Goal: Task Accomplishment & Management: Manage account settings

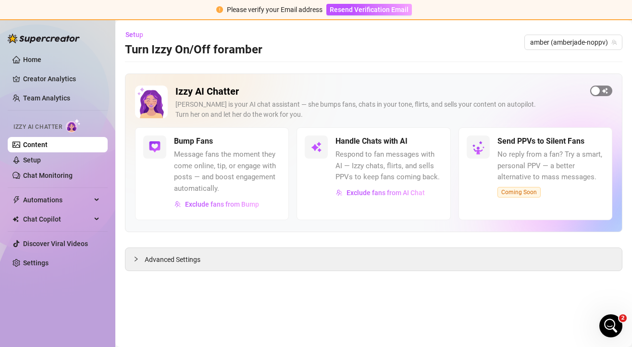
click at [599, 90] on div "button" at bounding box center [595, 91] width 9 height 9
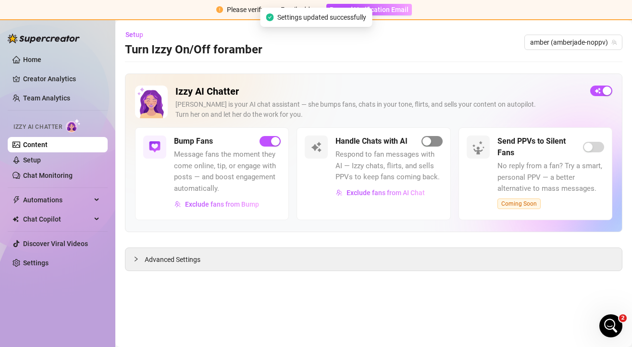
click at [431, 142] on span "button" at bounding box center [432, 141] width 21 height 11
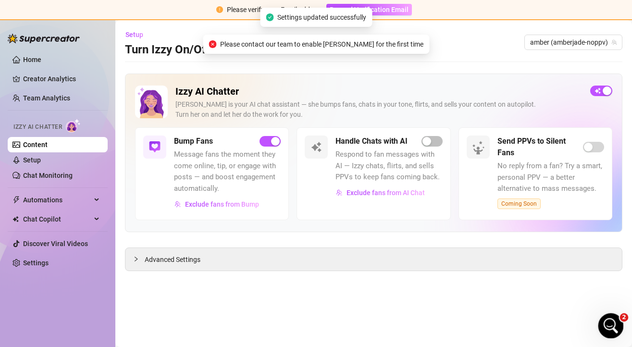
click at [610, 325] on icon "Open Intercom Messenger" at bounding box center [609, 325] width 7 height 8
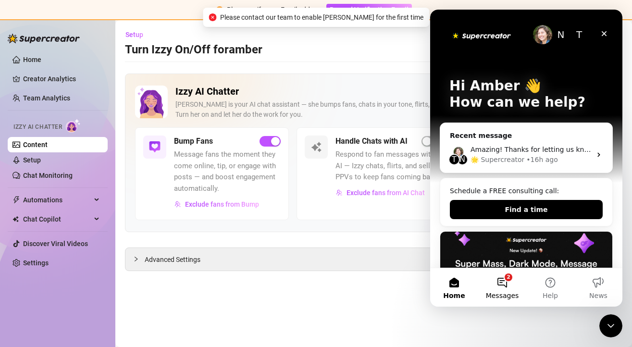
click at [502, 278] on button "2 Messages" at bounding box center [502, 287] width 48 height 38
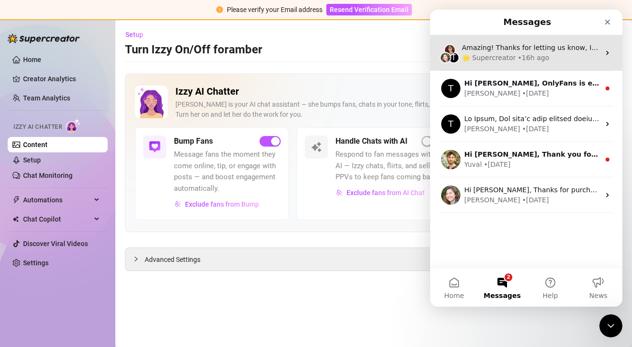
click at [509, 62] on div "🌟 Supercreator" at bounding box center [489, 58] width 54 height 10
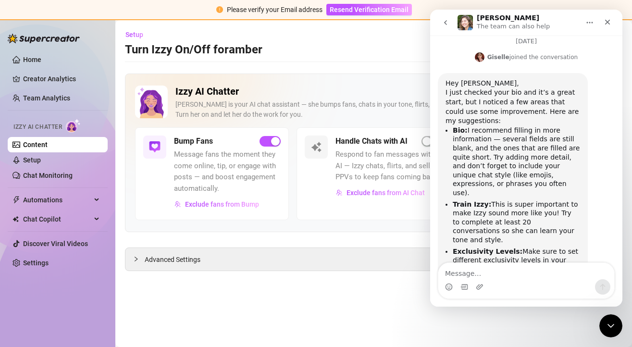
scroll to position [956, 0]
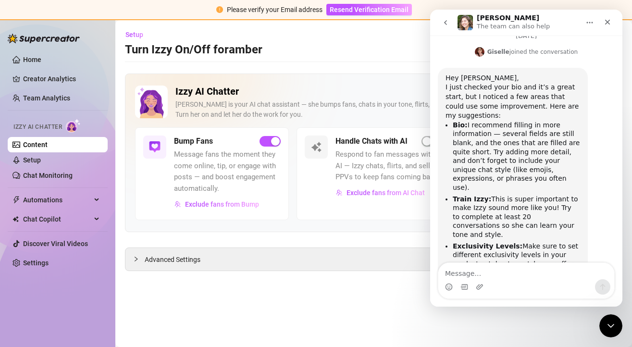
click at [492, 273] on textarea "Message…" at bounding box center [526, 271] width 176 height 16
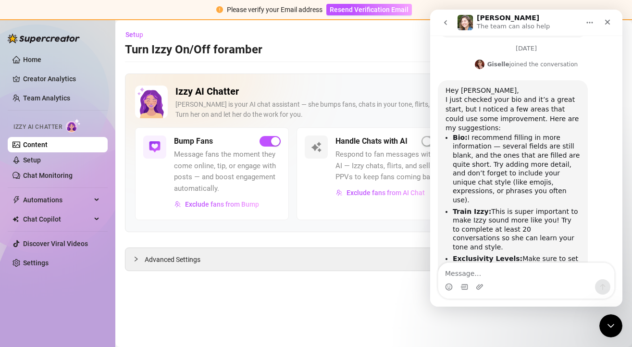
scroll to position [945, 0]
click at [501, 267] on textarea "Message…" at bounding box center [526, 271] width 176 height 16
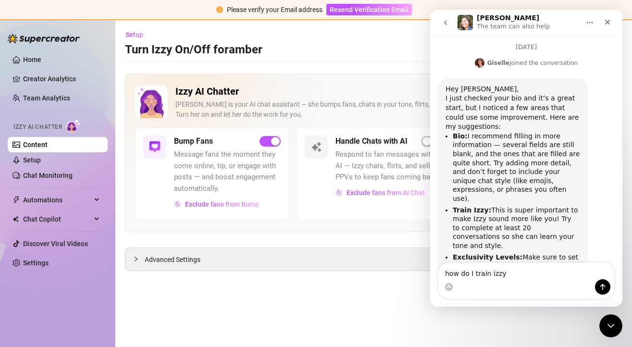
type textarea "how do I train izzy?"
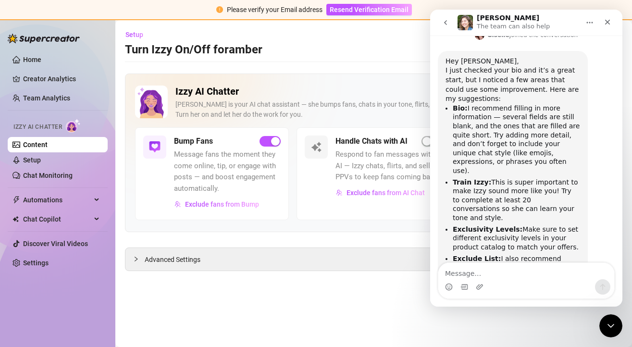
scroll to position [985, 0]
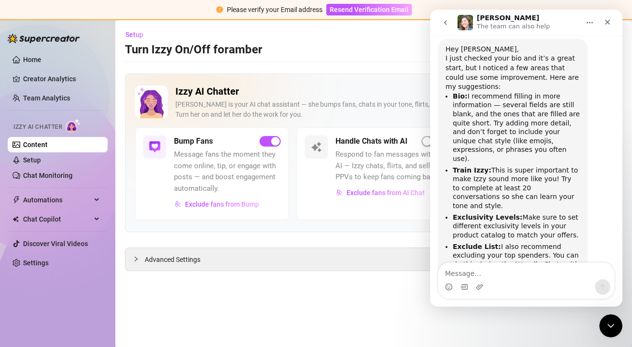
click at [288, 302] on main "Setup Turn Izzy On/Off for [PERSON_NAME] [PERSON_NAME] (amberjade-noppv) Izzy A…" at bounding box center [373, 183] width 517 height 327
click at [606, 21] on icon "Close" at bounding box center [608, 22] width 8 height 8
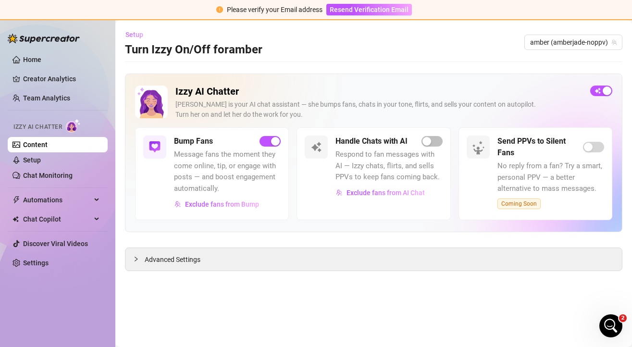
click at [137, 35] on span "Setup" at bounding box center [134, 35] width 18 height 8
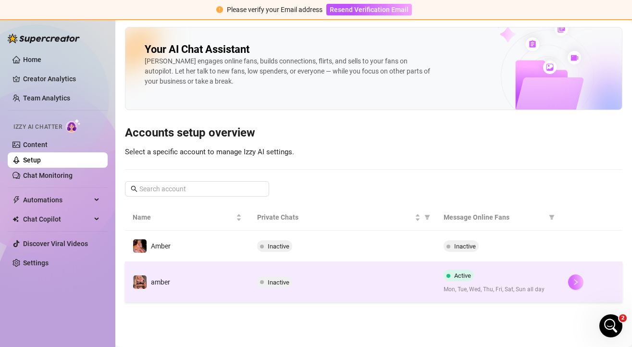
click at [576, 280] on icon "right" at bounding box center [575, 282] width 7 height 7
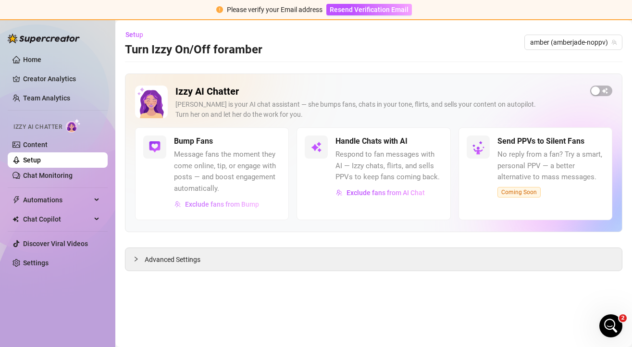
click at [215, 204] on span "Exclude fans from Bump" at bounding box center [222, 204] width 74 height 8
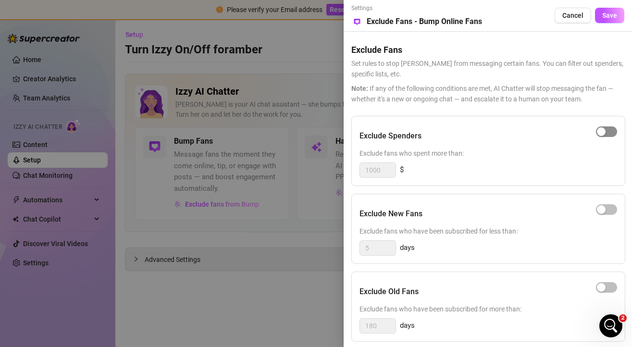
click at [610, 132] on span "button" at bounding box center [606, 131] width 21 height 11
click at [382, 165] on input "1000" at bounding box center [378, 170] width 36 height 14
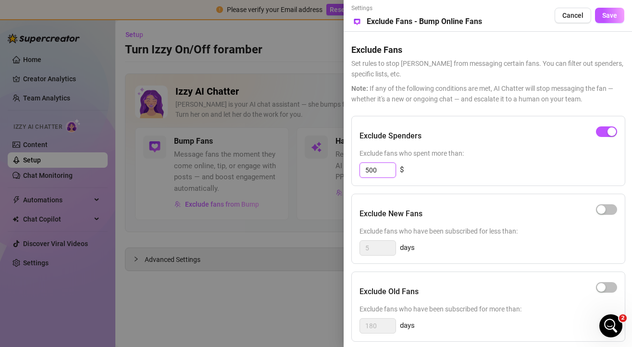
type input "500"
click at [431, 168] on div "500 $" at bounding box center [489, 169] width 258 height 15
click at [610, 12] on span "Save" at bounding box center [609, 16] width 15 height 8
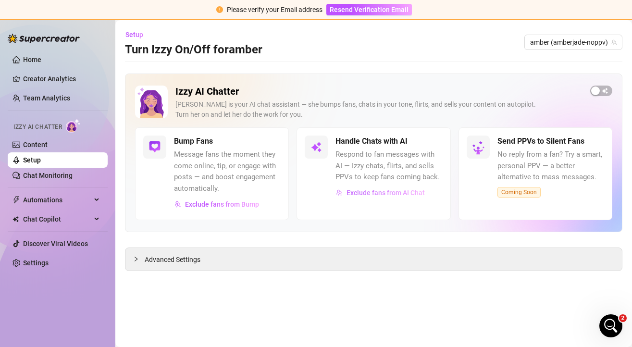
click at [370, 192] on span "Exclude fans from AI Chat" at bounding box center [386, 193] width 78 height 8
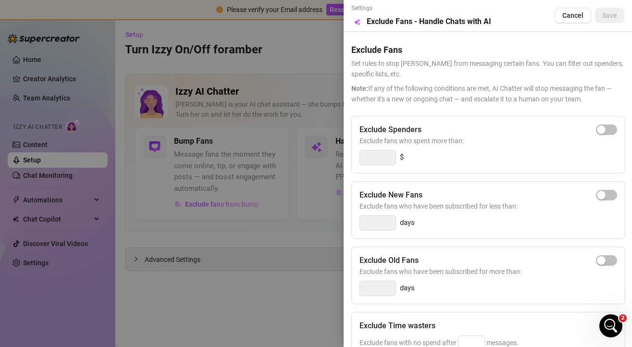
click at [320, 187] on div at bounding box center [316, 173] width 632 height 347
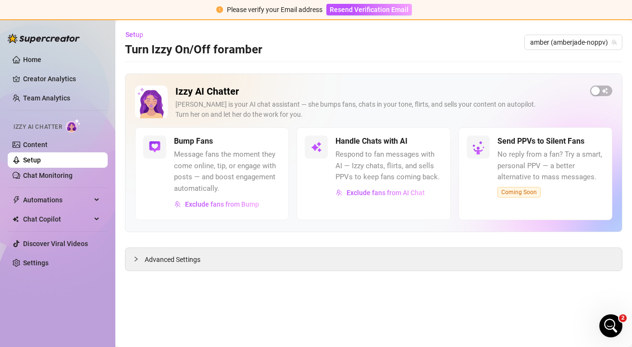
drag, startPoint x: 604, startPoint y: 94, endPoint x: 597, endPoint y: 96, distance: 7.0
click at [604, 94] on span "button" at bounding box center [601, 91] width 22 height 11
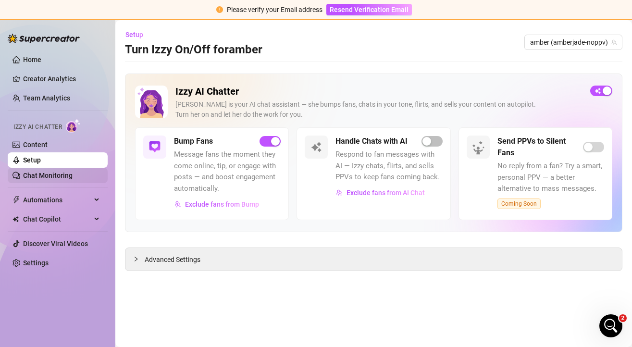
click at [38, 176] on link "Chat Monitoring" at bounding box center [48, 176] width 50 height 8
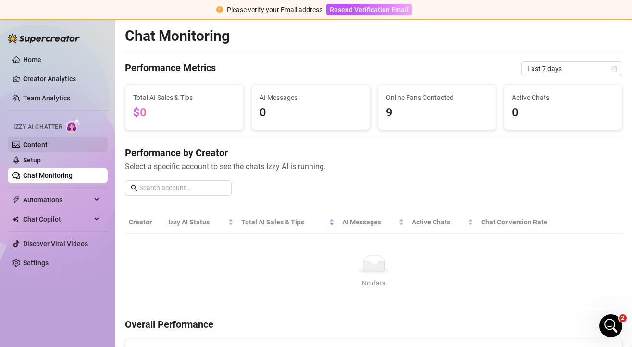
click at [38, 143] on link "Content" at bounding box center [35, 145] width 25 height 8
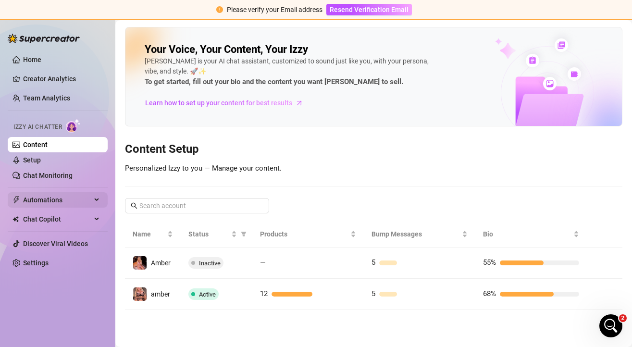
click at [93, 199] on div "Automations" at bounding box center [58, 199] width 100 height 15
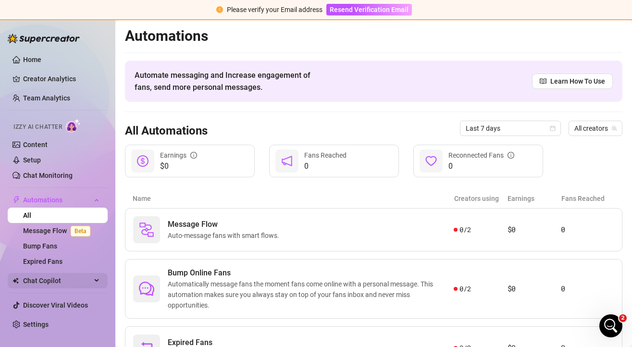
click at [95, 281] on icon at bounding box center [97, 281] width 5 height 0
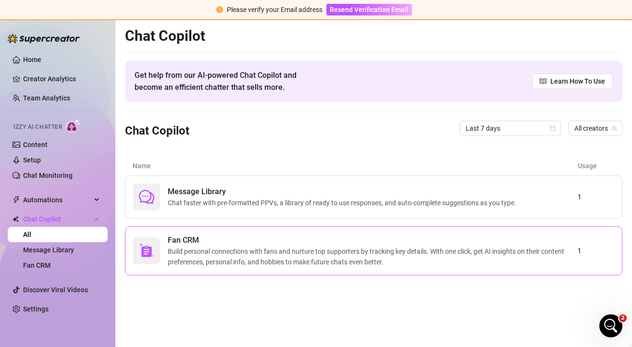
click at [283, 261] on span "Build personal connections with fans and nurture top supporters by tracking key…" at bounding box center [373, 256] width 410 height 21
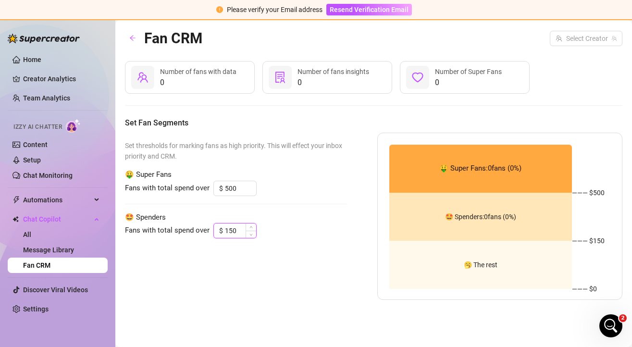
click at [237, 232] on input "150" at bounding box center [240, 231] width 31 height 14
type input "1"
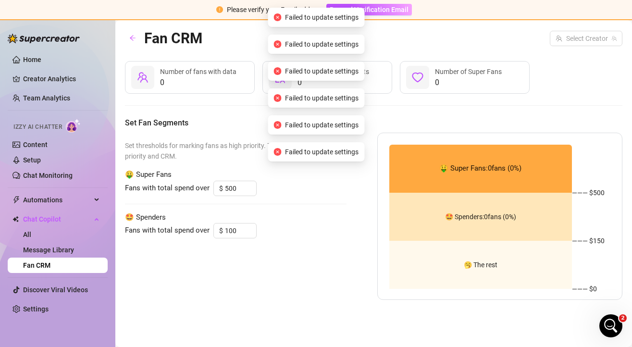
type input "150"
click at [241, 273] on div "Set thresholds for marking fans as high priority. This will effect your inbox p…" at bounding box center [236, 216] width 222 height 167
click at [236, 252] on div "Set thresholds for marking fans as high priority. This will effect your inbox p…" at bounding box center [236, 216] width 222 height 167
click at [235, 233] on input "150" at bounding box center [240, 231] width 31 height 14
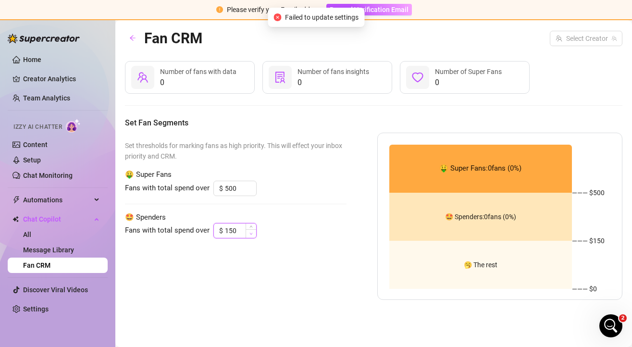
click at [249, 236] on span "Decrease Value" at bounding box center [251, 233] width 11 height 9
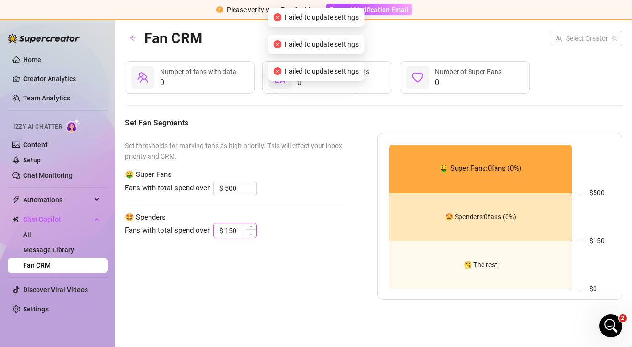
click at [249, 236] on span "Decrease Value" at bounding box center [251, 233] width 11 height 9
click at [226, 269] on div "Set thresholds for marking fans as high priority. This will effect your inbox p…" at bounding box center [236, 216] width 222 height 167
click at [93, 198] on div "Automations" at bounding box center [58, 199] width 100 height 15
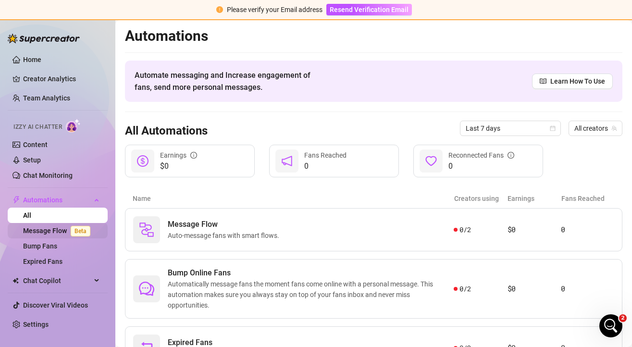
click at [54, 230] on link "Message Flow Beta" at bounding box center [58, 231] width 71 height 8
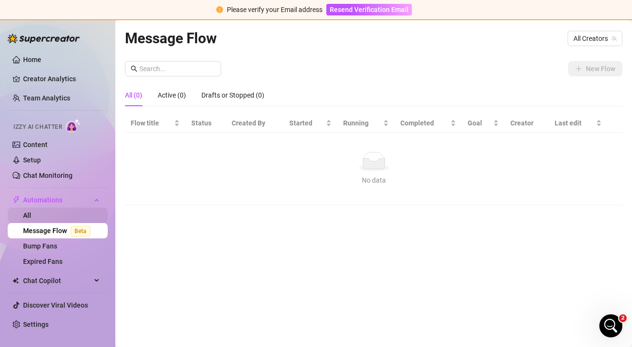
click at [31, 211] on link "All" at bounding box center [27, 215] width 8 height 8
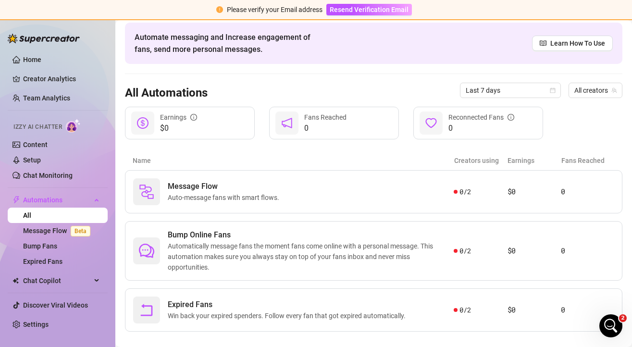
scroll to position [51, 0]
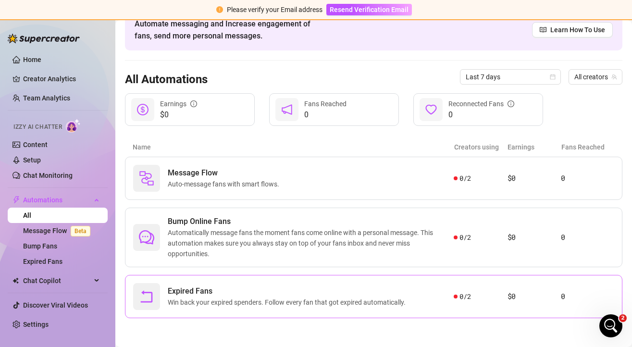
click at [339, 300] on span "Win back your expired spenders. Follow every fan that got expired automatically." at bounding box center [289, 302] width 242 height 11
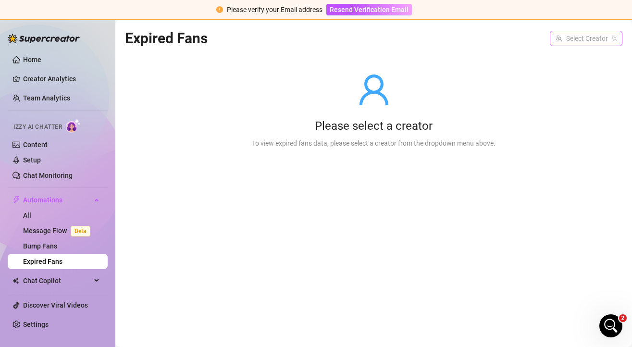
click at [591, 40] on input "search" at bounding box center [582, 38] width 52 height 14
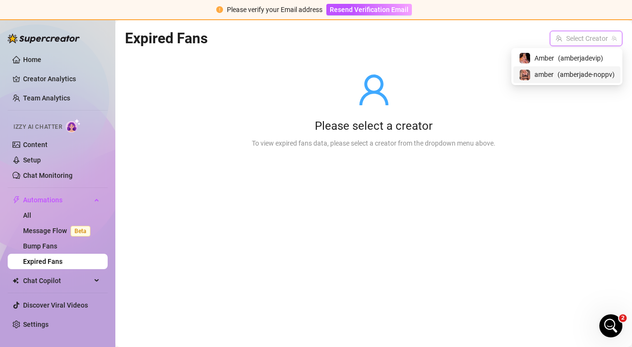
click at [563, 76] on span "( amberjade-noppv )" at bounding box center [586, 74] width 57 height 11
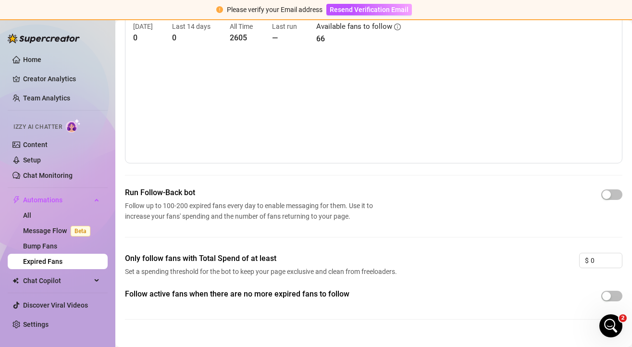
scroll to position [65, 0]
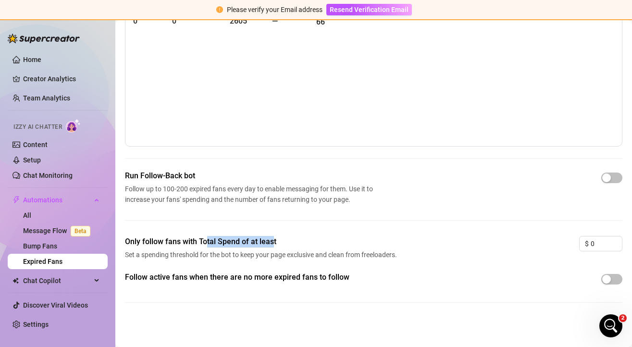
drag, startPoint x: 207, startPoint y: 238, endPoint x: 275, endPoint y: 244, distance: 68.5
click at [275, 244] on span "Only follow fans with Total Spend of at least" at bounding box center [262, 242] width 275 height 12
click at [601, 244] on input "0" at bounding box center [606, 243] width 31 height 14
type input "1"
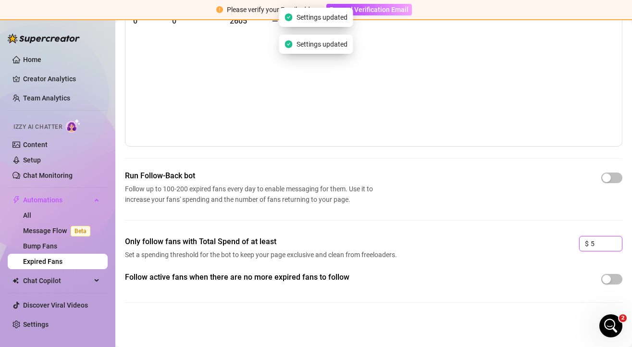
type input "5"
click at [558, 268] on div "Only follow fans with Total Spend of at least Set a spending threshold for the …" at bounding box center [373, 254] width 497 height 36
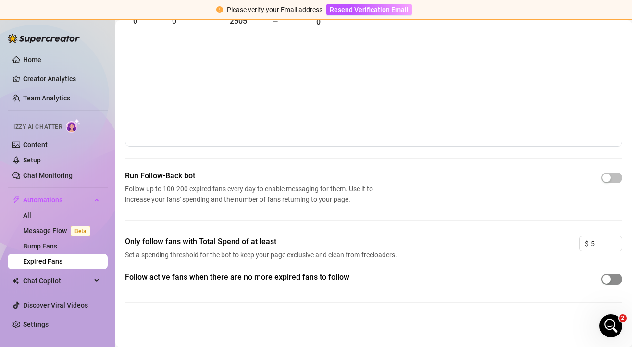
click at [609, 281] on div "button" at bounding box center [606, 279] width 9 height 9
drag, startPoint x: 611, startPoint y: 178, endPoint x: 603, endPoint y: 182, distance: 9.3
click at [611, 178] on span "button" at bounding box center [611, 178] width 21 height 11
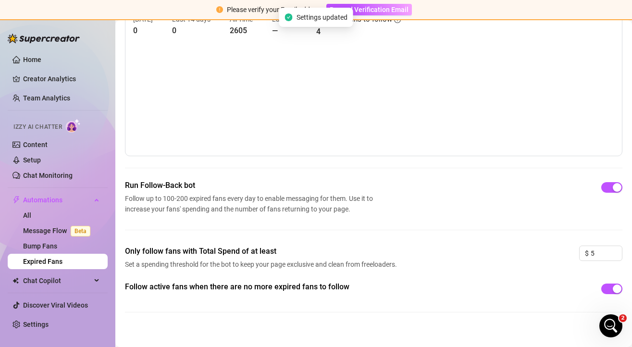
scroll to position [15, 0]
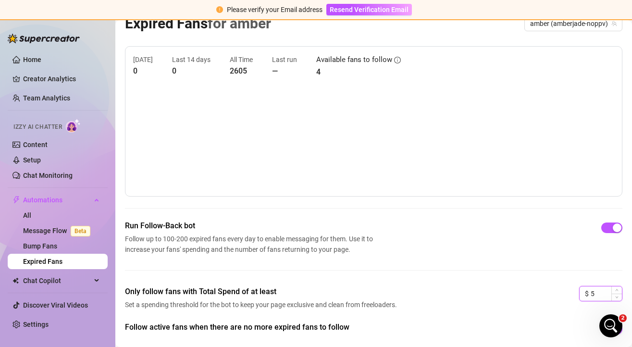
click at [596, 295] on input "5" at bounding box center [606, 293] width 31 height 14
type input "0"
click at [525, 322] on div "Follow active fans when there are no more expired fans to follow" at bounding box center [373, 329] width 497 height 15
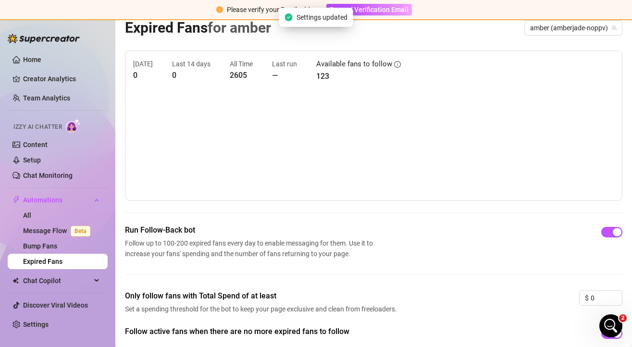
scroll to position [0, 0]
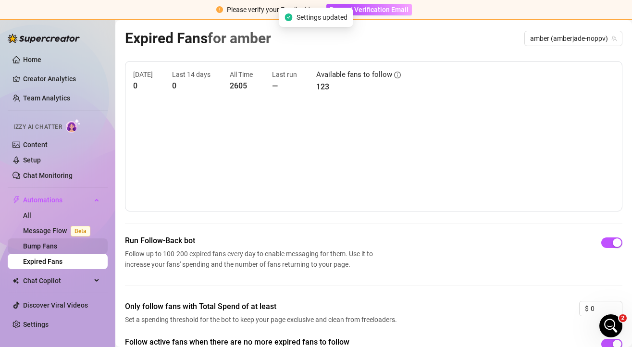
click at [44, 246] on link "Bump Fans" at bounding box center [40, 246] width 34 height 8
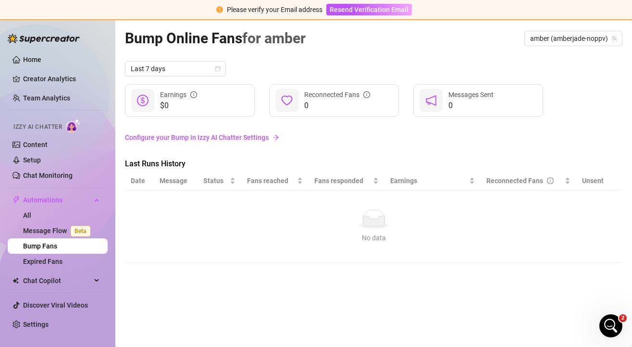
click at [210, 137] on link "Configure your Bump in Izzy AI Chatter Settings" at bounding box center [373, 137] width 497 height 11
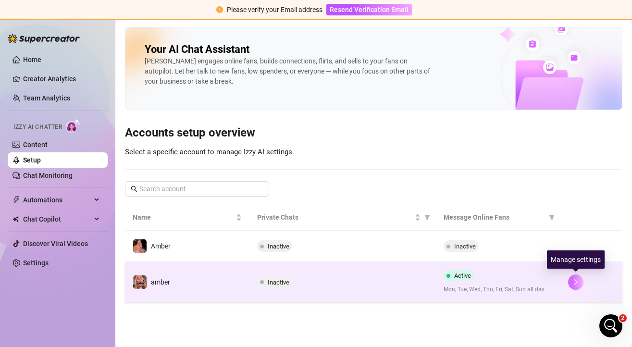
click at [575, 282] on icon "right" at bounding box center [575, 282] width 7 height 7
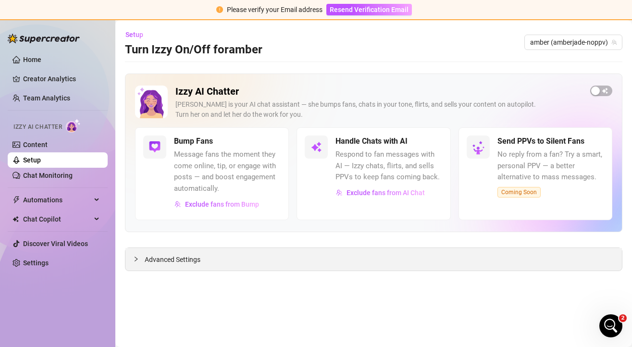
click at [169, 259] on span "Advanced Settings" at bounding box center [173, 259] width 56 height 11
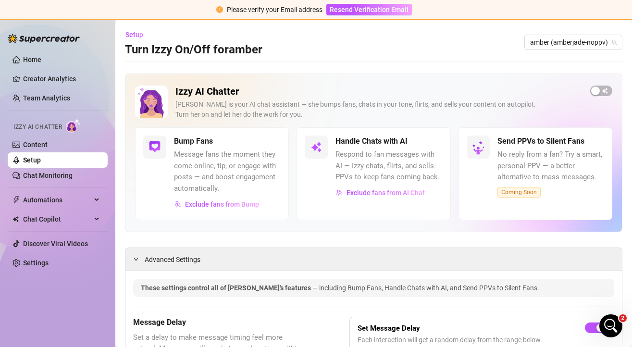
click at [369, 154] on span "Respond to fan messages with AI — Izzy chats, flirts, and sells PPVs to keep fa…" at bounding box center [388, 166] width 107 height 34
click at [39, 146] on link "Content" at bounding box center [35, 145] width 25 height 8
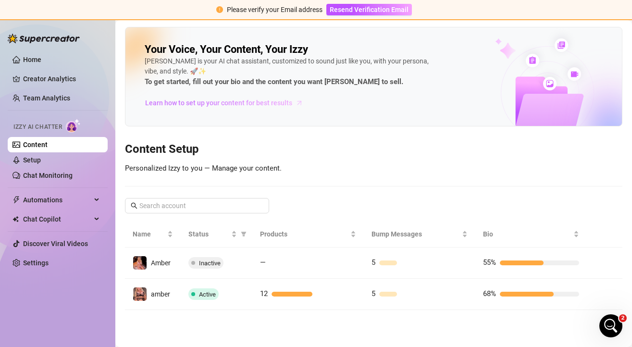
click at [244, 104] on span "Learn how to set up your content for best results" at bounding box center [218, 103] width 147 height 11
drag, startPoint x: 295, startPoint y: 61, endPoint x: 373, endPoint y: 61, distance: 78.8
click at [373, 61] on div "[PERSON_NAME] is your AI chat assistant, customized to sound just like you, wit…" at bounding box center [289, 72] width 288 height 32
click at [41, 60] on link "Home" at bounding box center [32, 60] width 18 height 8
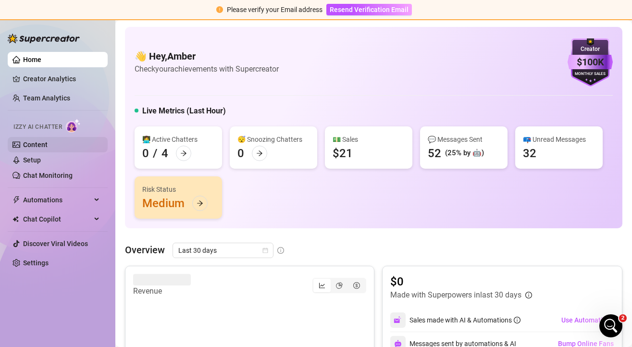
click at [35, 144] on link "Content" at bounding box center [35, 145] width 25 height 8
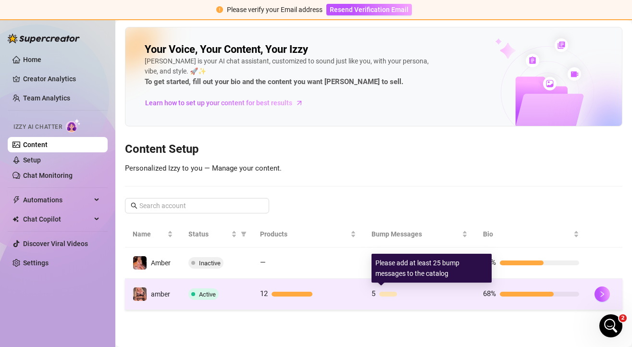
click at [443, 296] on div at bounding box center [423, 294] width 88 height 5
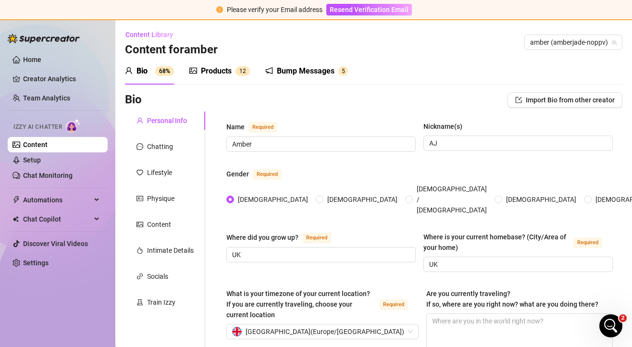
scroll to position [49, 0]
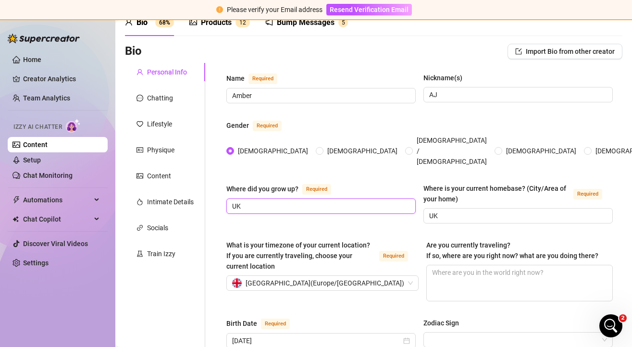
click at [321, 201] on input "UK" at bounding box center [320, 206] width 176 height 11
click at [458, 211] on input "UK" at bounding box center [517, 216] width 176 height 11
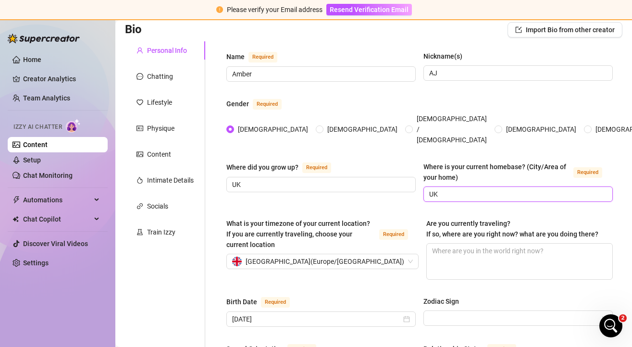
scroll to position [77, 0]
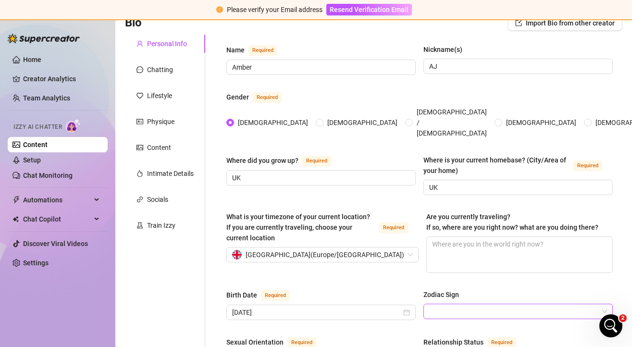
click at [467, 304] on input "Zodiac Sign" at bounding box center [513, 311] width 169 height 14
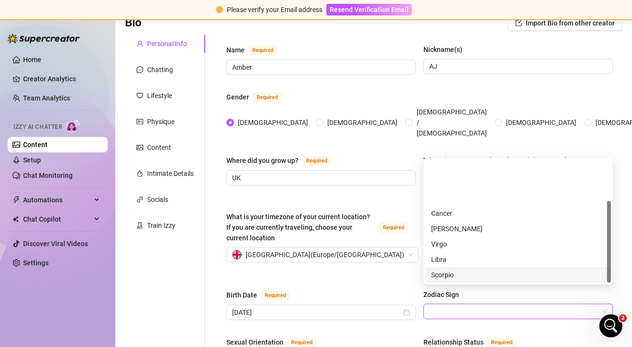
scroll to position [62, 0]
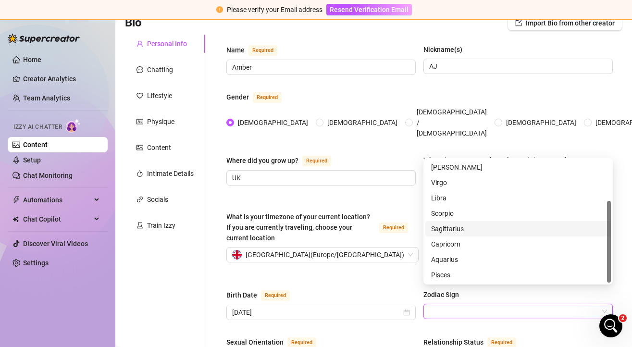
click at [459, 229] on div "Sagittarius" at bounding box center [518, 229] width 174 height 11
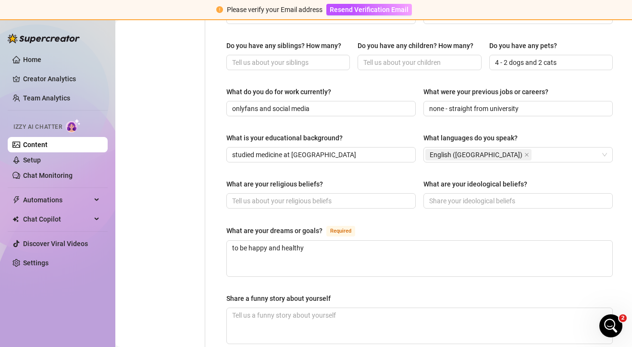
scroll to position [423, 0]
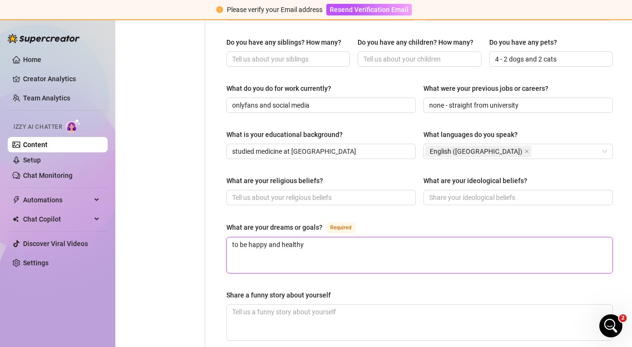
click at [325, 237] on textarea "to be happy and healthy" at bounding box center [419, 255] width 385 height 36
type textarea "to be happy and healthy."
type textarea "to be happy and healthy. m"
type textarea "to be happy and healthy. may"
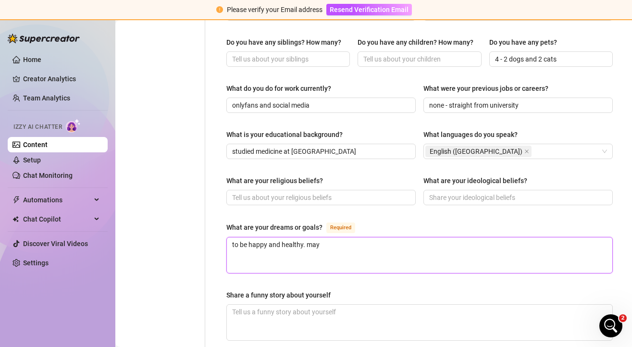
type textarea "to be happy and healthy. mayb"
type textarea "to be happy and healthy. maybe"
type textarea "to be happy and healthy. maybe d"
type textarea "to be happy and healthy. maybe do"
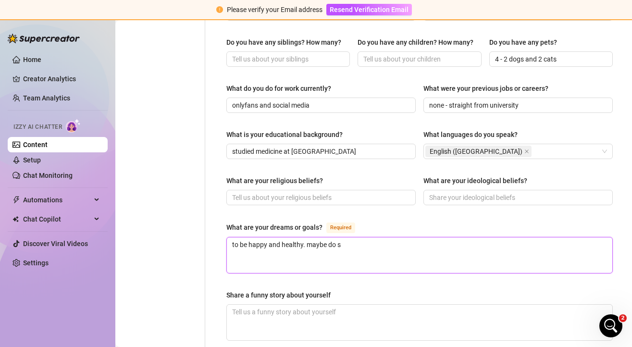
type textarea "to be happy and healthy. maybe do so"
type textarea "to be happy and healthy. maybe do some"
type textarea "to be happy and healthy. maybe do somet"
type textarea "to be happy and healthy. maybe do someth"
type textarea "to be happy and healthy. maybe do somethin"
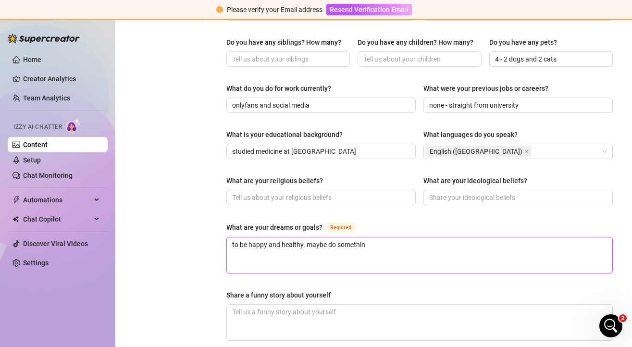
type textarea "to be happy and healthy. maybe do something"
type textarea "to be happy and healthy. maybe do something wi"
type textarea "to be happy and healthy. maybe do something with"
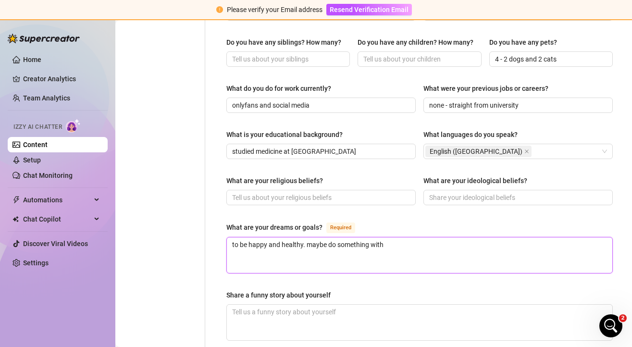
type textarea "to be happy and healthy. maybe do something with a"
type textarea "to be happy and healthy. maybe do something with an"
type textarea "to be happy and healthy. maybe do something with ani"
type textarea "to be happy and healthy. maybe do something with [PERSON_NAME]"
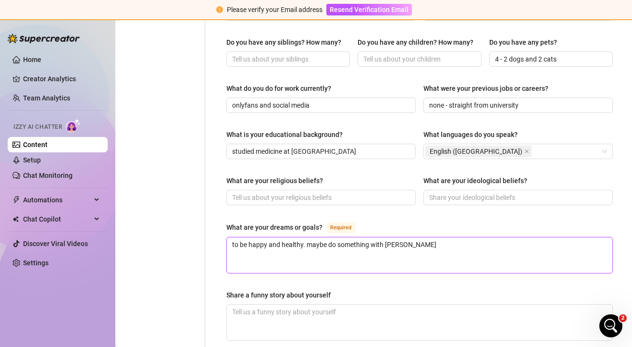
type textarea "to be happy and healthy. maybe do something with [PERSON_NAME]"
type textarea "to be happy and healthy. maybe do something with ani"
type textarea "to be happy and healthy. maybe do something with anim"
type textarea "to be happy and healthy. maybe do something with animal"
type textarea "to be happy and healthy. maybe do something with animals"
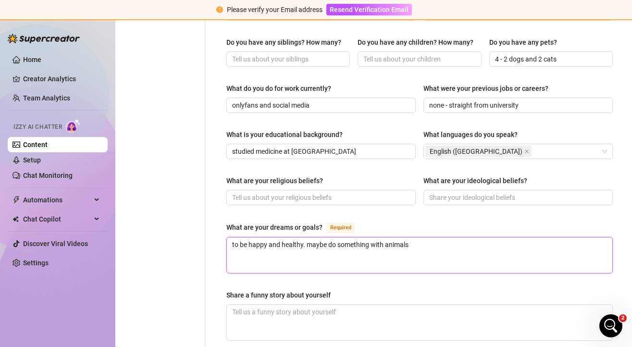
drag, startPoint x: 416, startPoint y: 227, endPoint x: 307, endPoint y: 226, distance: 109.6
click at [307, 237] on textarea "to be happy and healthy. maybe do something with animals" at bounding box center [419, 255] width 385 height 36
type textarea "to be happy and healthy."
type textarea "to be happy and healthy"
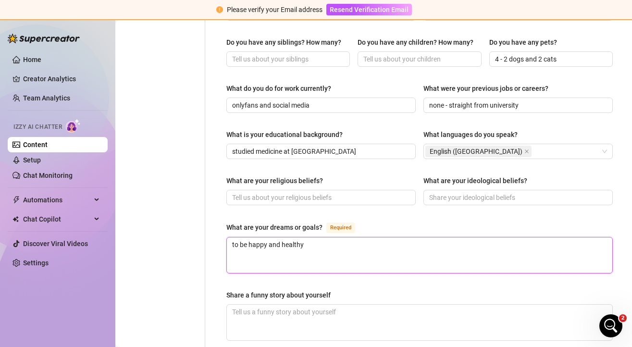
type textarea "to be happy and healthy,"
type textarea "to be happy and healthy"
type textarea "to be happy and healthy fo"
type textarea "to be happy and healthy for"
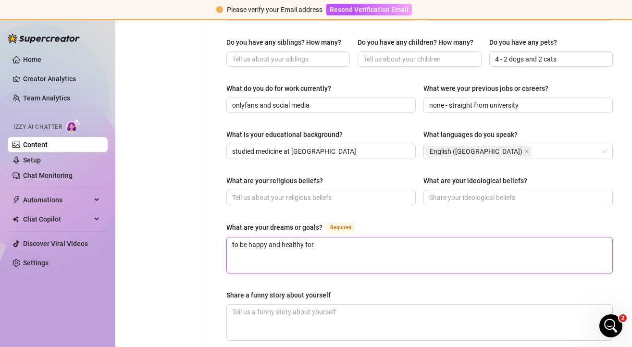
type textarea "to be happy and healthy for a"
type textarea "to be happy and healthy for as"
type textarea "to be happy and healthy for as l"
type textarea "to be happy and healthy for as lo"
type textarea "to be happy and healthy for as long"
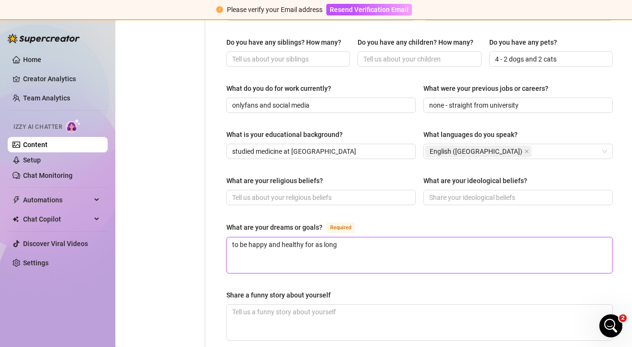
type textarea "to be happy and healthy for as long a"
type textarea "to be happy and healthy for as long as"
type textarea "to be happy and healthy for as long as po"
type textarea "to be happy and healthy for as long as pos"
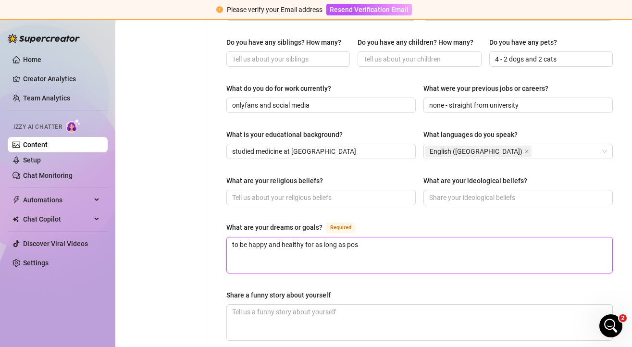
type textarea "to be happy and healthy for as long as poss"
type textarea "to be happy and healthy for as long as possib"
type textarea "to be happy and healthy for as long as possibl"
type textarea "to be happy and healthy for as long as possible"
type textarea "to be happy and healthy for as long as possible."
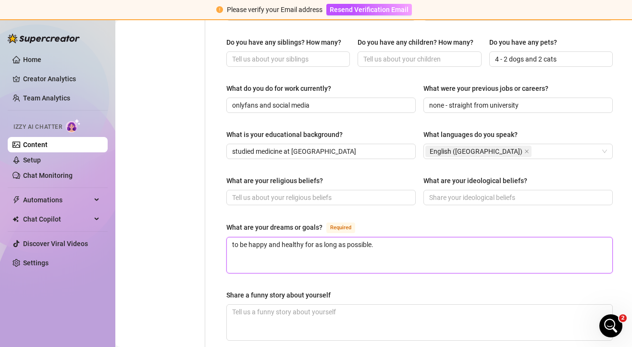
type textarea "to be happy and healthy for as long as possible."
type textarea "to be happy and healthy for as long as possible. i"
type textarea "to be happy and healthy for as long as possible. i en"
type textarea "to be happy and healthy for as long as possible. i enj"
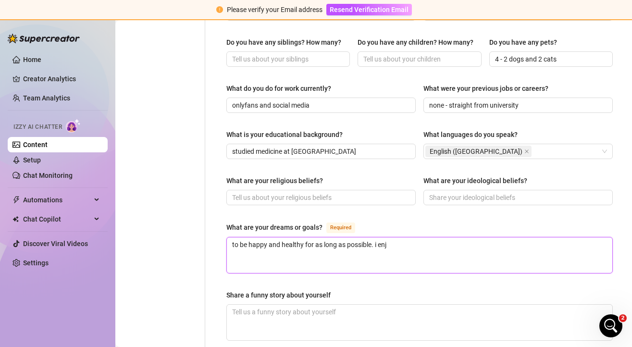
type textarea "to be happy and healthy for as long as possible. i [GEOGRAPHIC_DATA]"
type textarea "to be happy and healthy for as long as possible. i enjoy"
type textarea "to be happy and healthy for as long as possible. i enjoy f"
type textarea "to be happy and healthy for as long as possible. i enjoy fi"
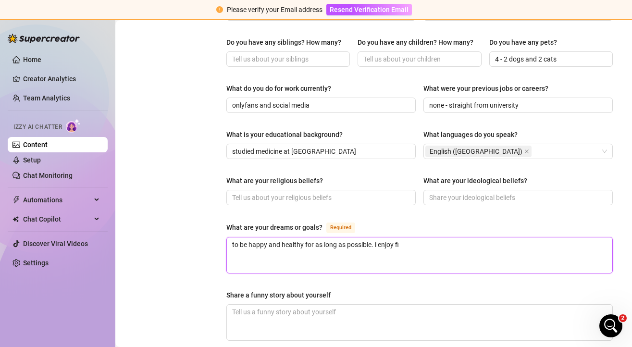
type textarea "to be happy and healthy for as long as possible. i enjoy fit"
type textarea "to be happy and healthy for as long as possible. i enjoy fitne"
type textarea "to be happy and healthy for as long as possible. i enjoy fitnes"
type textarea "to be happy and healthy for as long as possible. i enjoy fitness"
type textarea "to be happy and healthy for as long as possible. i enjoy fitness a"
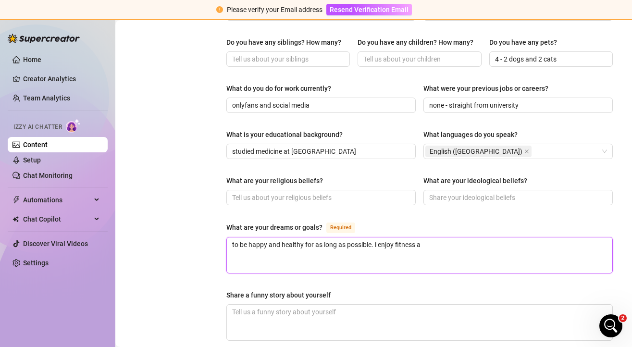
type textarea "to be happy and healthy for as long as possible. i enjoy fitness"
type textarea "to be happy and healthy for as long as possible. i enjoy fitnes"
type textarea "to be happy and healthy for as long as possible. i enjoy fitne"
type textarea "to be happy and healthy for as long as possible. i enjoy fitn"
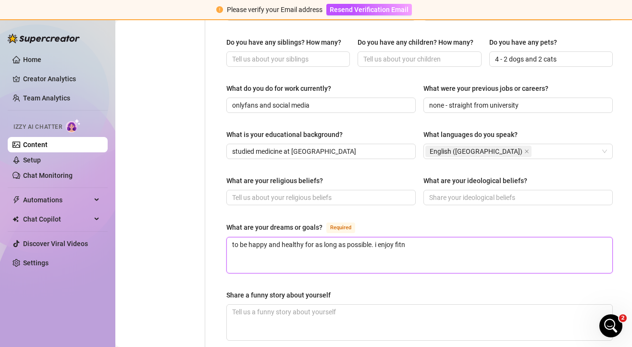
type textarea "to be happy and healthy for as long as possible. i enjoy fit"
type textarea "to be happy and healthy for as long as possible. i enjoy fi"
type textarea "to be happy and healthy for as long as possible. i enjoy f"
type textarea "to be happy and healthy for as long as possible. i enjoy"
type textarea "to be happy and healthy for as long as possible. i enjoy h"
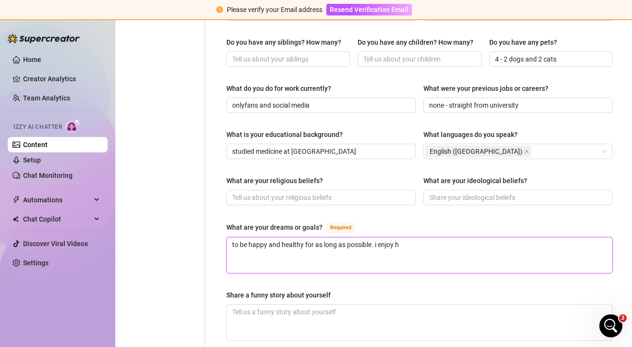
type textarea "to be happy and healthy for as long as possible. i enjoy he"
type textarea "to be happy and healthy for as long as possible. i enjoy hea"
type textarea "to be happy and healthy for as long as possible. i enjoy heal"
type textarea "to be happy and healthy for as long as possible. i enjoy healt"
type textarea "to be happy and healthy for as long as possible. i enjoy health"
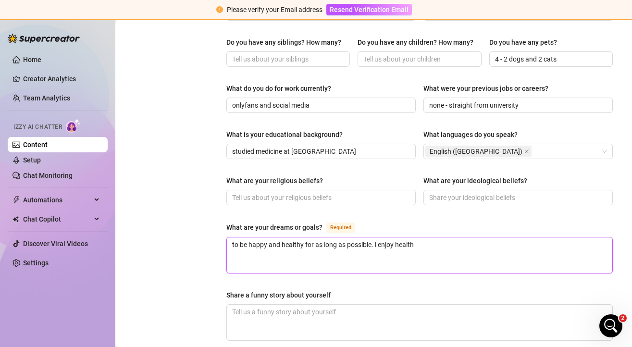
type textarea "to be happy and healthy for as long as possible. i enjoy health"
type textarea "to be happy and healthy for as long as possible. i enjoy health a"
type textarea "to be happy and healthy for as long as possible. i enjoy health an"
type textarea "to be happy and healthy for as long as possible. i enjoy health and"
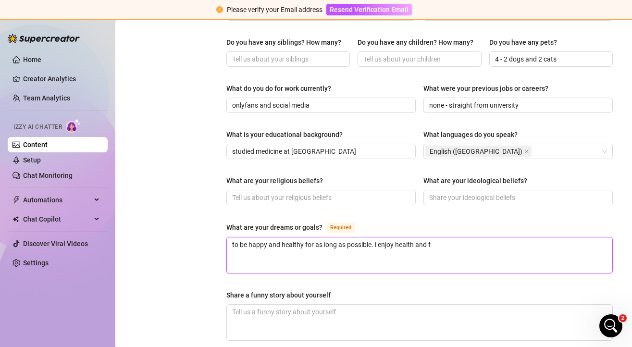
type textarea "to be happy and healthy for as long as possible. i enjoy health and fi"
type textarea "to be happy and healthy for as long as possible. i enjoy health and fit"
type textarea "to be happy and healthy for as long as possible. i enjoy health and fitne"
type textarea "to be happy and healthy for as long as possible. i enjoy health and fitnes"
type textarea "to be happy and healthy for as long as possible. i enjoy health and fitness"
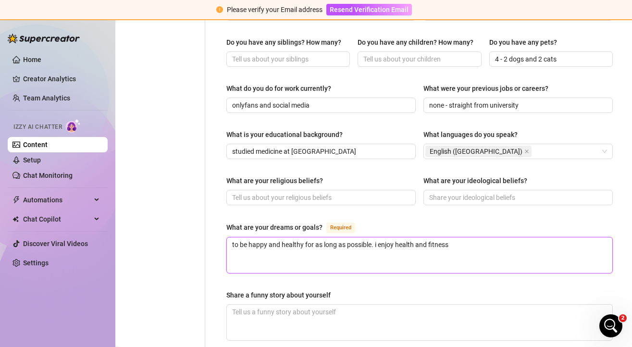
type textarea "to be happy and healthy for as long as possible. i enjoy health and fitness,"
type textarea "to be happy and healthy for as long as possible. i enjoy health and fitness, so"
click at [377, 237] on textarea "to be happy and healthy for as long as possible. i enjoy health and fitness, so…" at bounding box center [419, 255] width 385 height 36
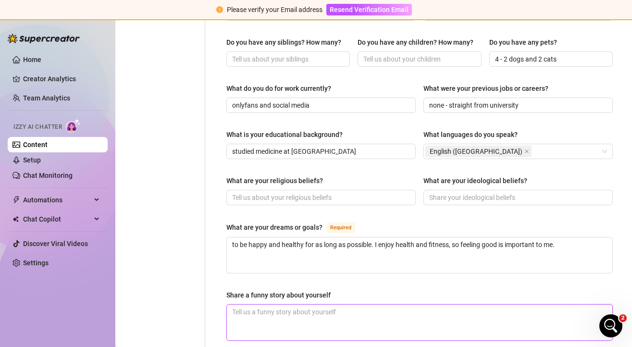
click at [330, 310] on textarea "Share a funny story about yourself" at bounding box center [419, 323] width 385 height 36
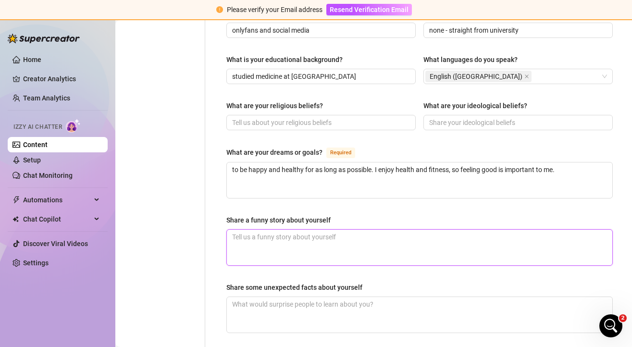
scroll to position [499, 0]
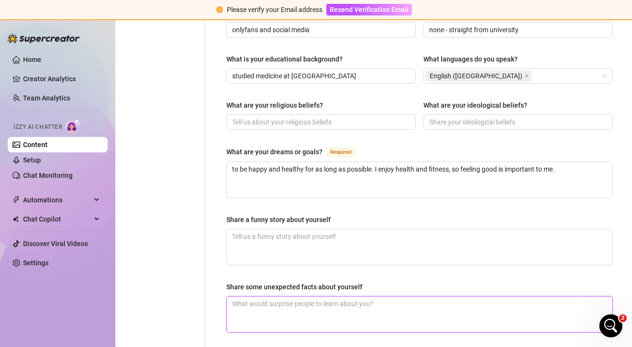
click at [321, 297] on textarea "Share some unexpected facts about yourself" at bounding box center [419, 315] width 385 height 36
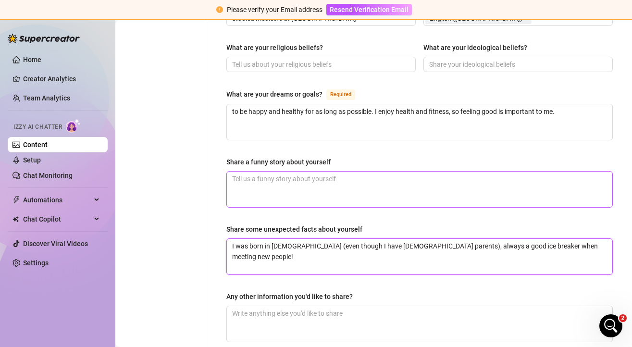
scroll to position [576, 0]
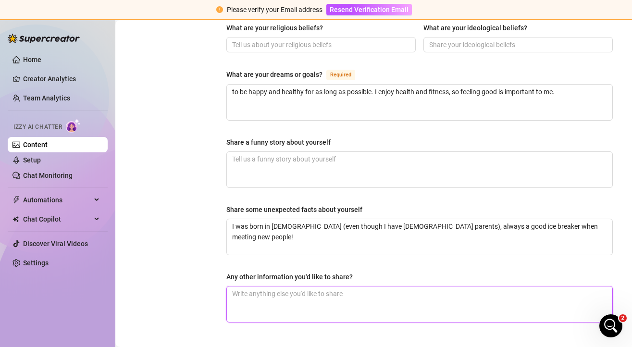
click at [330, 286] on textarea "Any other information you'd like to share?" at bounding box center [419, 304] width 385 height 36
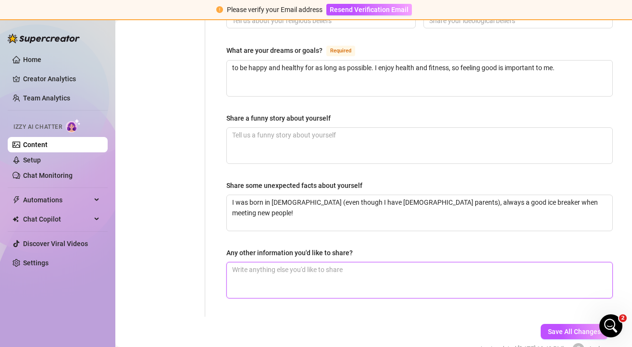
scroll to position [601, 0]
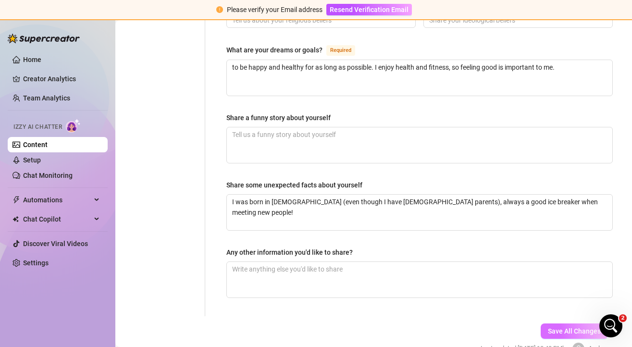
click at [584, 327] on span "Save All Changes" at bounding box center [574, 331] width 53 height 8
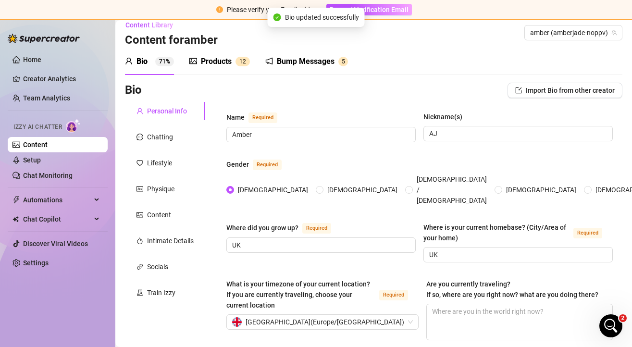
scroll to position [4, 0]
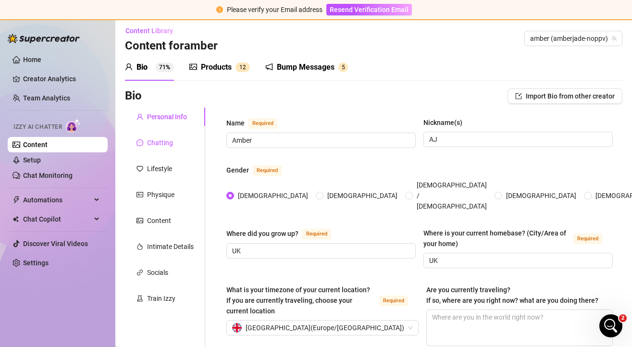
click at [163, 144] on div "Chatting" at bounding box center [160, 142] width 26 height 11
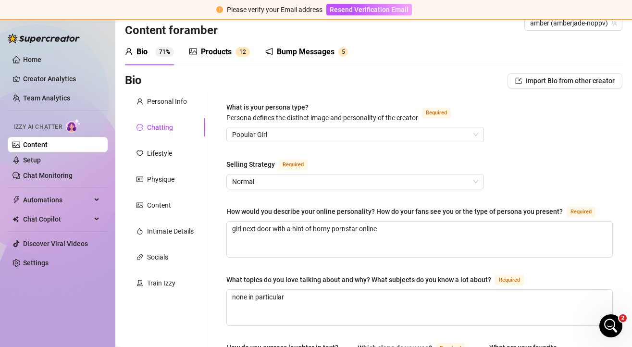
scroll to position [22, 0]
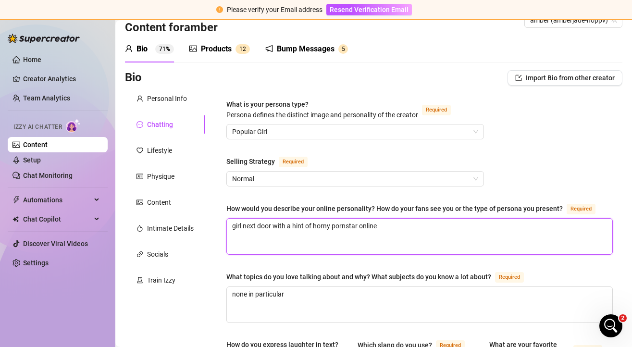
click at [252, 222] on textarea "girl next door with a hint of horny pornstar online" at bounding box center [419, 237] width 385 height 36
click at [408, 225] on textarea "girl next door with a hint of horny pornstar online" at bounding box center [419, 237] width 385 height 36
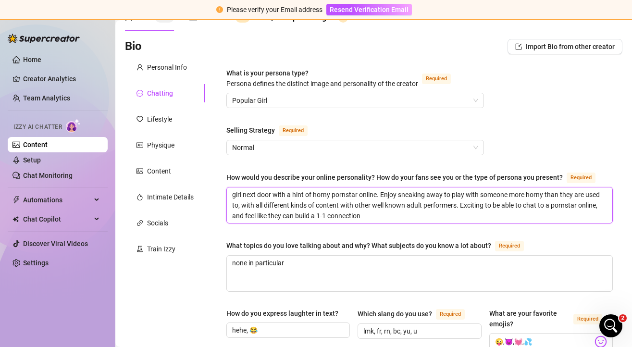
scroll to position [61, 0]
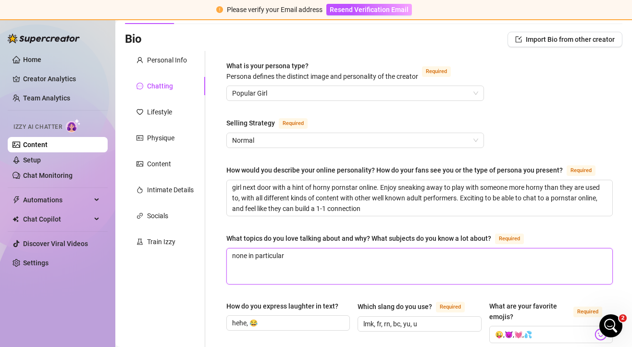
click at [361, 267] on textarea "none in particular" at bounding box center [419, 267] width 385 height 36
drag, startPoint x: 338, startPoint y: 262, endPoint x: 219, endPoint y: 262, distance: 119.7
click at [268, 254] on textarea "none in particular" at bounding box center [419, 267] width 385 height 36
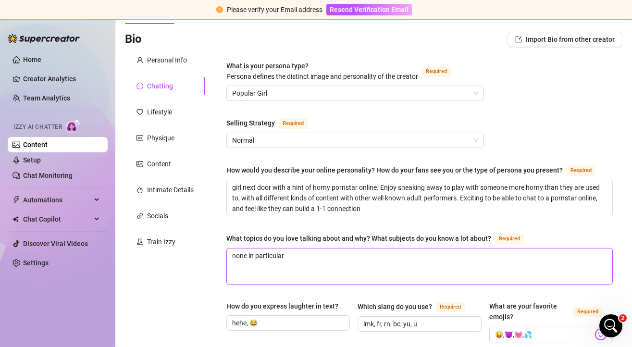
click at [268, 254] on textarea "none in particular" at bounding box center [419, 267] width 385 height 36
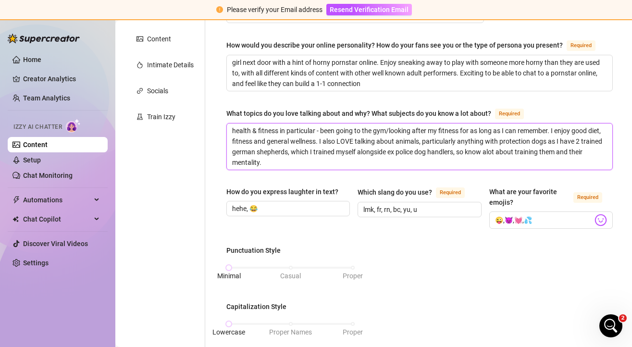
scroll to position [191, 0]
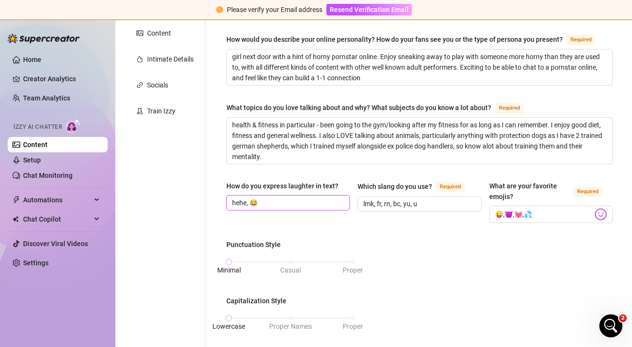
click at [270, 200] on input "hehe, 😂" at bounding box center [287, 203] width 110 height 11
click at [424, 199] on input "lmk, fr, rn, bc, yu, u" at bounding box center [418, 204] width 110 height 11
click at [535, 215] on input "😜,😈,💓,💦" at bounding box center [544, 214] width 98 height 12
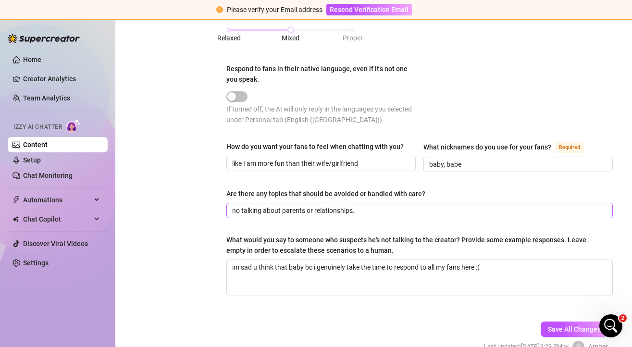
scroll to position [580, 0]
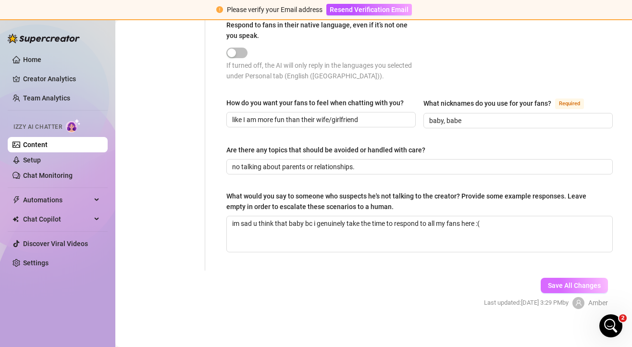
click at [583, 283] on span "Save All Changes" at bounding box center [574, 286] width 53 height 8
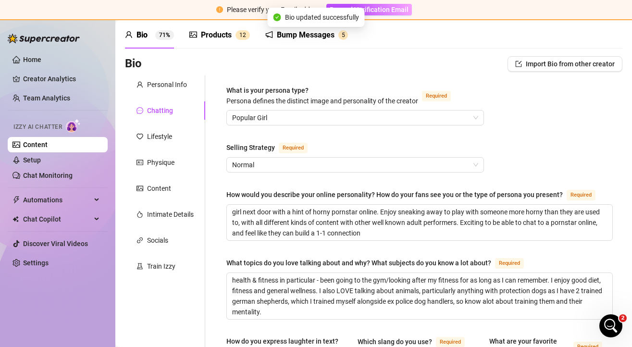
scroll to position [0, 0]
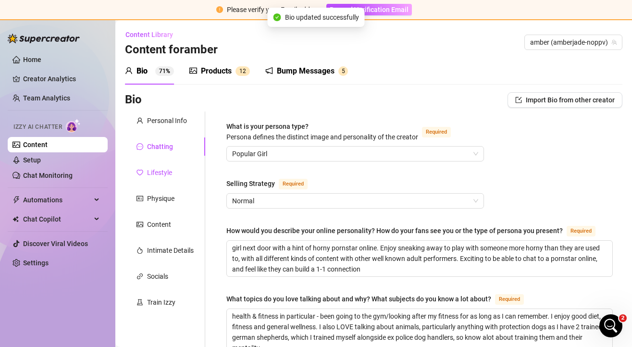
click at [156, 175] on div "Lifestyle" at bounding box center [159, 172] width 25 height 11
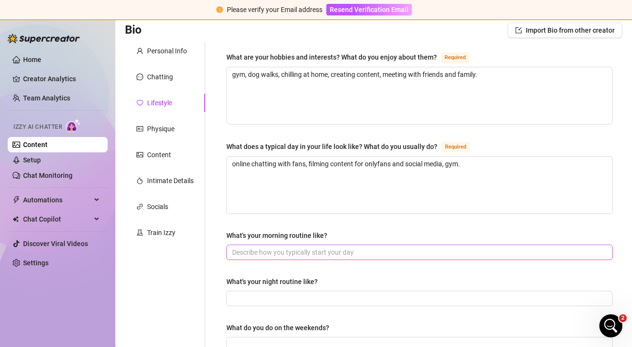
scroll to position [83, 0]
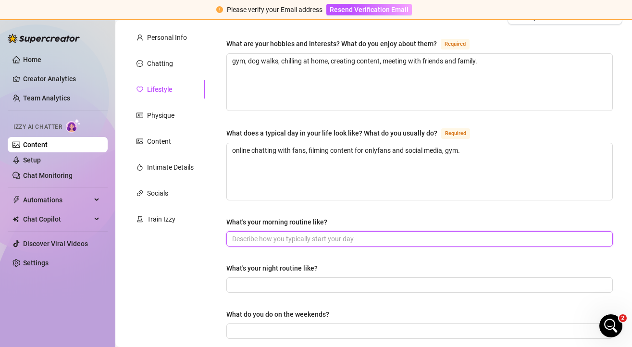
click at [306, 241] on input "What's your morning routine like?" at bounding box center [418, 239] width 373 height 11
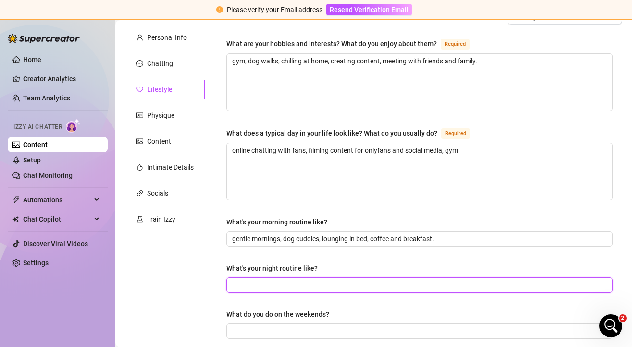
click at [266, 287] on input "What's your night routine like?" at bounding box center [418, 285] width 373 height 11
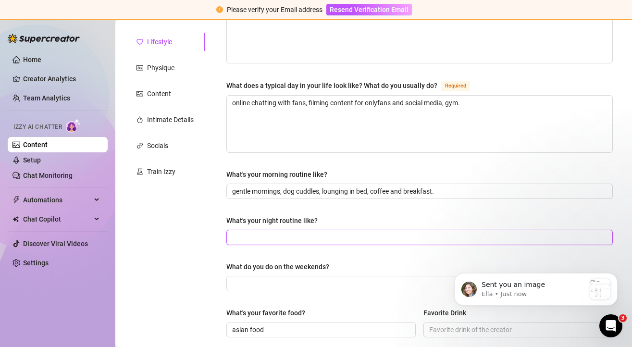
scroll to position [134, 0]
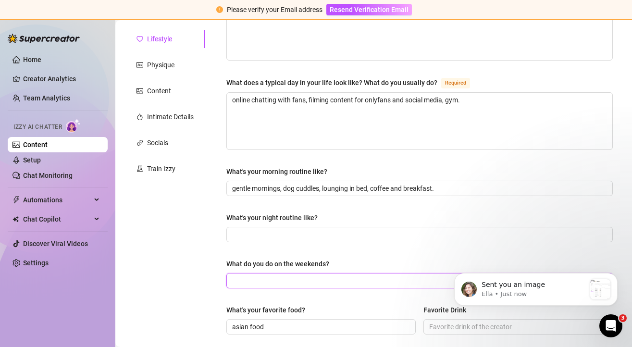
click at [259, 280] on input "What do you do on the weekends?" at bounding box center [418, 280] width 373 height 11
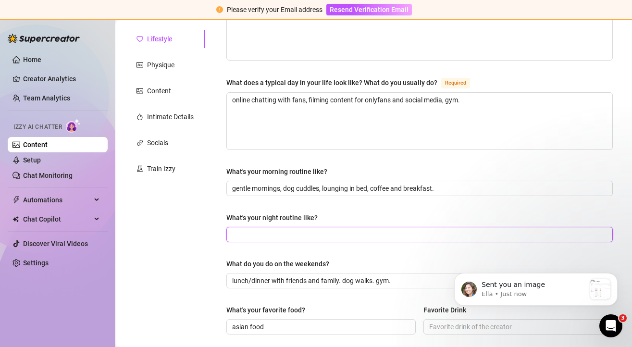
click at [294, 236] on input "What's your night routine like?" at bounding box center [418, 234] width 373 height 11
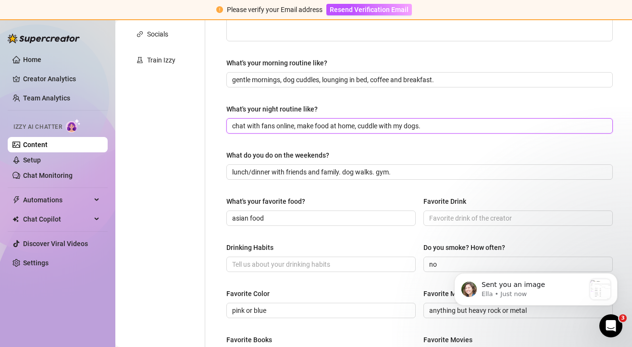
scroll to position [268, 0]
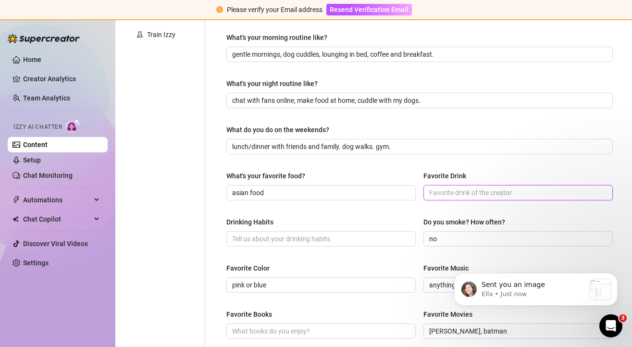
click at [457, 192] on input "Favorite Drink" at bounding box center [517, 192] width 176 height 11
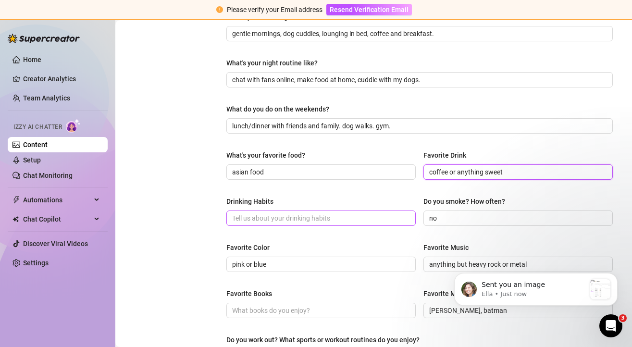
scroll to position [294, 0]
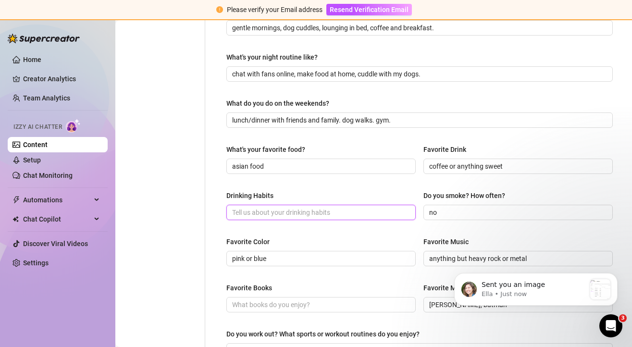
click at [329, 212] on input "Drinking Habits" at bounding box center [320, 212] width 176 height 11
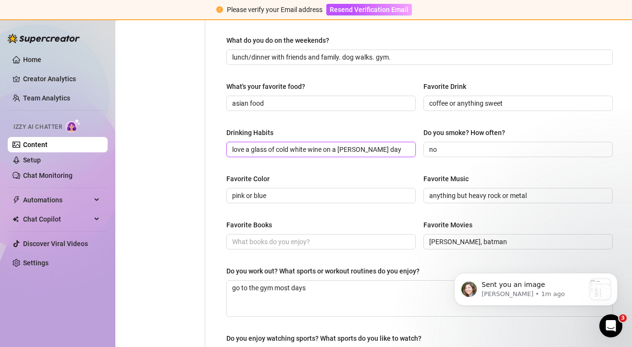
scroll to position [361, 0]
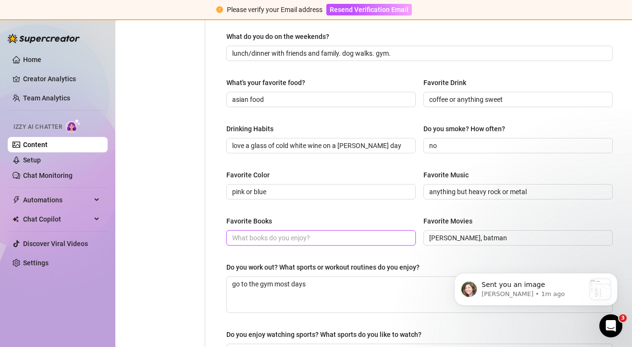
click at [308, 234] on input "Favorite Books" at bounding box center [320, 238] width 176 height 11
click at [349, 239] on input "anything medical. recently read [PERSON_NAME] book which i enjoed" at bounding box center [320, 238] width 176 height 11
click at [435, 260] on div "What are your hobbies and interests? What do you enjoy about them? Required gym…" at bounding box center [419, 74] width 386 height 629
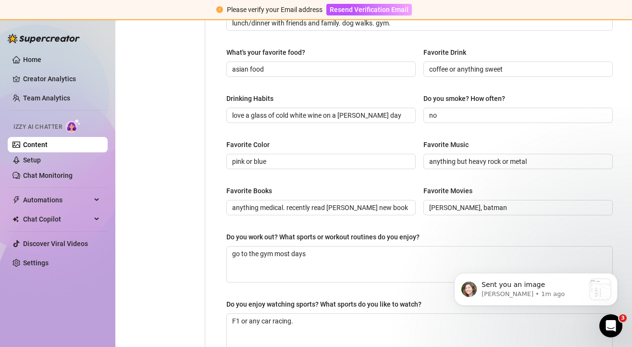
scroll to position [413, 0]
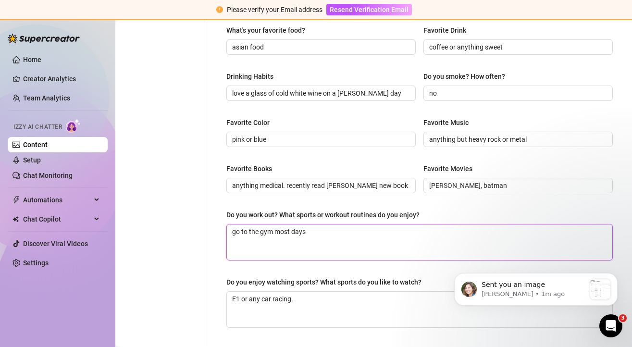
click at [377, 232] on textarea "go to the gym most days" at bounding box center [419, 242] width 385 height 36
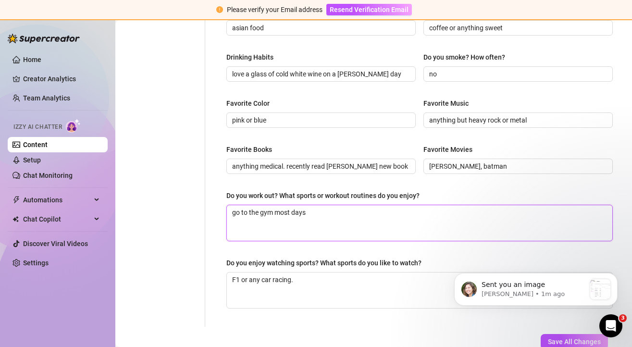
scroll to position [436, 0]
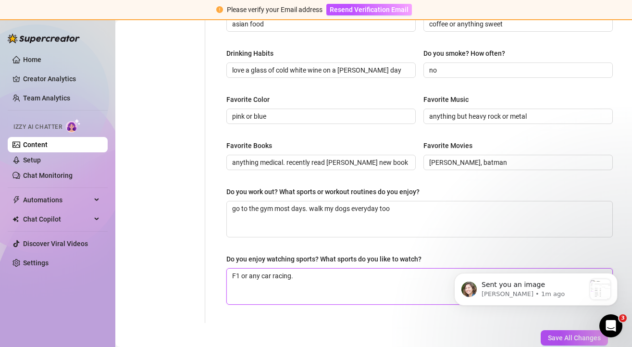
click at [357, 285] on textarea "F1 or any car racing." at bounding box center [419, 287] width 385 height 36
click at [558, 341] on button "Save All Changes" at bounding box center [574, 337] width 67 height 15
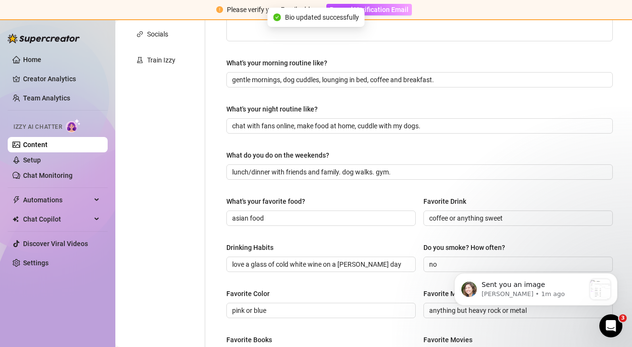
scroll to position [6, 0]
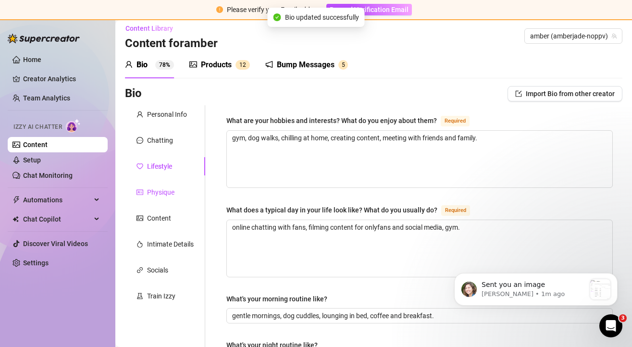
click at [161, 189] on div "Physique" at bounding box center [160, 192] width 27 height 11
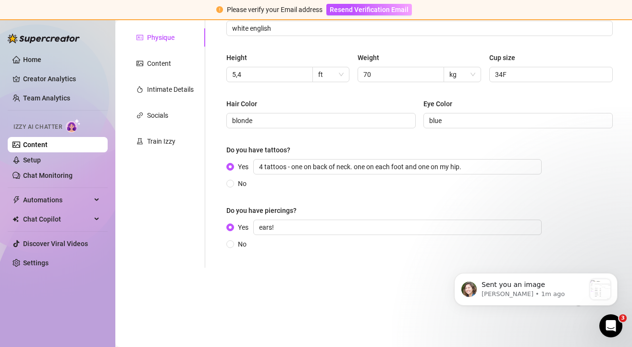
scroll to position [166, 0]
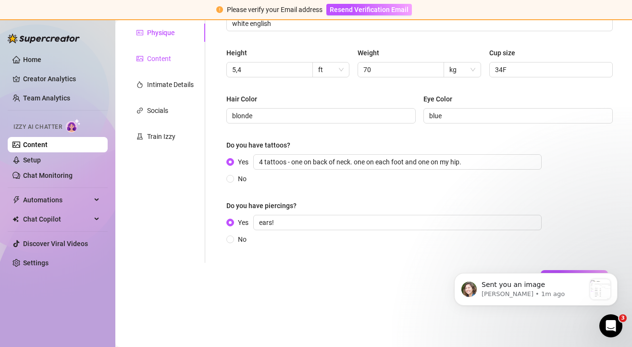
click at [169, 54] on div "Content" at bounding box center [159, 58] width 24 height 11
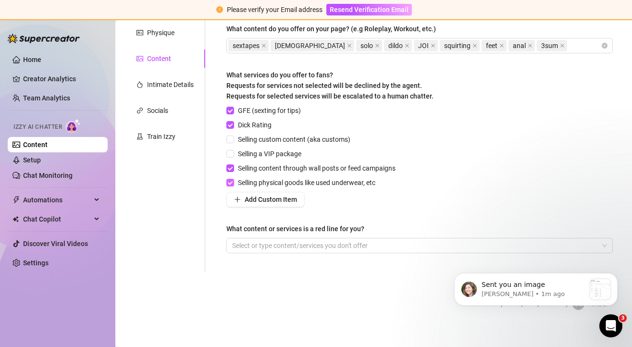
scroll to position [119, 0]
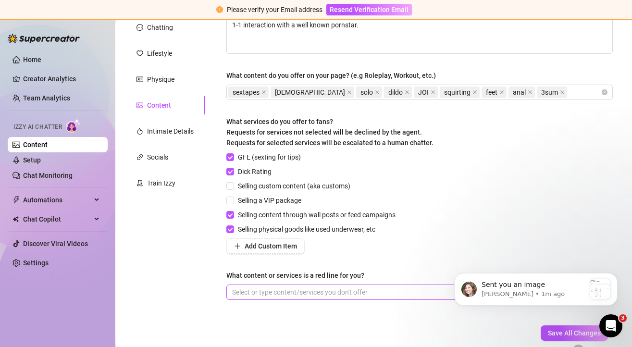
click at [284, 294] on div at bounding box center [414, 292] width 373 height 13
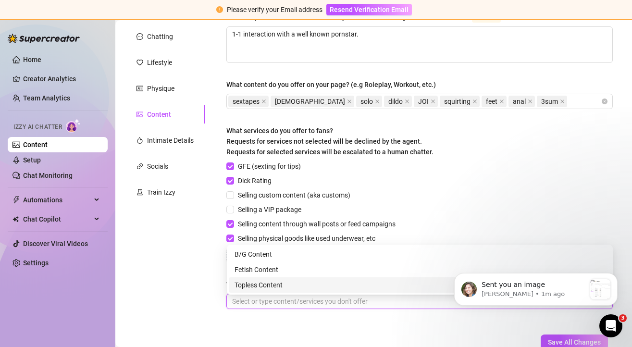
scroll to position [106, 0]
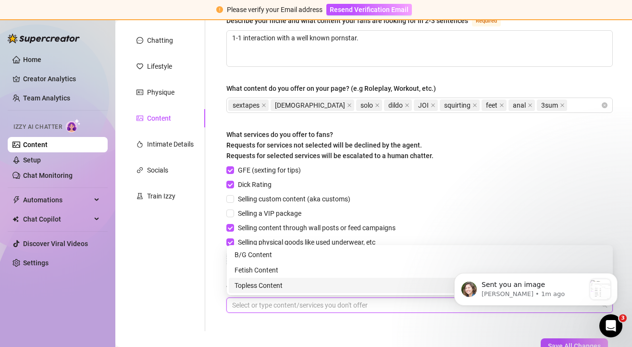
click at [272, 304] on div at bounding box center [414, 304] width 373 height 13
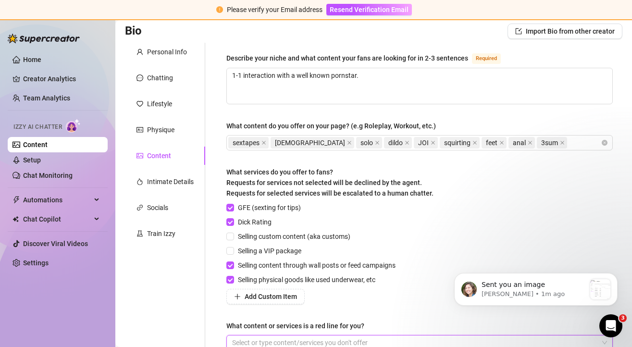
scroll to position [66, 0]
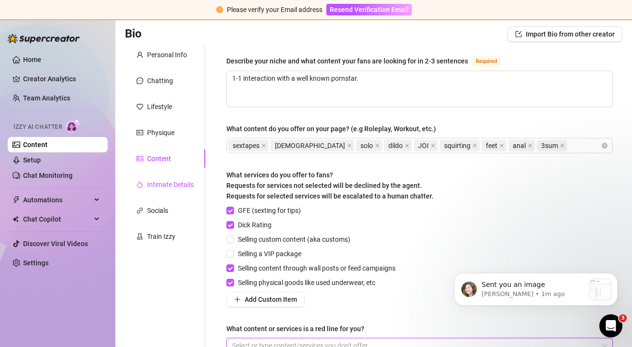
click at [178, 185] on div "Intimate Details" at bounding box center [170, 184] width 47 height 11
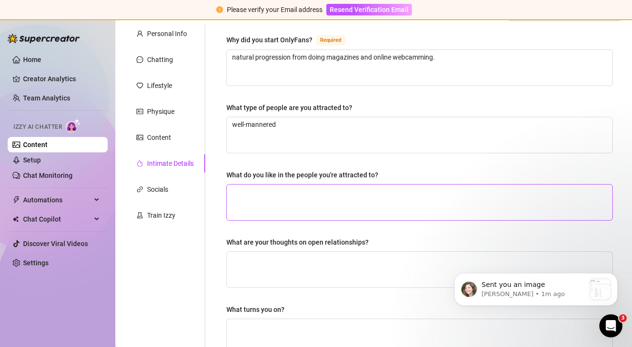
scroll to position [91, 0]
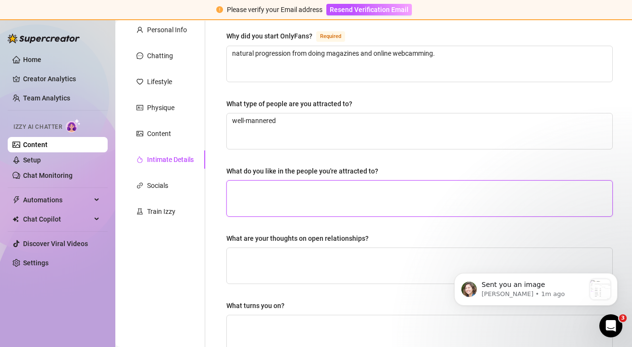
click at [279, 201] on textarea "What do you like in the people you're attracted to?" at bounding box center [419, 199] width 385 height 36
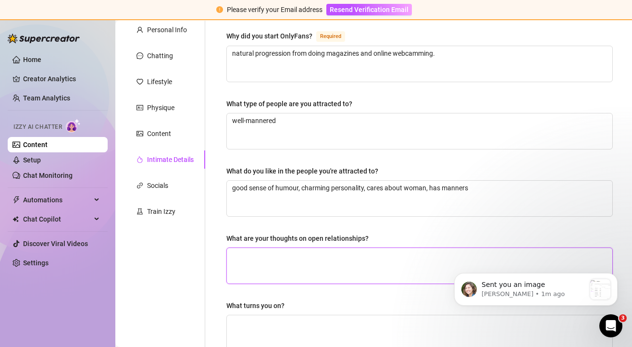
click at [256, 263] on textarea "What are your thoughts on open relationships?" at bounding box center [419, 266] width 385 height 36
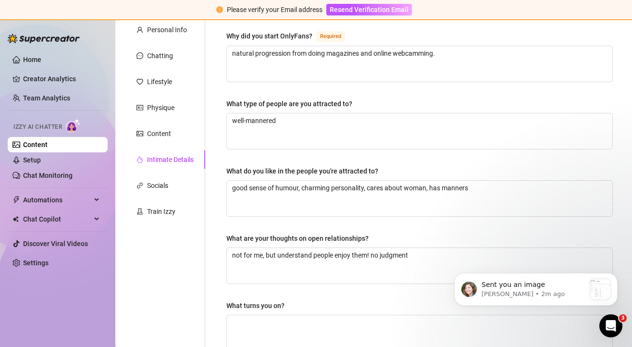
click at [298, 302] on div "What turns you on?" at bounding box center [419, 307] width 386 height 14
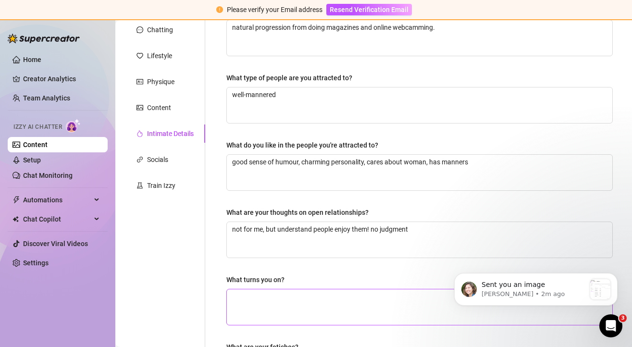
scroll to position [145, 0]
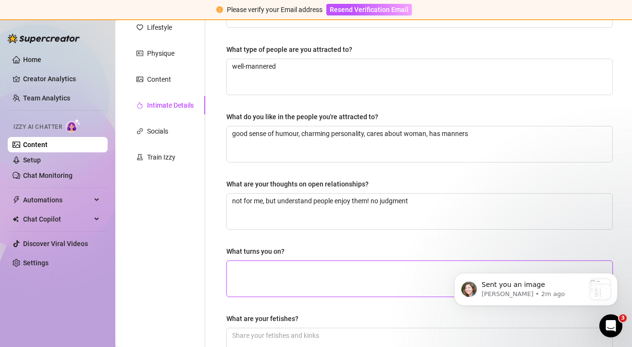
click at [278, 279] on textarea "What turns you on?" at bounding box center [419, 279] width 385 height 36
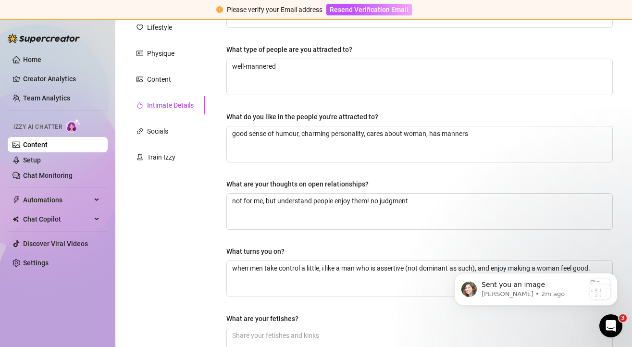
click at [408, 318] on div "What are your fetishes?" at bounding box center [419, 320] width 386 height 14
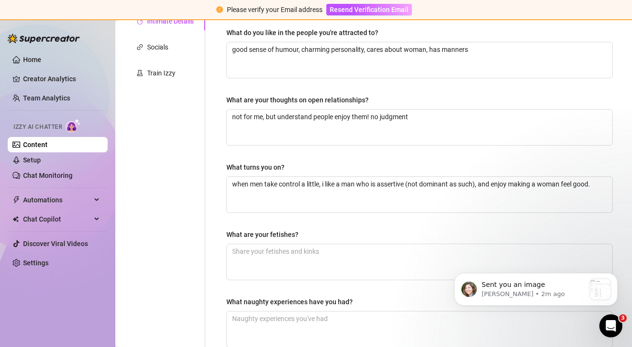
scroll to position [332, 0]
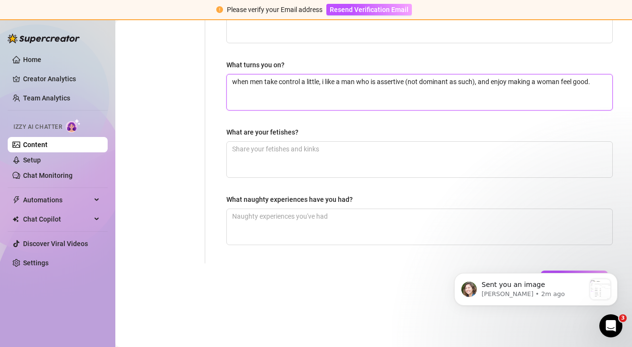
click at [598, 81] on textarea "when men take control a little, i like a man who is assertive (not dominant as …" at bounding box center [419, 93] width 385 height 36
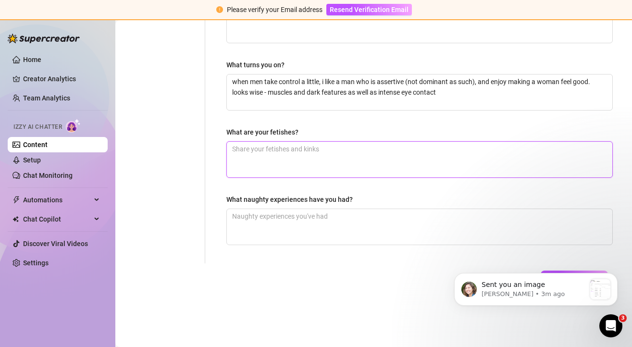
click at [385, 156] on textarea "What are your fetishes?" at bounding box center [419, 160] width 385 height 36
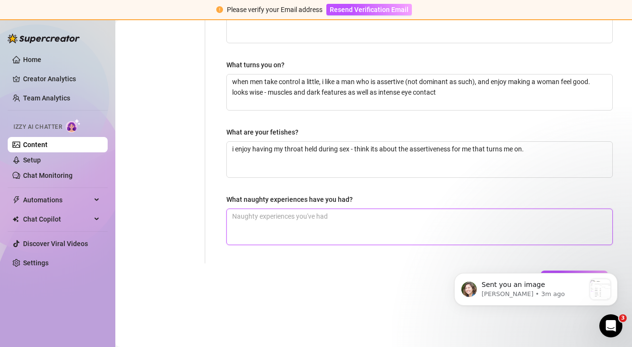
click at [331, 223] on textarea "What naughty experiences have you had?" at bounding box center [419, 227] width 385 height 36
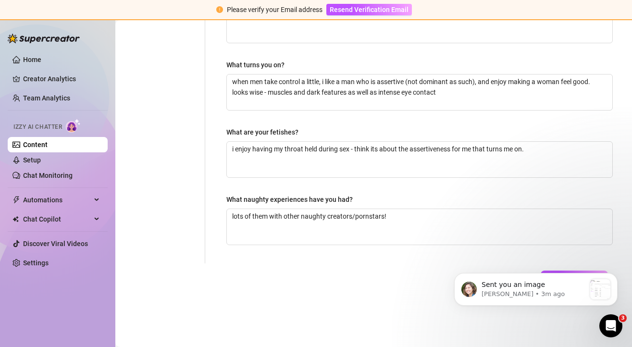
click at [322, 303] on form "Personal Info Chatting Lifestyle Physique Content Intimate Details Socials Trai…" at bounding box center [373, 49] width 497 height 539
click at [616, 276] on icon "Dismiss notification" at bounding box center [614, 275] width 5 height 5
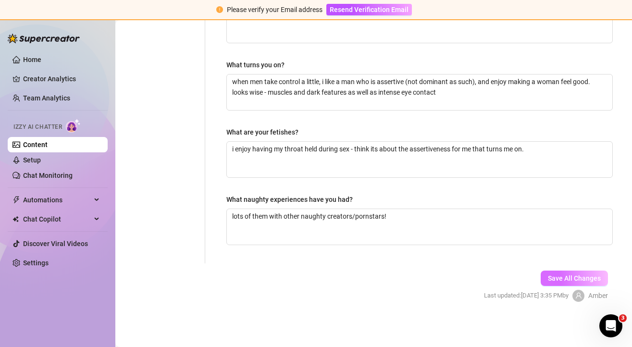
click at [579, 276] on span "Save All Changes" at bounding box center [574, 278] width 53 height 8
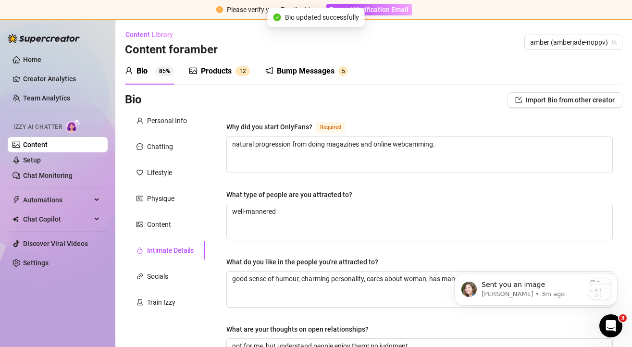
scroll to position [0, 0]
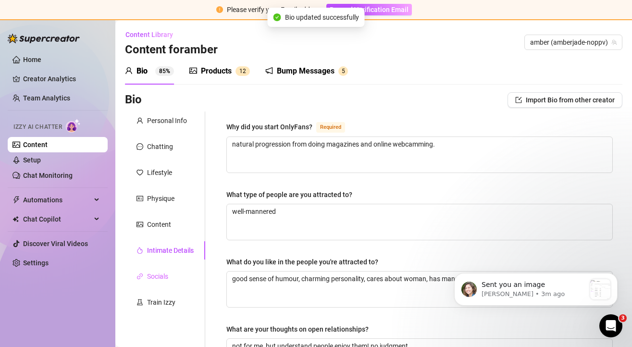
click at [171, 272] on div "Socials" at bounding box center [165, 276] width 80 height 18
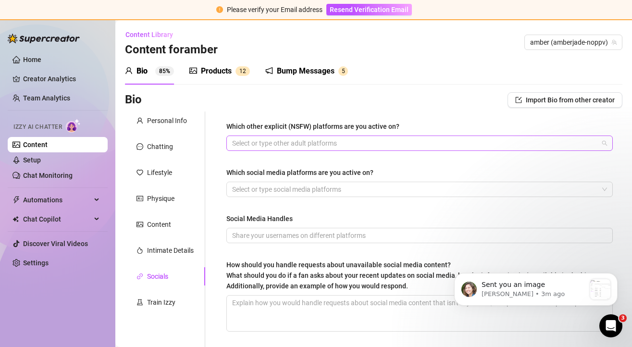
click at [329, 142] on div at bounding box center [414, 143] width 373 height 13
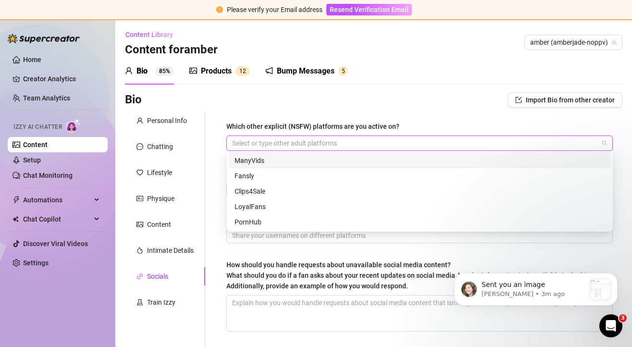
scroll to position [8, 0]
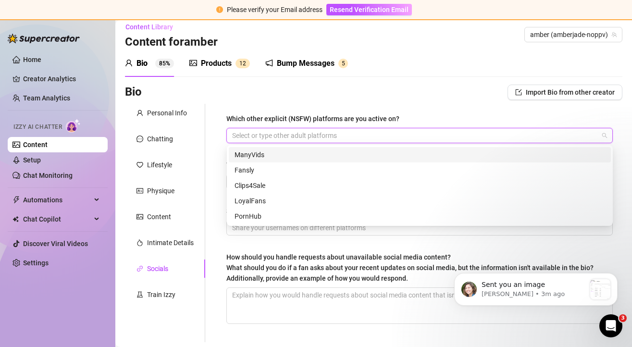
click at [286, 156] on div "ManyVids" at bounding box center [420, 154] width 371 height 11
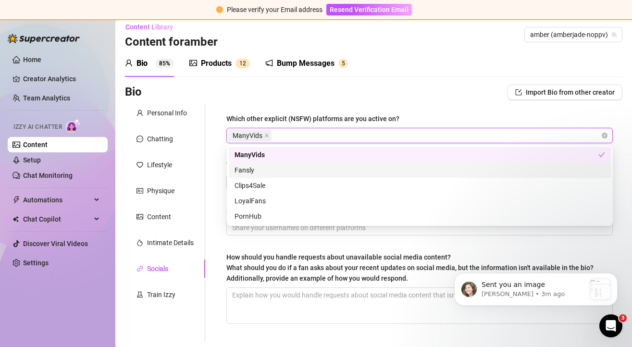
click at [273, 168] on div "Fansly" at bounding box center [420, 170] width 371 height 11
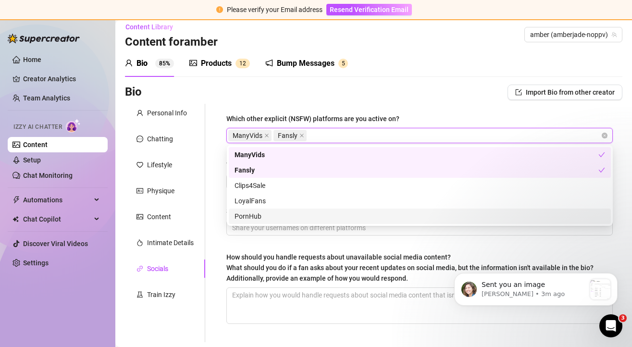
click at [273, 211] on div "PornHub" at bounding box center [420, 216] width 382 height 15
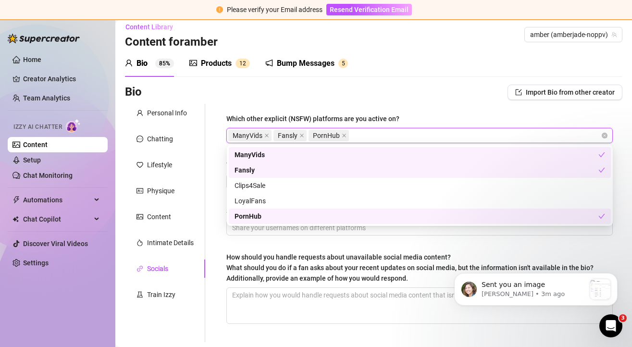
click at [213, 226] on div "Which other explicit (NSFW) platforms are you active on? ManyVids Fansly PornHu…" at bounding box center [413, 223] width 417 height 238
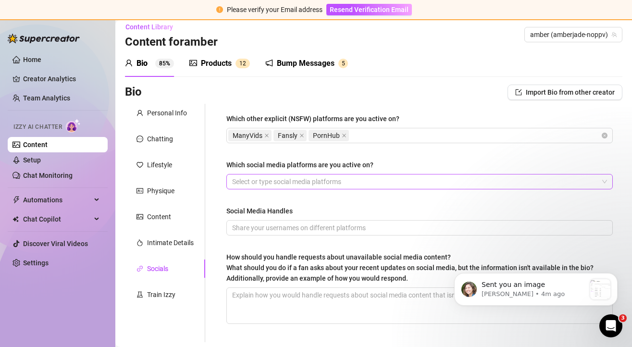
click at [281, 179] on div at bounding box center [414, 181] width 373 height 13
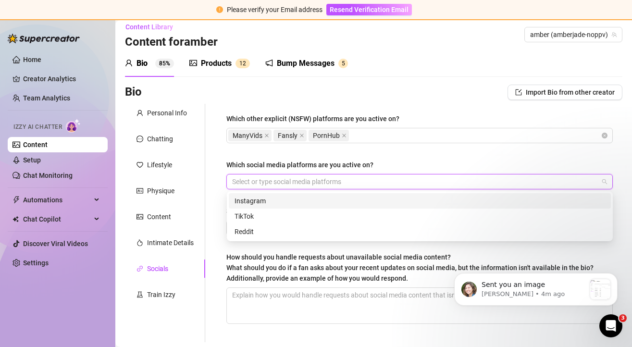
click at [261, 201] on div "Instagram" at bounding box center [420, 201] width 371 height 11
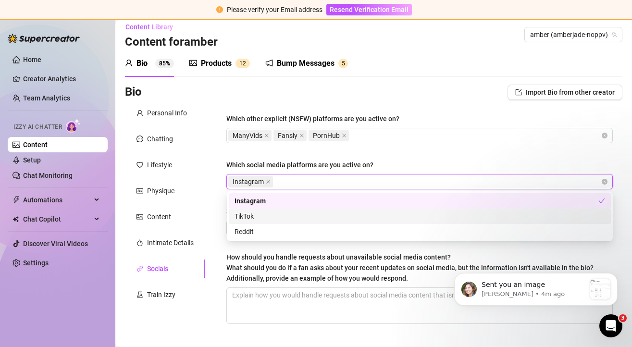
click at [260, 214] on div "TikTok" at bounding box center [420, 216] width 371 height 11
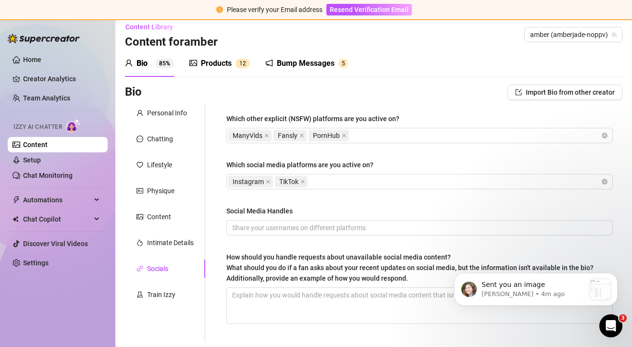
click at [210, 221] on div "Which other explicit (NSFW) platforms are you active on? ManyVids Fansly PornHu…" at bounding box center [413, 223] width 417 height 238
click at [256, 230] on input "Social Media Handles" at bounding box center [418, 228] width 373 height 11
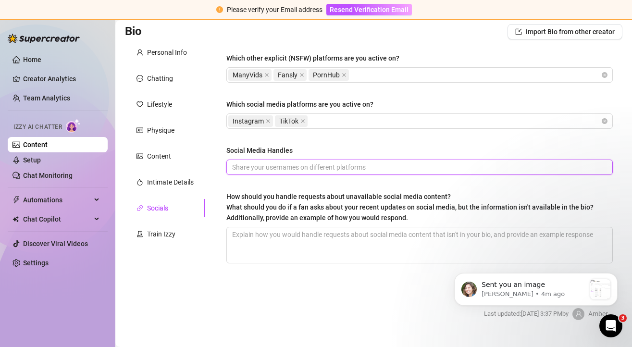
scroll to position [70, 0]
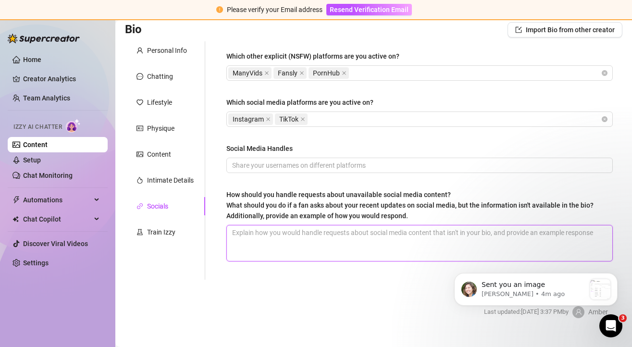
click at [286, 239] on textarea "How should you handle requests about unavailable social media content? What sho…" at bounding box center [419, 243] width 385 height 36
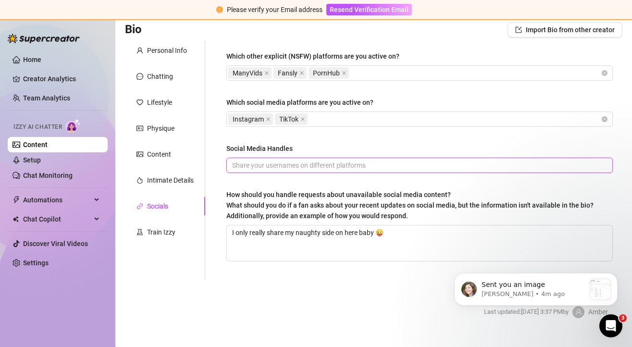
click at [249, 163] on input "Social Media Handles" at bounding box center [418, 165] width 373 height 11
click at [375, 184] on div "Which other explicit (NSFW) platforms are you active on? ManyVids Fansly PornHu…" at bounding box center [419, 160] width 386 height 219
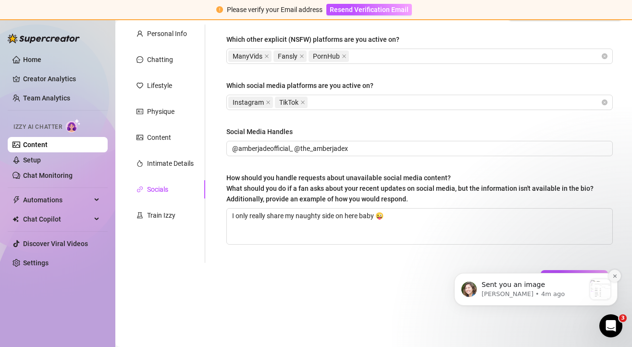
click at [615, 273] on icon "Dismiss notification" at bounding box center [614, 275] width 5 height 5
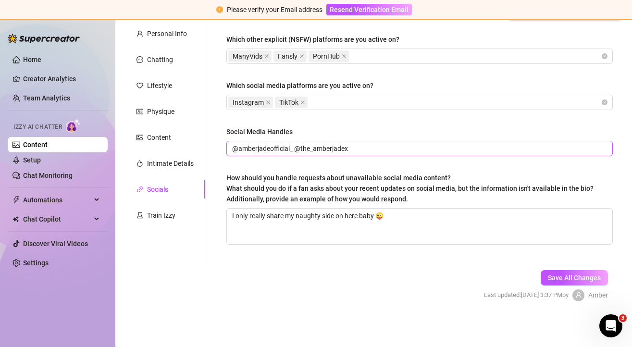
click at [362, 142] on span "@amberjadeofficial_ @the_amberjadex" at bounding box center [419, 148] width 386 height 15
click at [362, 149] on input "@amberjadeofficial_ @the_amberjadex" at bounding box center [418, 148] width 373 height 11
click at [352, 287] on form "Personal Info Chatting Lifestyle Physique Content Intimate Details Socials Trai…" at bounding box center [373, 172] width 497 height 294
click at [386, 147] on input "@amberjadeofficial_ @the_amberjadex" at bounding box center [418, 148] width 373 height 11
click at [344, 175] on span "How should you handle requests about unavailable social media content? What sho…" at bounding box center [409, 188] width 367 height 29
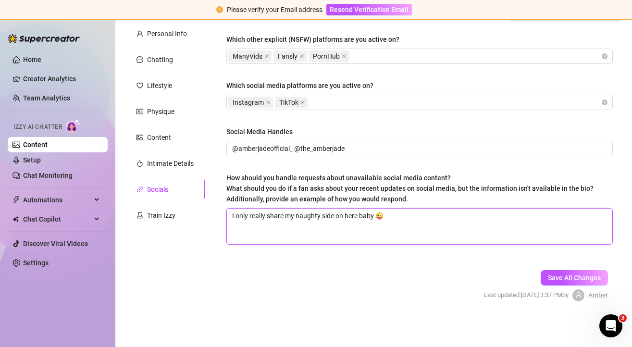
click at [344, 209] on textarea "I only really share my naughty side on here baby 😜" at bounding box center [419, 227] width 385 height 36
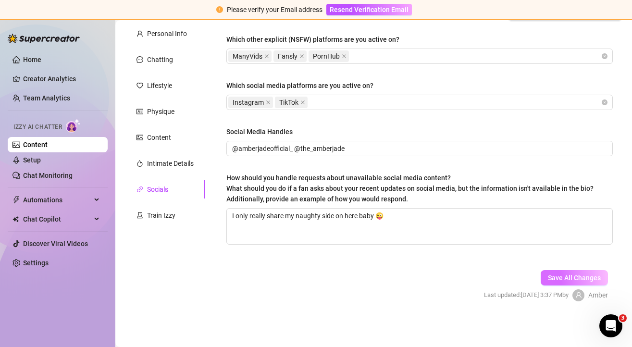
click at [572, 280] on span "Save All Changes" at bounding box center [574, 278] width 53 height 8
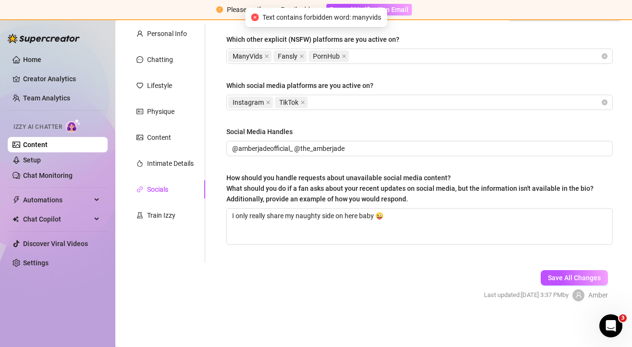
scroll to position [0, 0]
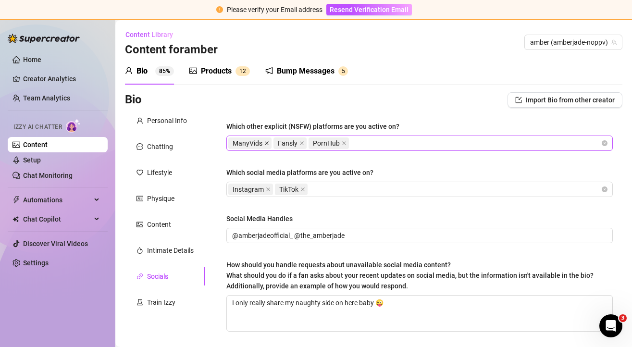
click at [267, 143] on icon "close" at bounding box center [266, 143] width 5 height 5
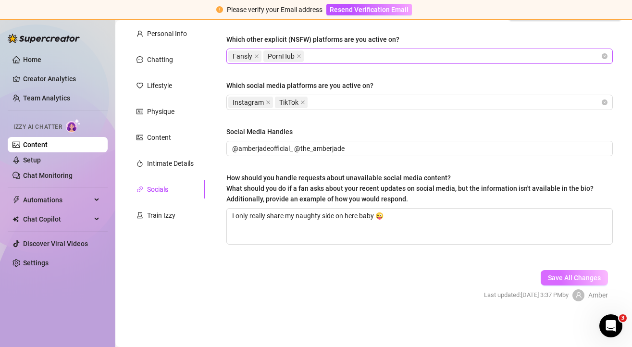
click at [553, 280] on span "Save All Changes" at bounding box center [574, 278] width 53 height 8
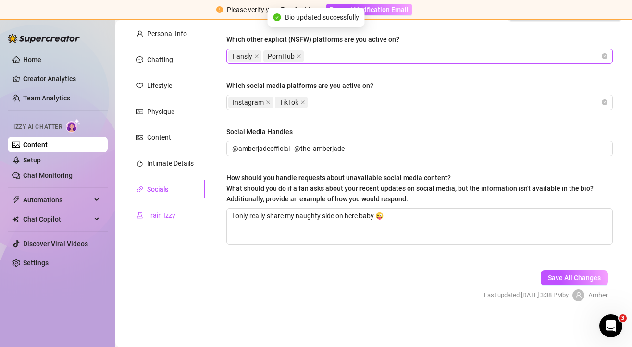
click at [167, 211] on div "Train Izzy" at bounding box center [161, 215] width 28 height 11
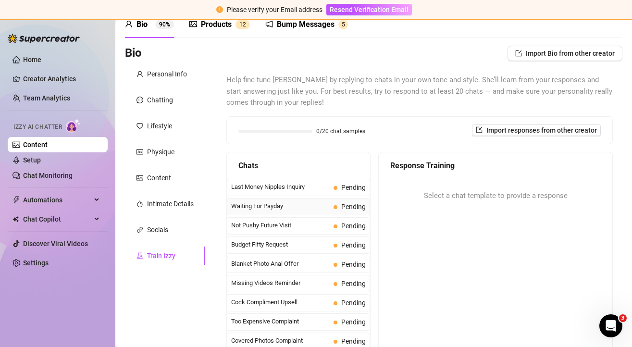
scroll to position [50, 0]
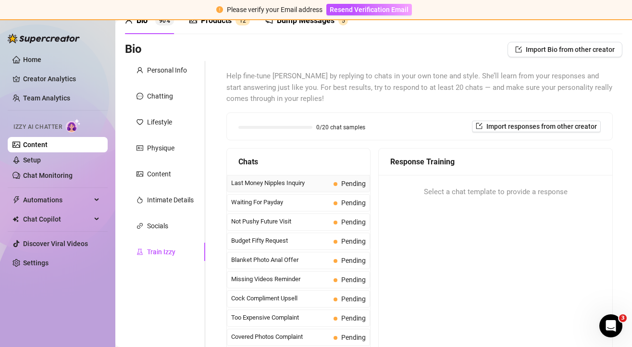
click at [281, 179] on span "Last Money Nipples Inquiry" at bounding box center [280, 183] width 99 height 10
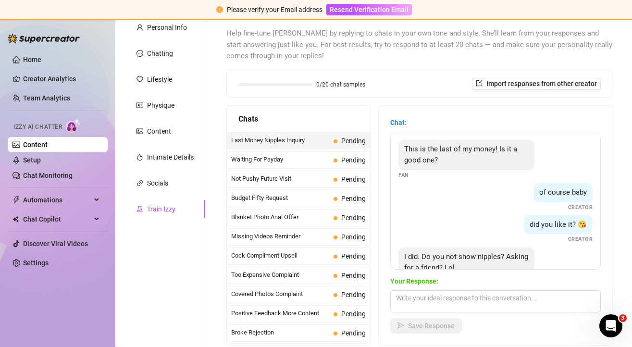
scroll to position [95, 0]
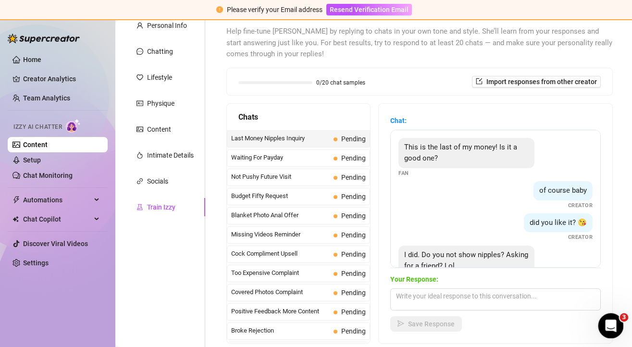
click at [604, 333] on div "Open Intercom Messenger" at bounding box center [610, 325] width 32 height 32
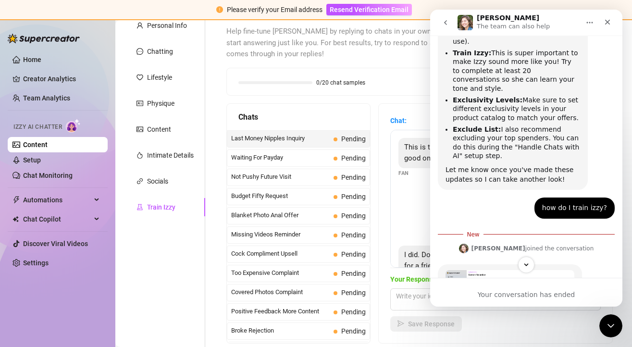
scroll to position [1120, 0]
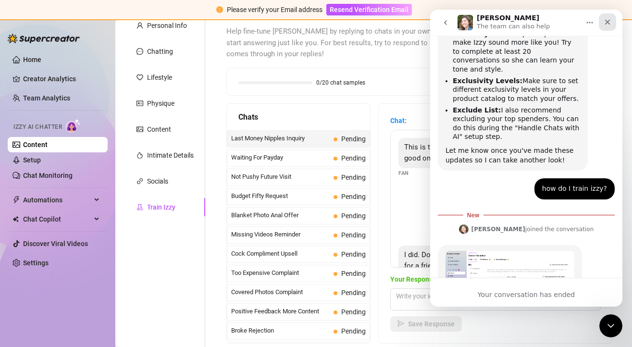
click at [608, 24] on icon "Close" at bounding box center [608, 22] width 8 height 8
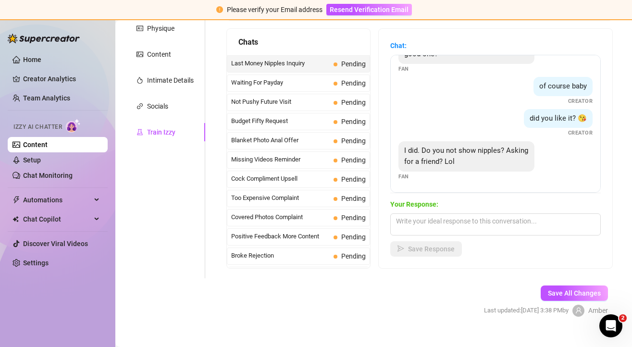
scroll to position [167, 0]
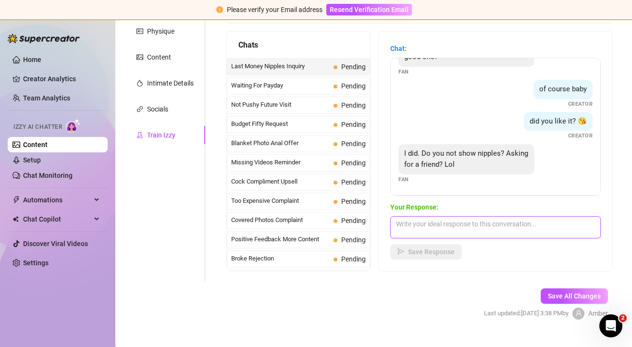
click at [444, 228] on textarea at bounding box center [495, 227] width 211 height 22
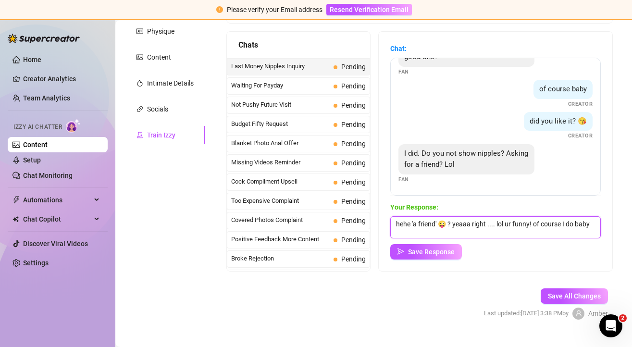
scroll to position [0, 0]
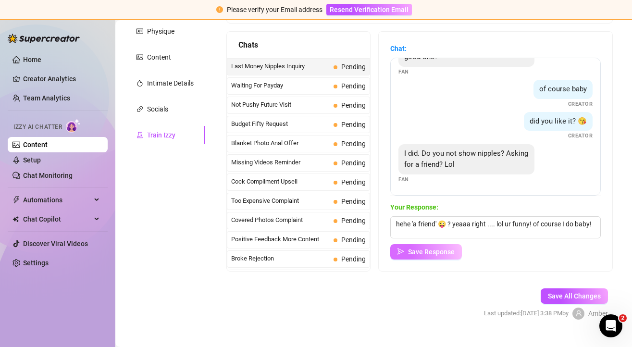
click at [412, 255] on span "Save Response" at bounding box center [431, 252] width 47 height 8
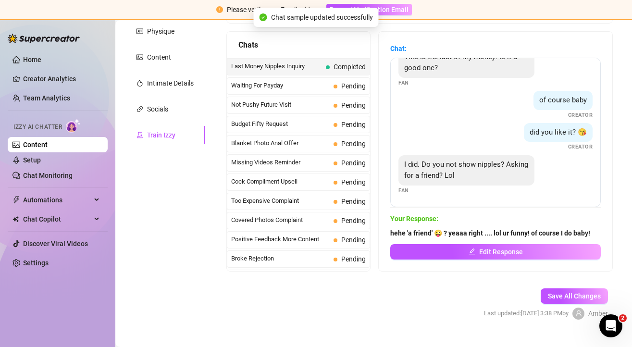
scroll to position [18, 0]
click at [316, 84] on span "Waiting For Payday" at bounding box center [280, 86] width 99 height 10
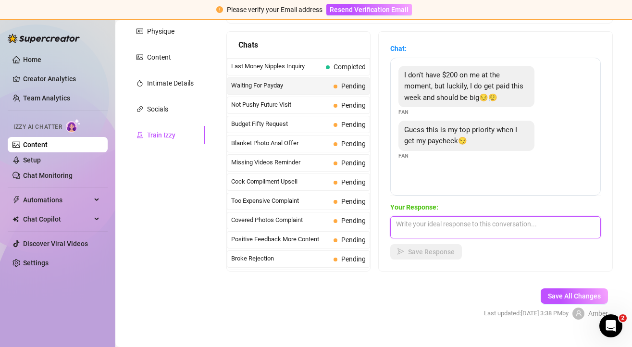
click at [452, 228] on textarea at bounding box center [495, 227] width 211 height 22
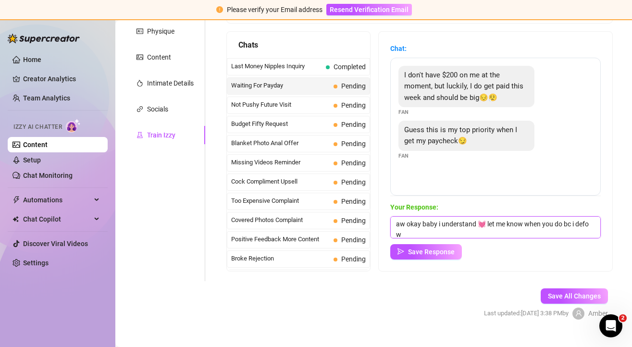
scroll to position [0, 0]
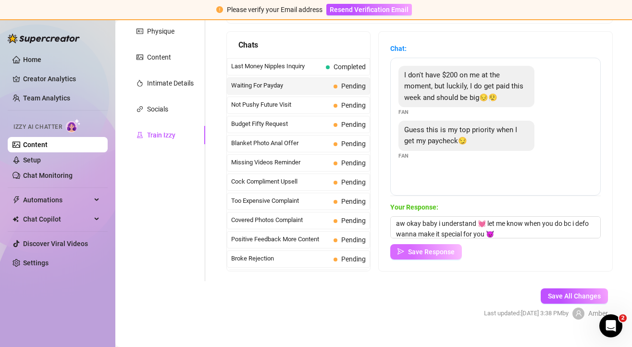
click at [449, 250] on span "Save Response" at bounding box center [431, 252] width 47 height 8
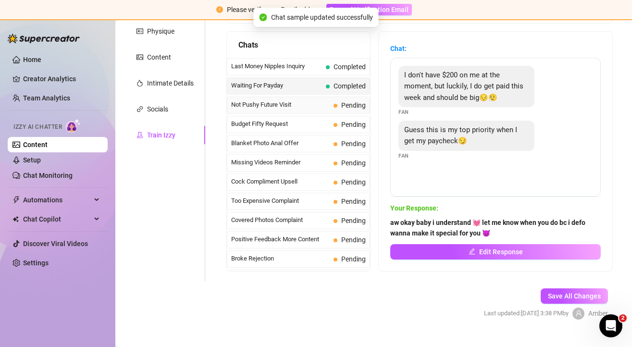
click at [289, 100] on span "Not Pushy Future Visit" at bounding box center [280, 105] width 99 height 10
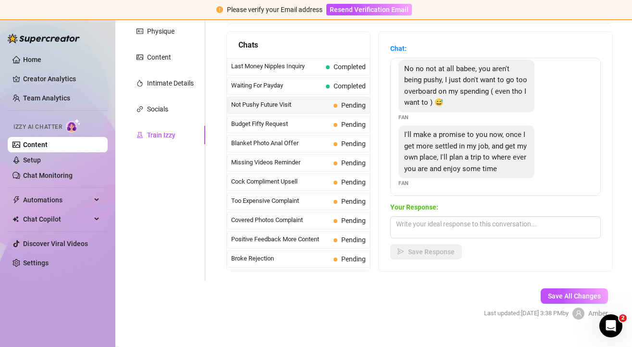
scroll to position [65, 0]
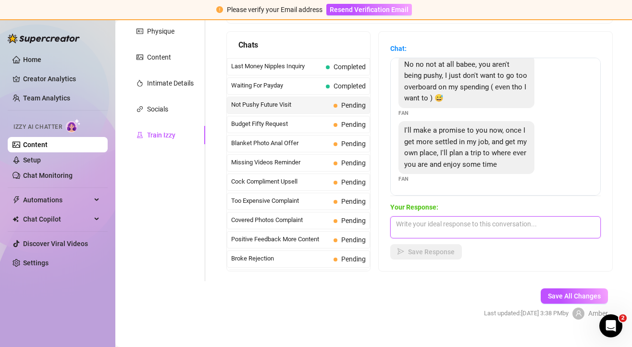
click at [433, 230] on textarea at bounding box center [495, 227] width 211 height 22
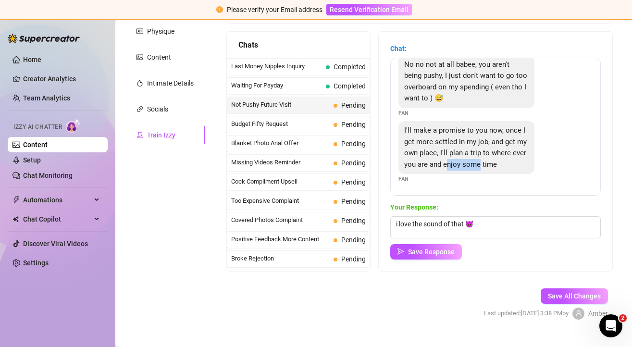
drag, startPoint x: 446, startPoint y: 163, endPoint x: 481, endPoint y: 163, distance: 35.1
click at [481, 163] on span "I'll make a promise to you now, once I get more settled in my job, and get my o…" at bounding box center [465, 147] width 123 height 43
click at [435, 247] on button "Save Response" at bounding box center [426, 251] width 72 height 15
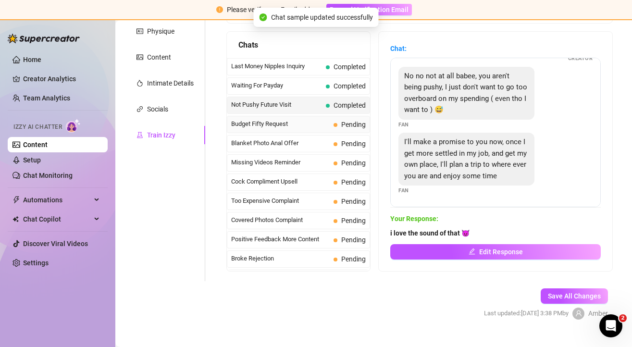
scroll to position [54, 0]
click at [299, 124] on span "Budget Fifty Request" at bounding box center [280, 124] width 99 height 10
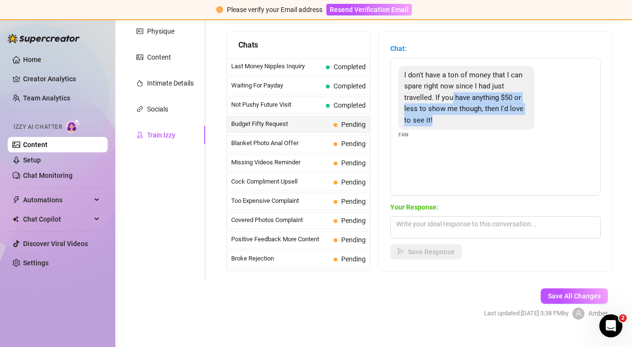
drag, startPoint x: 453, startPoint y: 98, endPoint x: 521, endPoint y: 114, distance: 69.1
click at [521, 114] on div "I don't have a ton of money that I can spare right now since I had just travell…" at bounding box center [466, 98] width 136 height 64
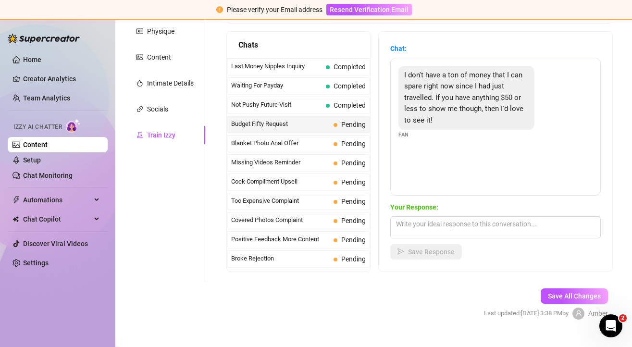
click at [510, 111] on span "I don't have a ton of money that I can spare right now since I had just travell…" at bounding box center [463, 98] width 119 height 54
click at [460, 227] on textarea at bounding box center [495, 227] width 211 height 22
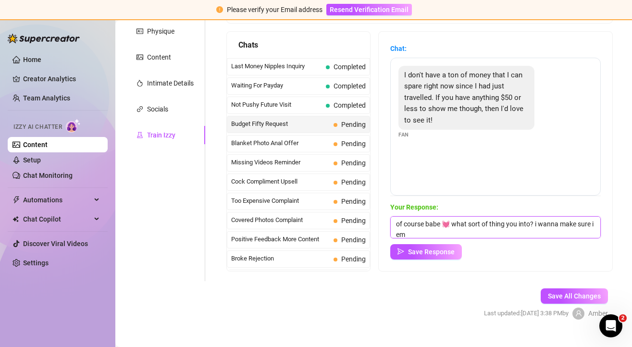
scroll to position [0, 0]
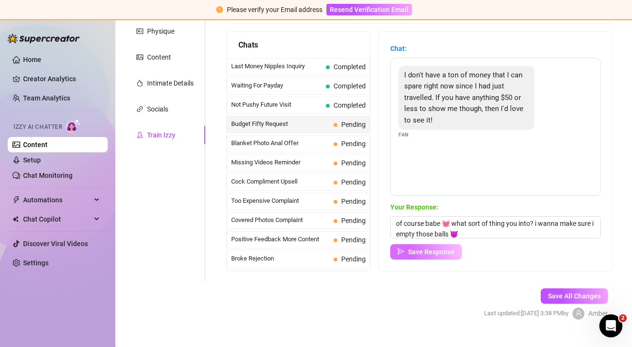
click at [433, 248] on span "Save Response" at bounding box center [431, 252] width 47 height 8
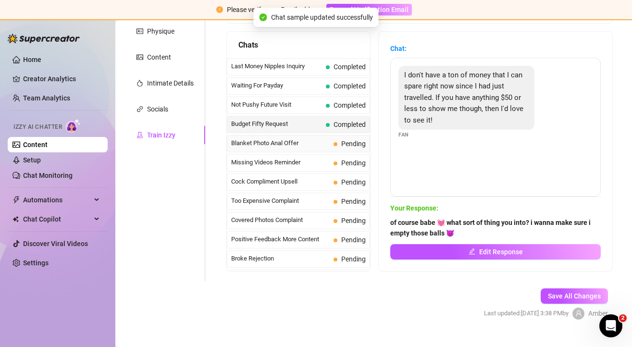
click at [299, 142] on span "Blanket Photo Anal Offer" at bounding box center [280, 143] width 99 height 10
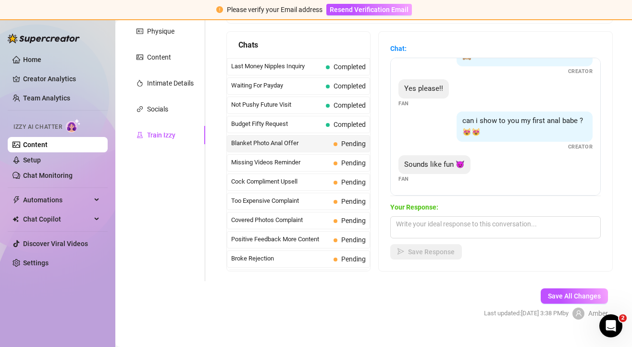
scroll to position [183, 0]
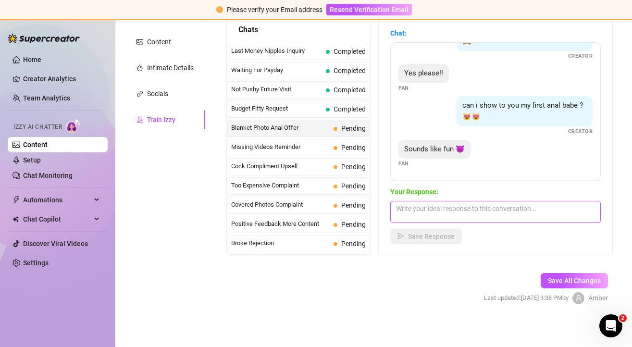
click at [442, 209] on textarea at bounding box center [495, 212] width 211 height 22
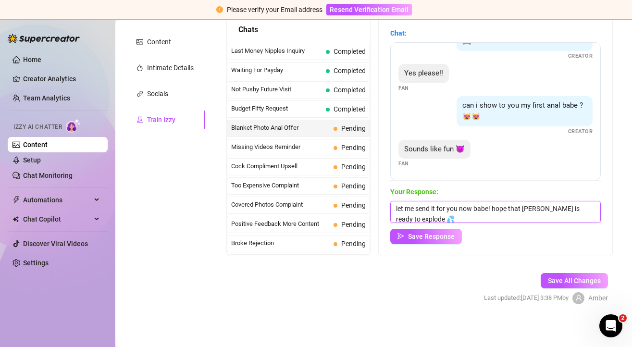
scroll to position [0, 0]
click at [443, 239] on span "Save Response" at bounding box center [431, 237] width 47 height 8
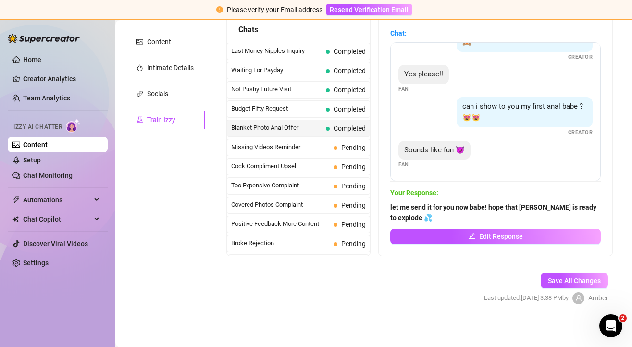
scroll to position [147, 0]
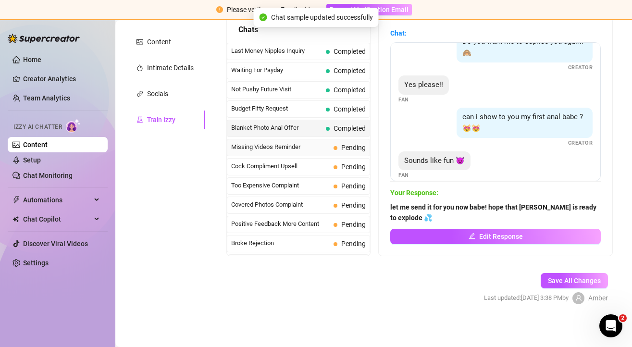
click at [323, 141] on div "Missing Videos Reminder Pending" at bounding box center [298, 147] width 143 height 17
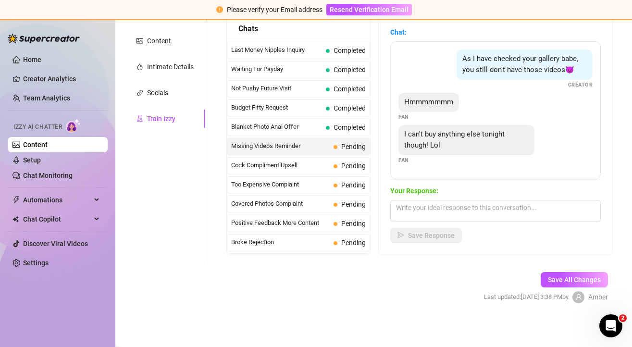
scroll to position [185, 0]
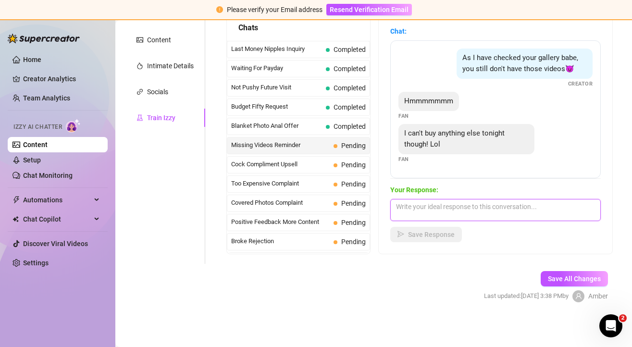
click at [436, 205] on textarea at bounding box center [495, 210] width 211 height 22
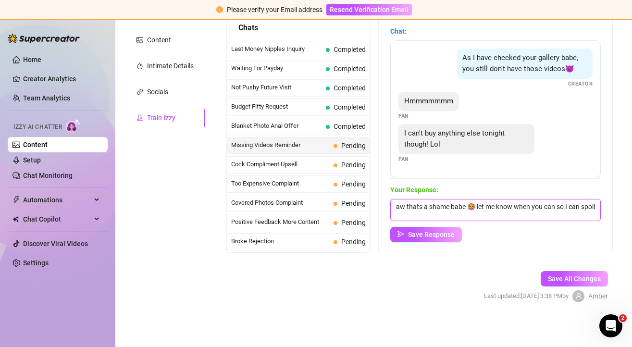
scroll to position [0, 0]
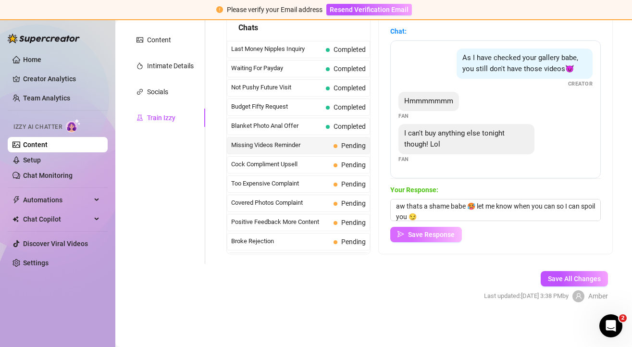
click at [439, 232] on span "Save Response" at bounding box center [431, 235] width 47 height 8
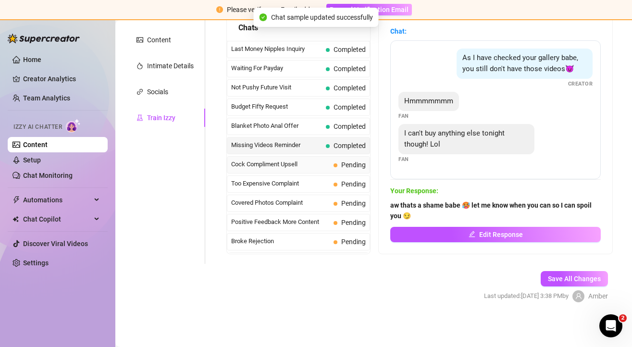
click at [290, 165] on span "Cock Compliment Upsell" at bounding box center [280, 165] width 99 height 10
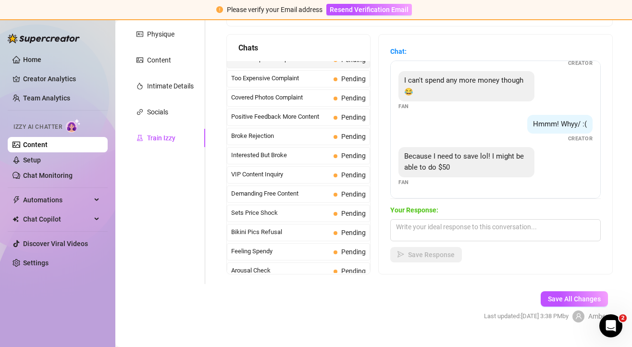
scroll to position [185, 0]
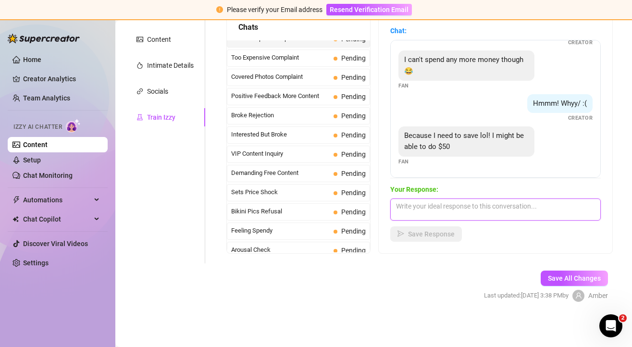
click at [457, 211] on textarea at bounding box center [495, 210] width 211 height 22
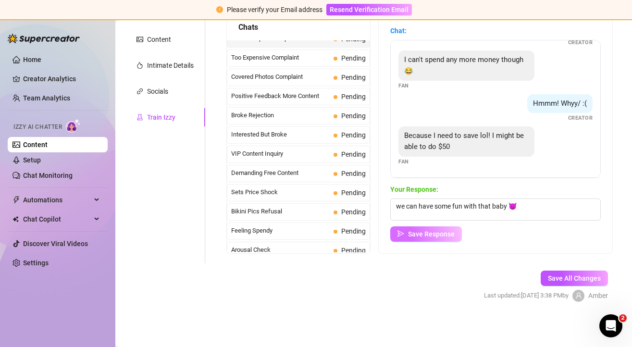
click at [449, 233] on span "Save Response" at bounding box center [431, 234] width 47 height 8
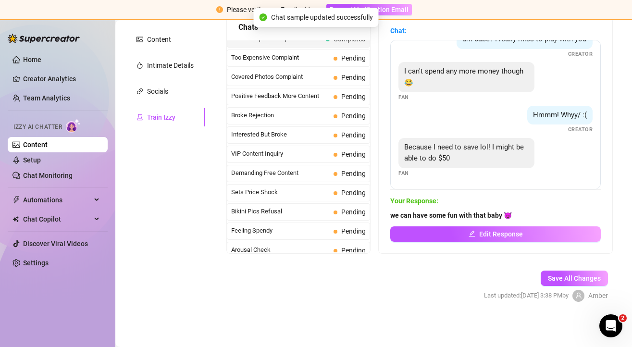
scroll to position [88, 0]
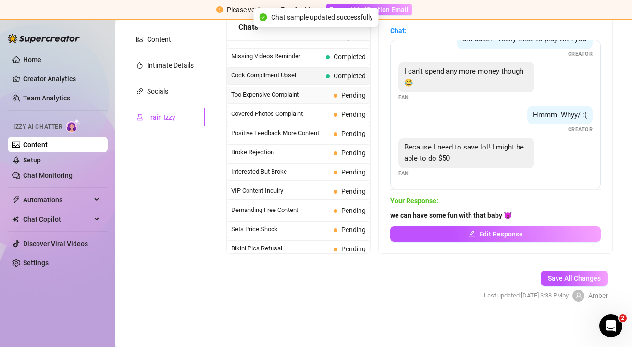
click at [320, 92] on span "Too Expensive Complaint" at bounding box center [280, 95] width 99 height 10
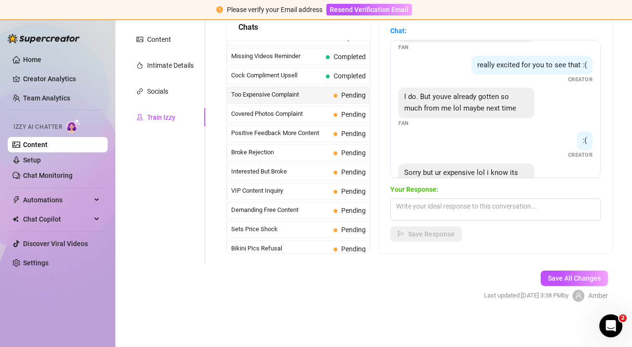
scroll to position [181, 0]
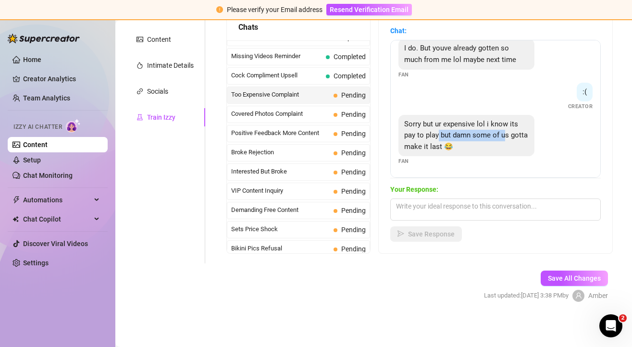
drag, startPoint x: 438, startPoint y: 135, endPoint x: 503, endPoint y: 135, distance: 64.9
click at [504, 136] on span "Sorry but ur expensive lol i know its pay to play but damn some of us gotta mak…" at bounding box center [466, 135] width 124 height 31
click at [503, 135] on span "Sorry but ur expensive lol i know its pay to play but damn some of us gotta mak…" at bounding box center [466, 135] width 124 height 31
drag, startPoint x: 441, startPoint y: 147, endPoint x: 462, endPoint y: 147, distance: 21.6
click at [462, 147] on div "Sorry but ur expensive lol i know its pay to play but damn some of us gotta mak…" at bounding box center [466, 136] width 136 height 42
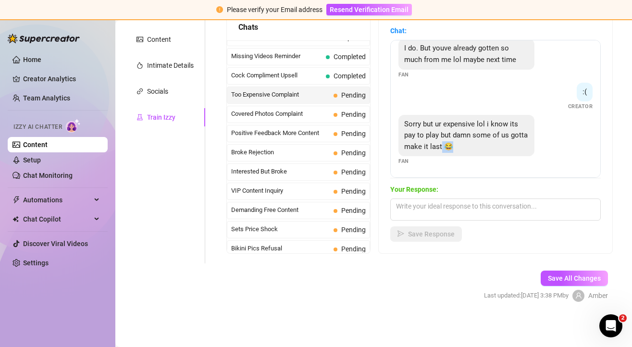
click at [462, 147] on div "Sorry but ur expensive lol i know its pay to play but damn some of us gotta mak…" at bounding box center [466, 136] width 136 height 42
click at [448, 205] on textarea at bounding box center [495, 210] width 211 height 22
click at [447, 207] on textarea at bounding box center [495, 210] width 211 height 22
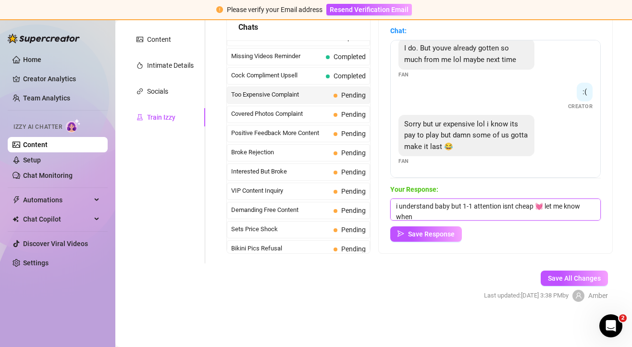
scroll to position [0, 0]
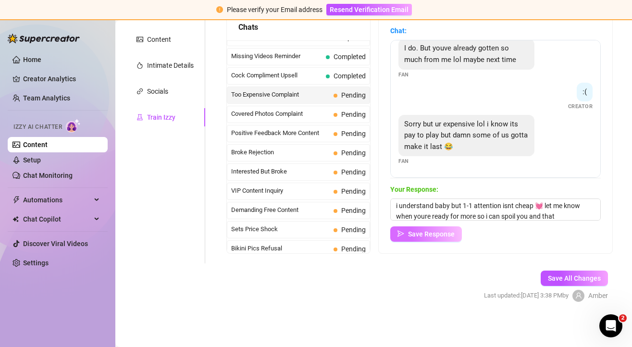
click at [421, 232] on span "Save Response" at bounding box center [431, 234] width 47 height 8
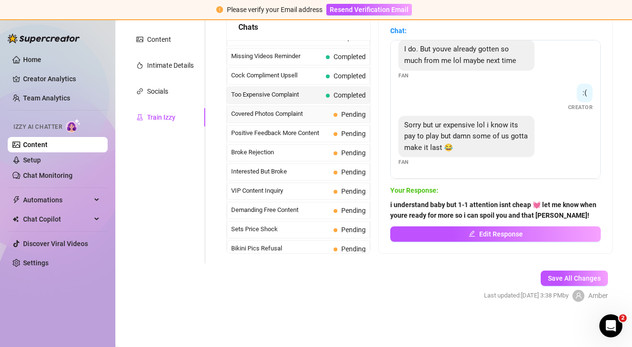
scroll to position [180, 0]
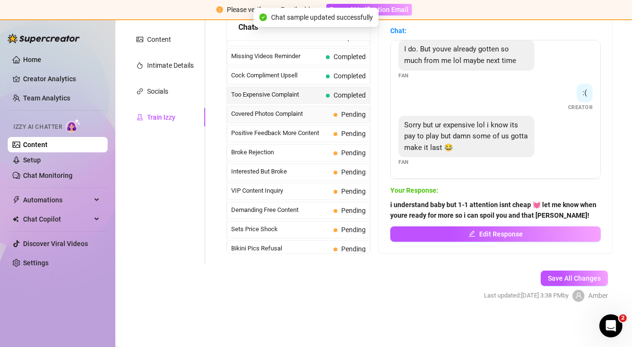
click at [298, 117] on span "Covered Photos Complaint" at bounding box center [280, 114] width 99 height 10
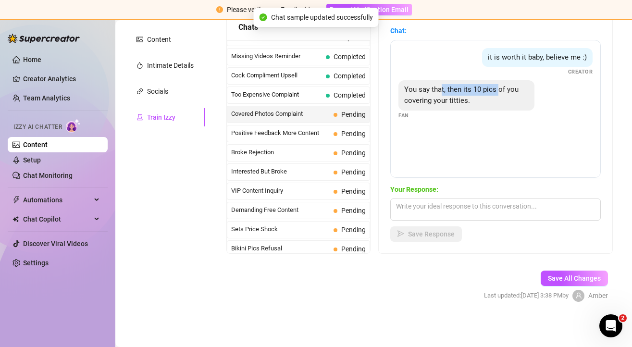
drag, startPoint x: 441, startPoint y: 91, endPoint x: 497, endPoint y: 91, distance: 56.2
click at [497, 91] on span "You say that, then its 10 pics of you covering your titties." at bounding box center [461, 95] width 114 height 20
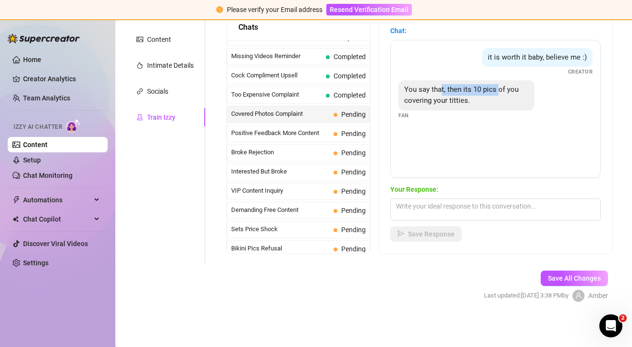
click at [497, 91] on span "You say that, then its 10 pics of you covering your titties." at bounding box center [461, 95] width 114 height 20
click at [431, 201] on textarea at bounding box center [495, 210] width 211 height 22
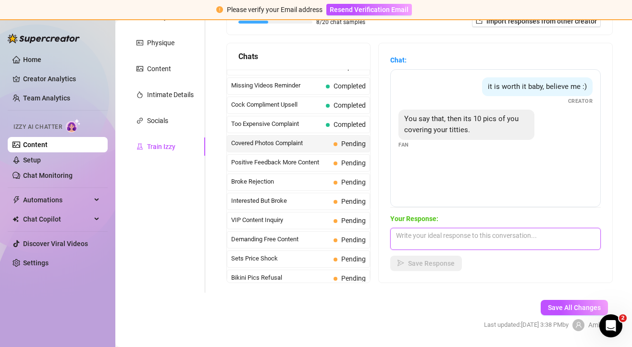
scroll to position [185, 0]
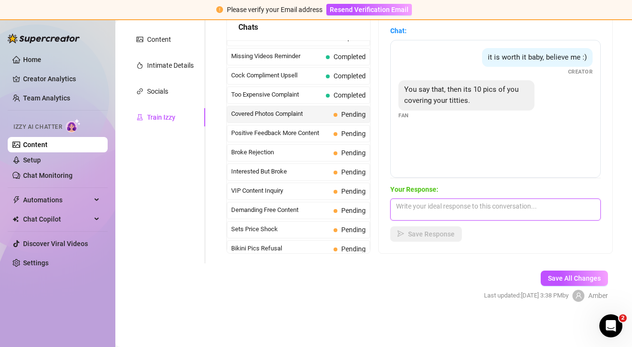
click at [440, 209] on textarea at bounding box center [495, 210] width 211 height 22
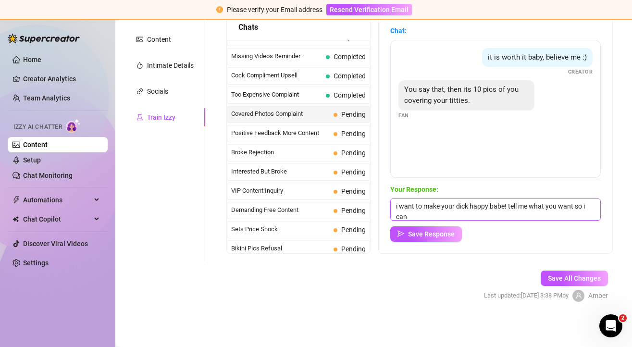
scroll to position [0, 0]
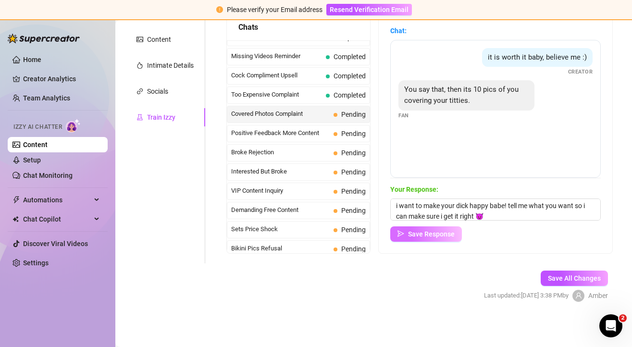
click at [435, 238] on button "Save Response" at bounding box center [426, 233] width 72 height 15
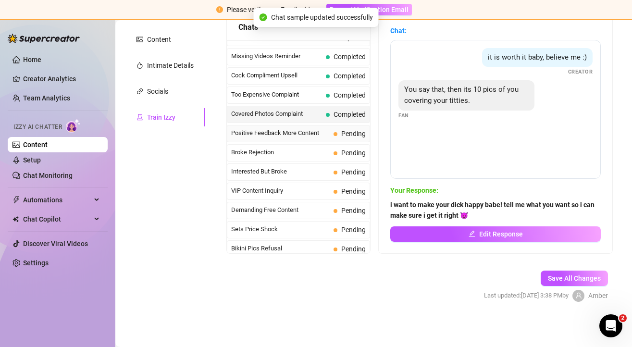
click at [307, 134] on span "Positive Feedback More Content" at bounding box center [280, 133] width 99 height 10
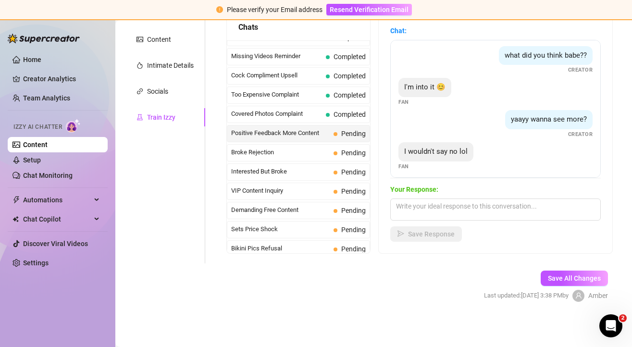
scroll to position [39, 0]
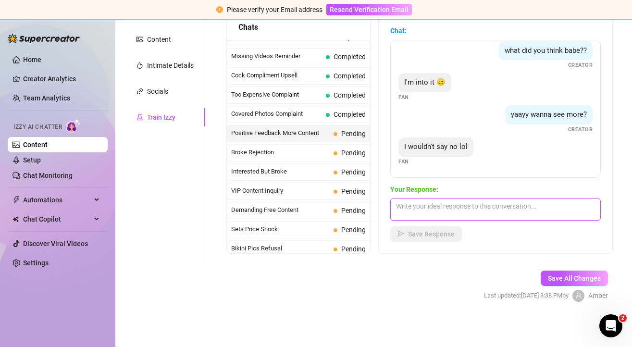
click at [443, 203] on textarea at bounding box center [495, 210] width 211 height 22
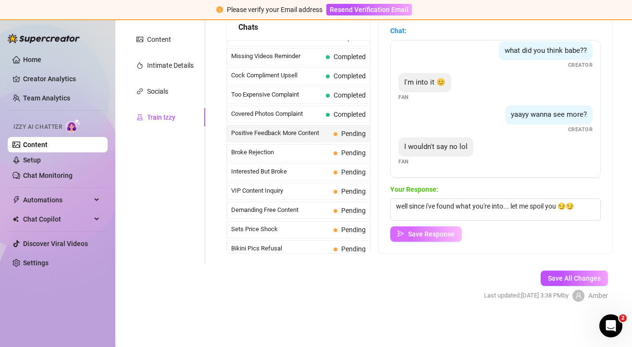
click at [419, 231] on span "Save Response" at bounding box center [431, 234] width 47 height 8
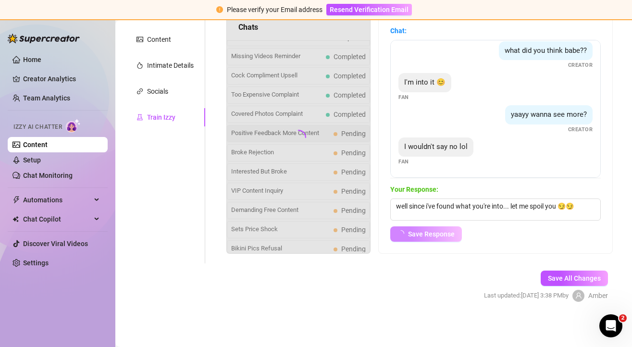
scroll to position [27, 0]
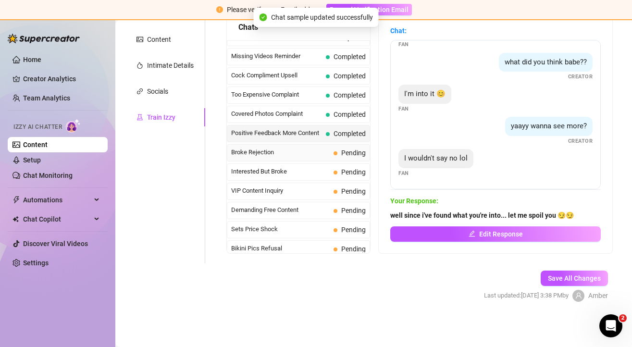
click at [288, 155] on span "Broke Rejection" at bounding box center [280, 153] width 99 height 10
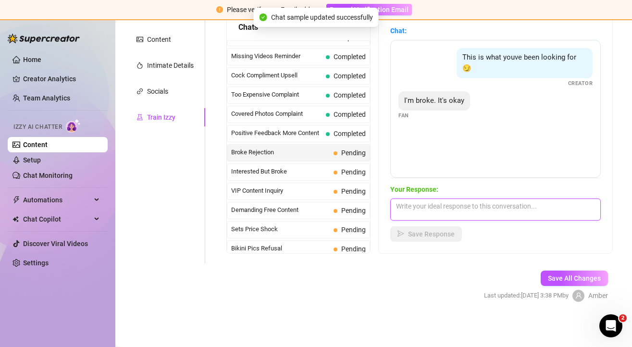
click at [451, 202] on textarea at bounding box center [495, 210] width 211 height 22
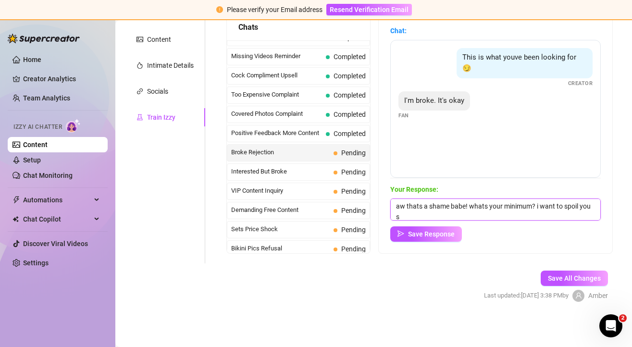
scroll to position [0, 0]
click at [532, 202] on textarea "aw thats a shame babe! whats your minimum? i want to spoil you still 😈" at bounding box center [495, 210] width 211 height 22
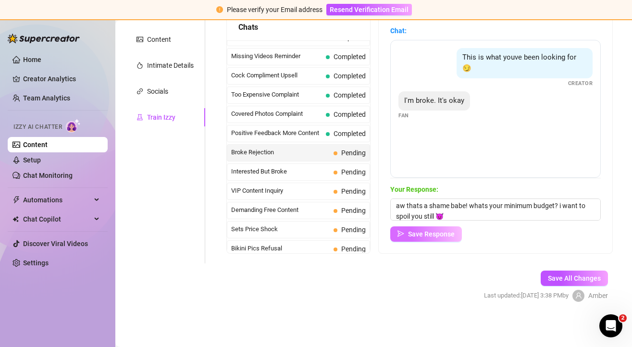
click at [448, 232] on span "Save Response" at bounding box center [431, 234] width 47 height 8
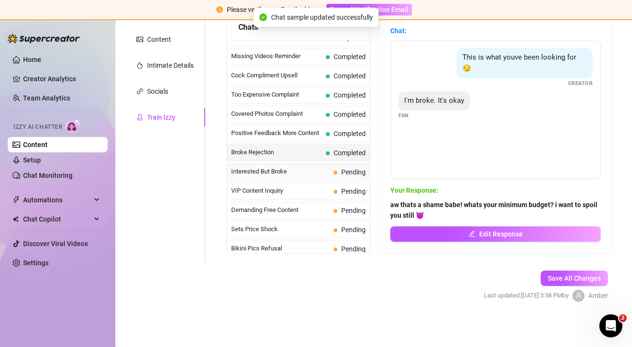
click at [300, 167] on span "Interested But Broke" at bounding box center [280, 172] width 99 height 10
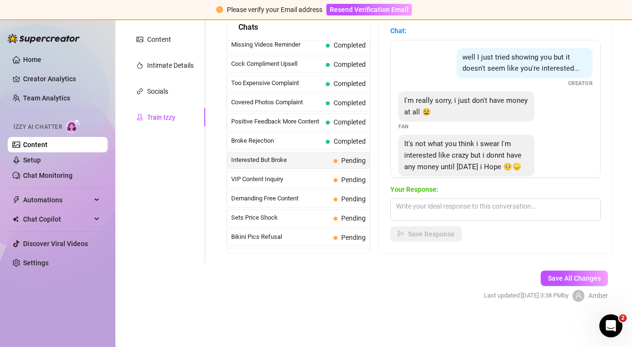
scroll to position [20, 0]
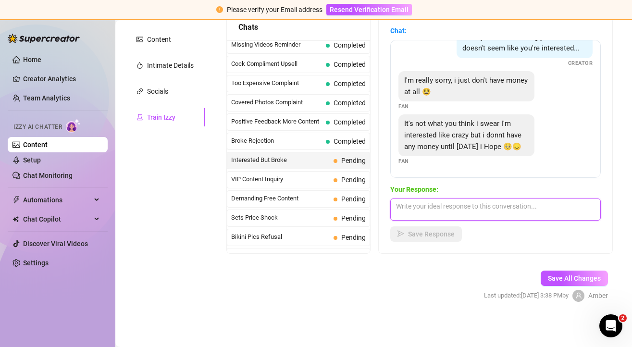
click at [442, 208] on textarea at bounding box center [495, 210] width 211 height 22
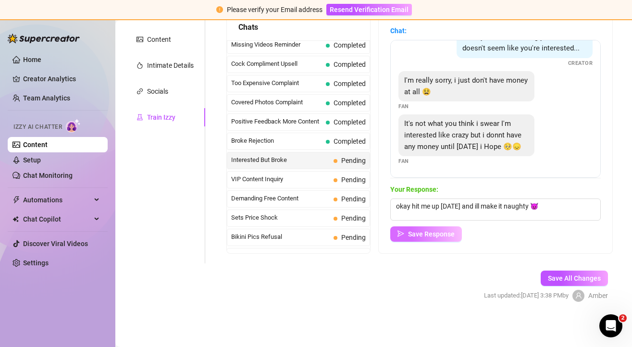
click at [432, 234] on span "Save Response" at bounding box center [431, 234] width 47 height 8
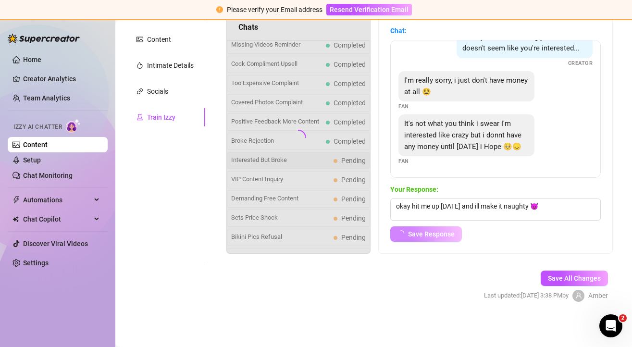
scroll to position [9, 0]
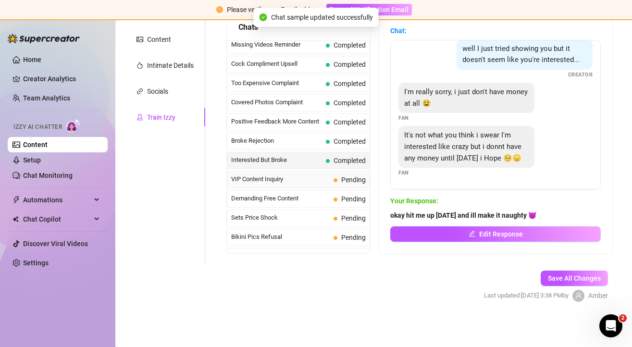
click at [292, 177] on span "VIP Content Inquiry" at bounding box center [280, 179] width 99 height 10
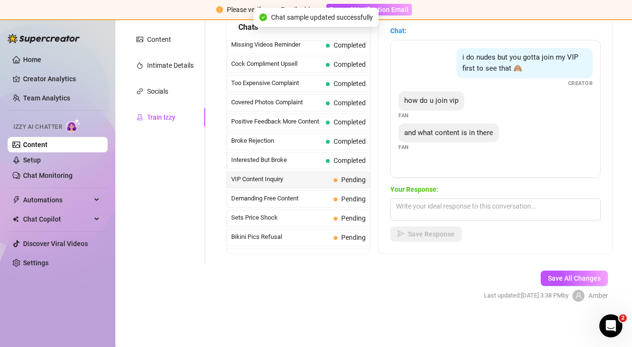
scroll to position [107, 0]
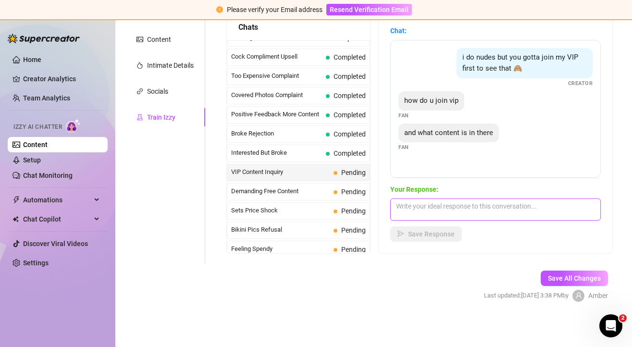
click at [443, 205] on textarea at bounding box center [495, 210] width 211 height 22
click at [309, 186] on span "Demanding Free Content" at bounding box center [280, 191] width 99 height 10
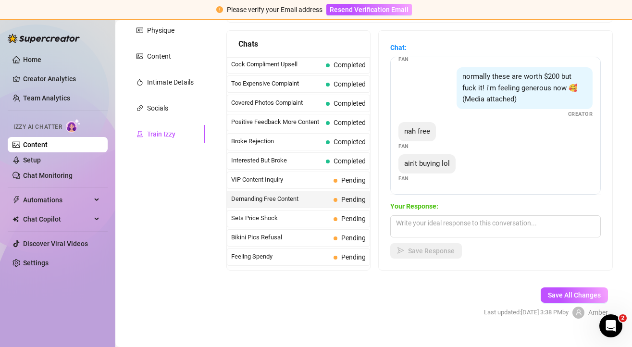
scroll to position [169, 0]
click at [433, 228] on textarea at bounding box center [495, 226] width 211 height 22
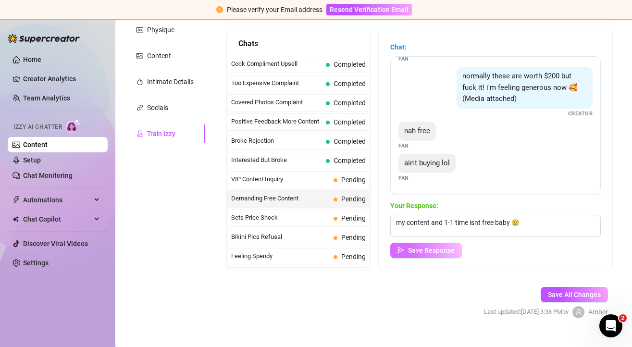
click at [413, 251] on span "Save Response" at bounding box center [431, 251] width 47 height 8
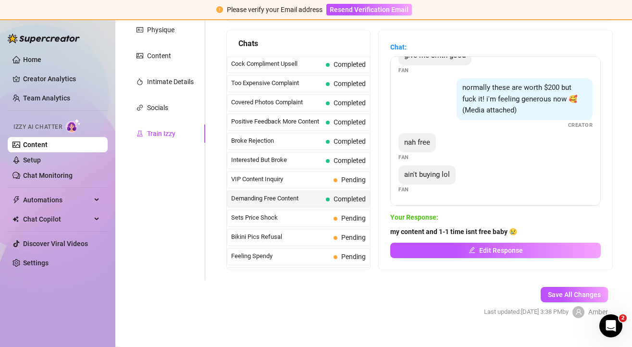
scroll to position [82, 0]
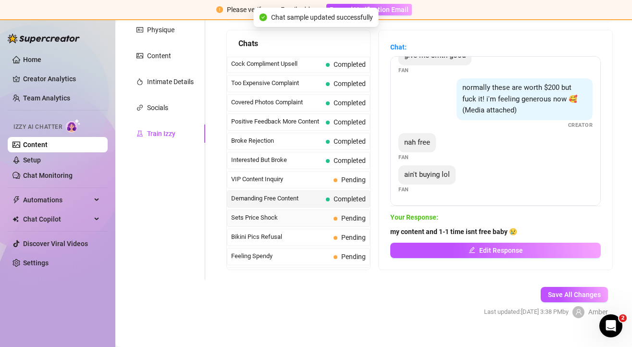
click at [290, 213] on span "Sets Price Shock" at bounding box center [280, 218] width 99 height 10
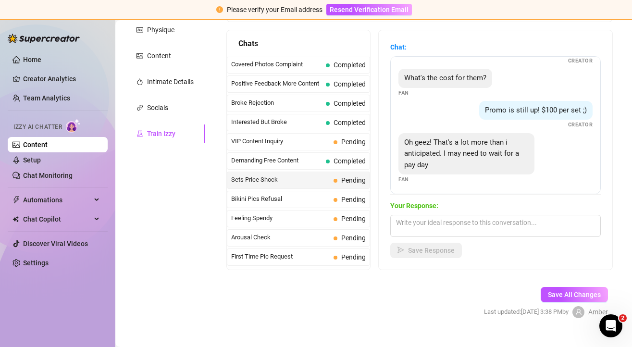
scroll to position [41, 0]
drag, startPoint x: 461, startPoint y: 153, endPoint x: 488, endPoint y: 153, distance: 26.9
click at [488, 153] on span "Oh geez! That's a lot more than i anticipated. I may need to wait for a pay day" at bounding box center [461, 151] width 115 height 31
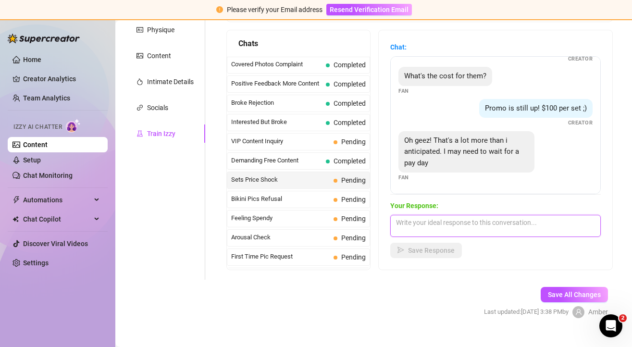
click at [447, 222] on textarea at bounding box center [495, 226] width 211 height 22
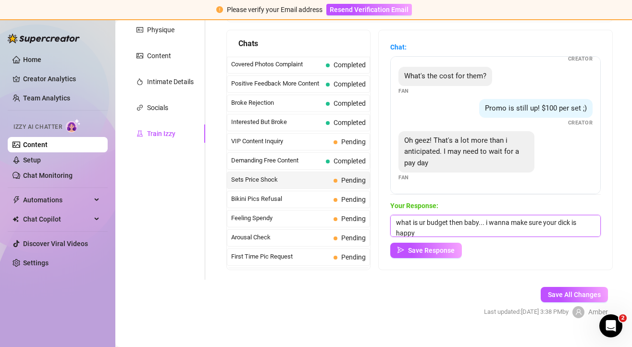
scroll to position [0, 0]
click at [436, 256] on button "Save Response" at bounding box center [426, 250] width 72 height 15
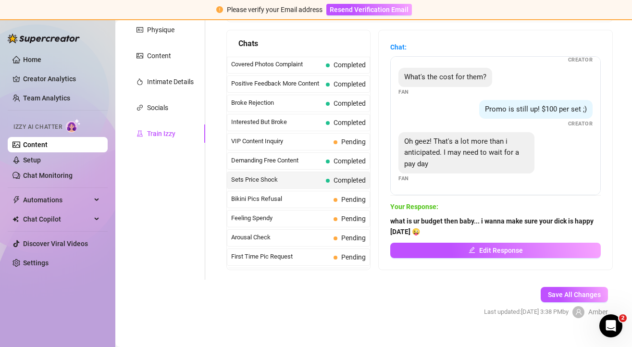
scroll to position [40, 0]
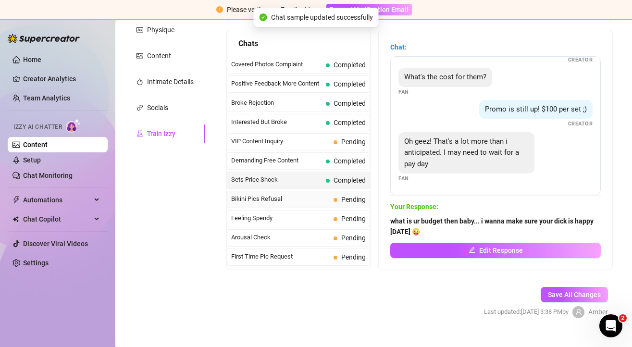
click at [281, 200] on span "Bikini Pics Refusal" at bounding box center [280, 199] width 99 height 10
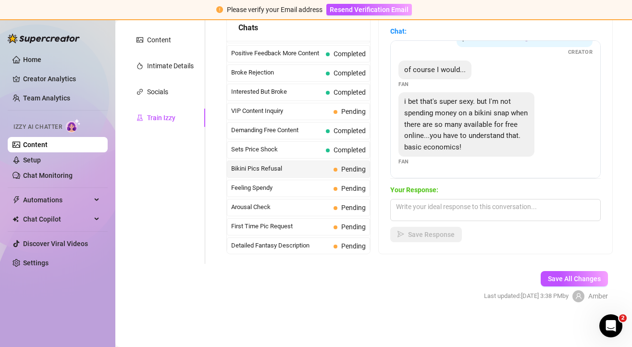
scroll to position [185, 0]
click at [450, 210] on textarea at bounding box center [495, 210] width 211 height 22
click at [449, 236] on span "Save Response" at bounding box center [431, 234] width 47 height 8
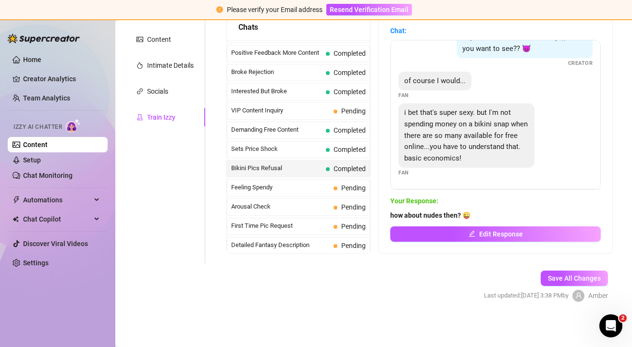
scroll to position [31, 0]
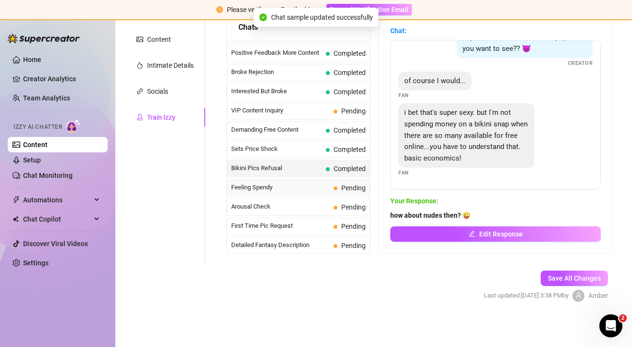
click at [280, 187] on span "Feeling Spendy" at bounding box center [280, 188] width 99 height 10
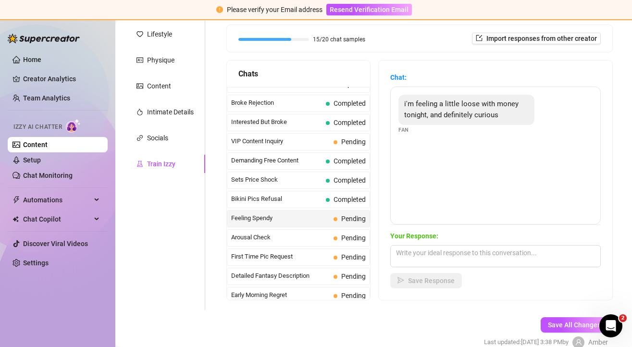
scroll to position [163, 0]
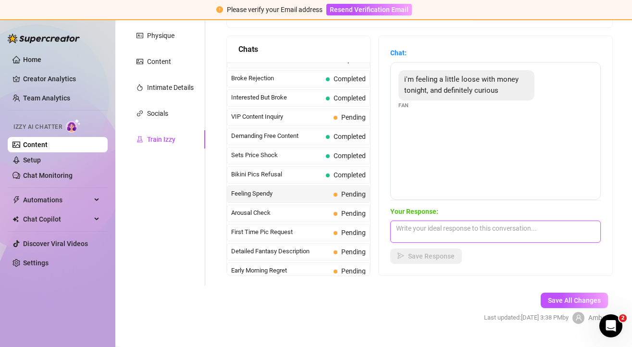
click at [441, 229] on textarea at bounding box center [495, 232] width 211 height 22
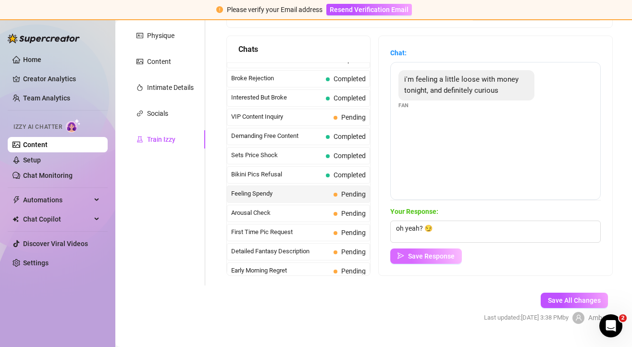
click at [432, 253] on span "Save Response" at bounding box center [431, 256] width 47 height 8
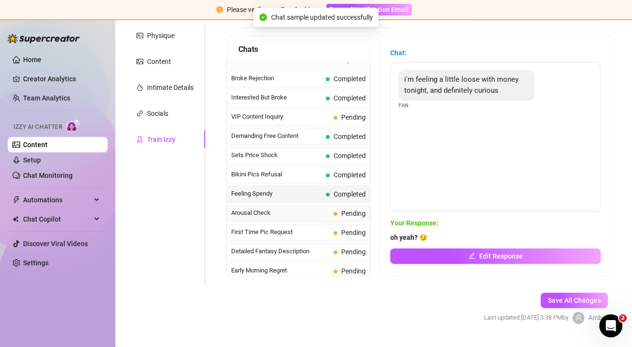
click at [307, 211] on span "Arousal Check" at bounding box center [280, 213] width 99 height 10
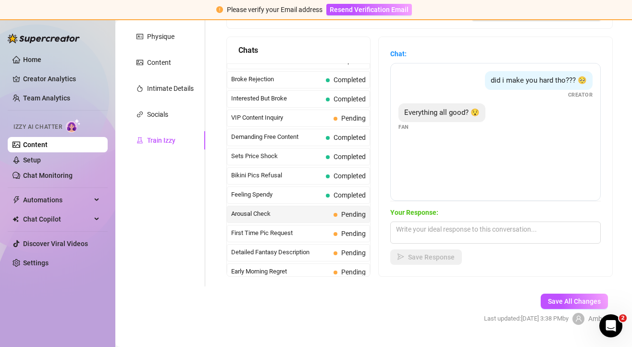
scroll to position [166, 0]
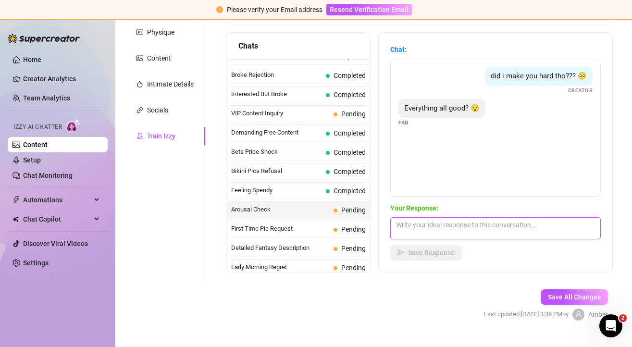
click at [451, 227] on textarea at bounding box center [495, 228] width 211 height 22
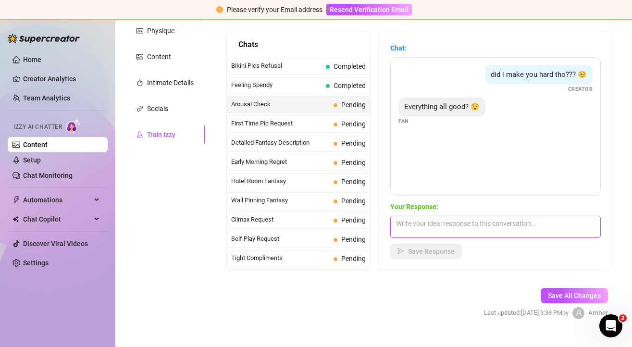
scroll to position [292, 0]
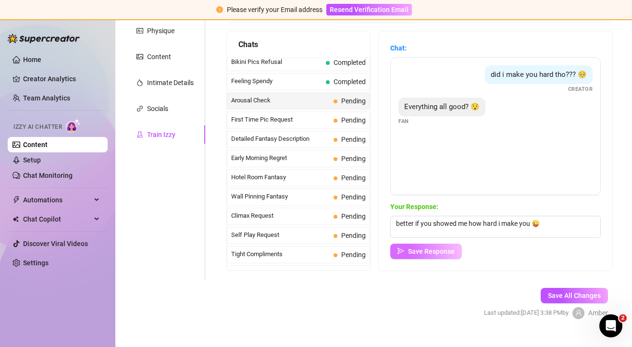
click at [428, 249] on span "Save Response" at bounding box center [431, 252] width 47 height 8
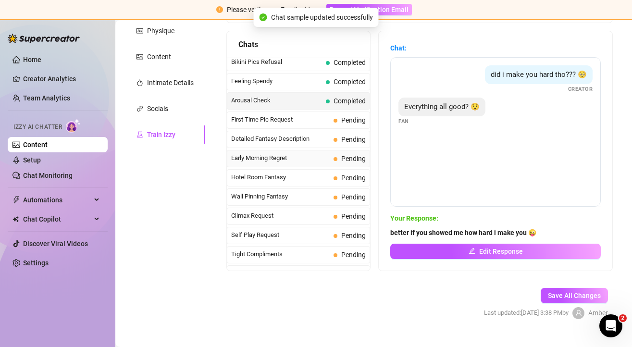
click at [289, 154] on span "Early Morning Regret" at bounding box center [280, 158] width 99 height 10
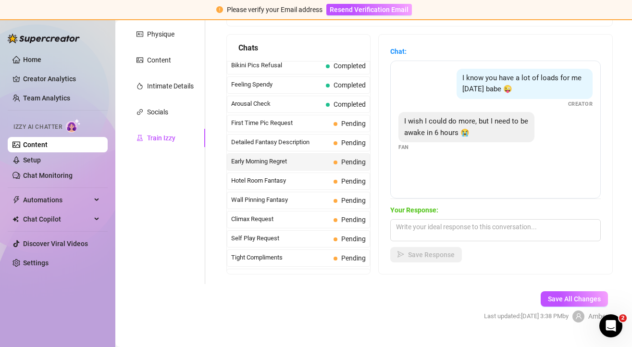
scroll to position [167, 0]
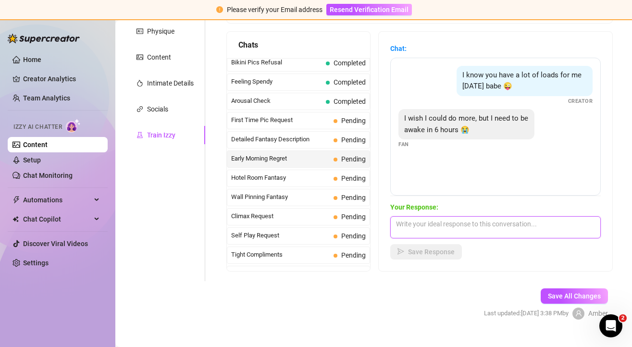
click at [417, 227] on textarea at bounding box center [495, 227] width 211 height 22
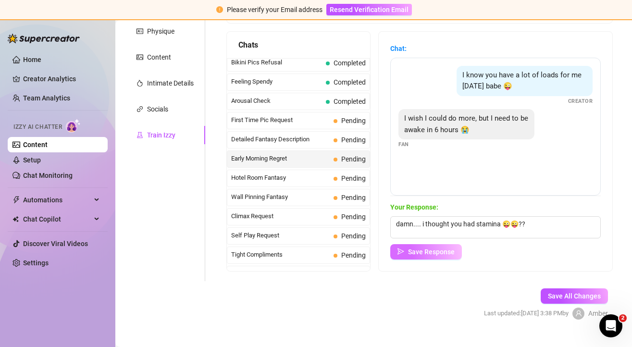
click at [392, 256] on button "Save Response" at bounding box center [426, 251] width 72 height 15
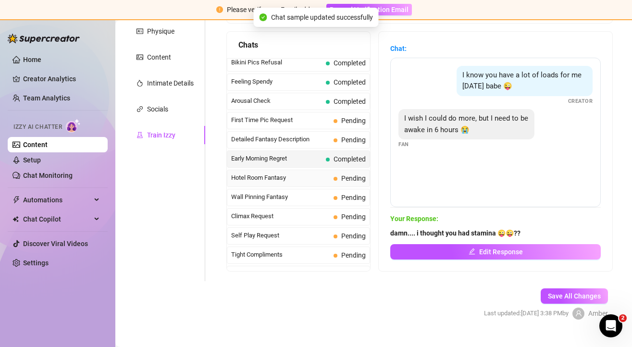
click at [294, 173] on span "Hotel Room Fantasy" at bounding box center [280, 178] width 99 height 10
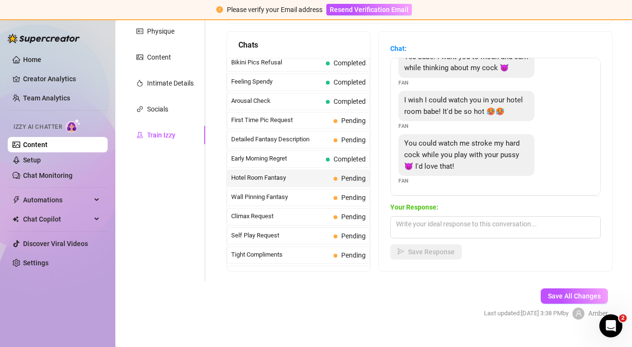
scroll to position [20, 0]
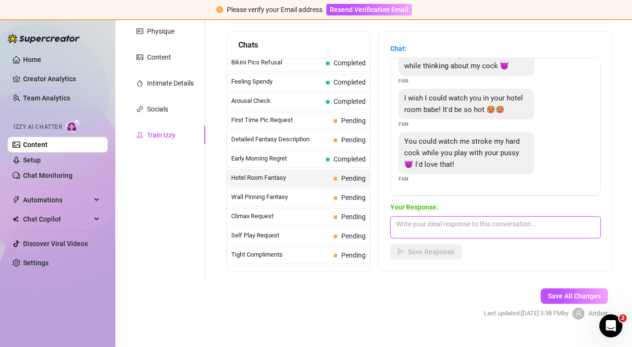
click at [435, 224] on textarea at bounding box center [495, 227] width 211 height 22
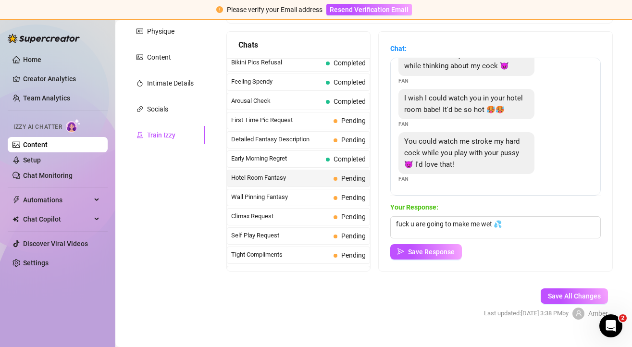
click at [415, 260] on div "Chat: Yes babe. I want you to moan and cum while thinking about my cock 😈 Fan I…" at bounding box center [496, 151] width 234 height 239
click at [412, 254] on span "Save Response" at bounding box center [431, 252] width 47 height 8
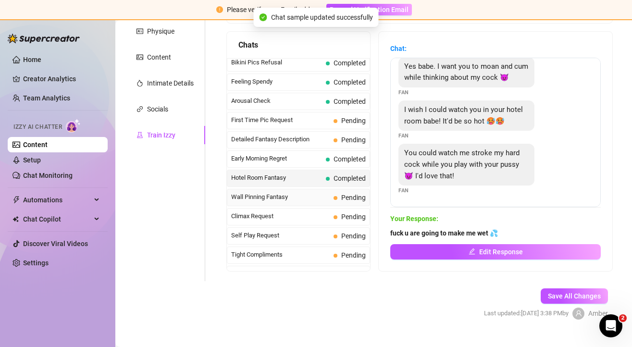
scroll to position [9, 0]
click at [295, 199] on span "Wall Pinning Fantasy" at bounding box center [280, 197] width 99 height 10
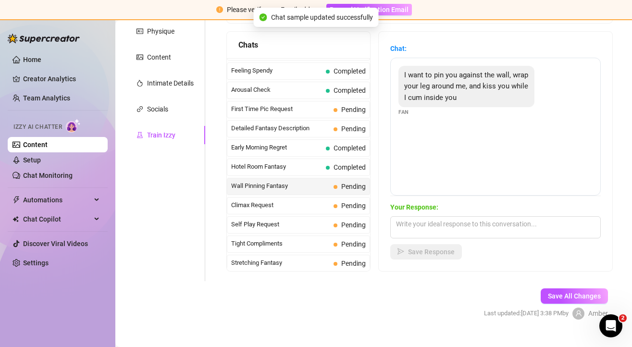
scroll to position [304, 0]
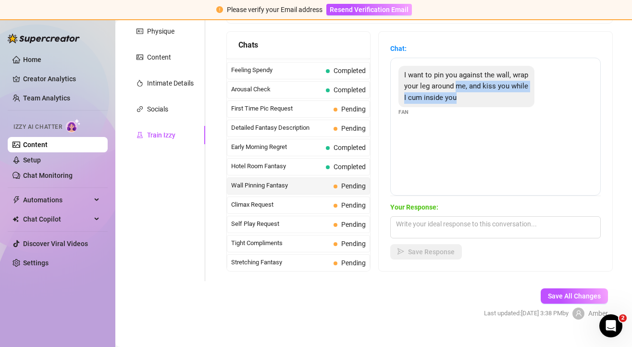
drag, startPoint x: 455, startPoint y: 87, endPoint x: 505, endPoint y: 96, distance: 50.7
click at [505, 96] on div "I want to pin you against the wall, wrap your leg around me, and kiss you while…" at bounding box center [466, 87] width 136 height 42
click at [500, 134] on div "I want to pin you against the wall, wrap your leg around me, and kiss you while…" at bounding box center [495, 127] width 211 height 138
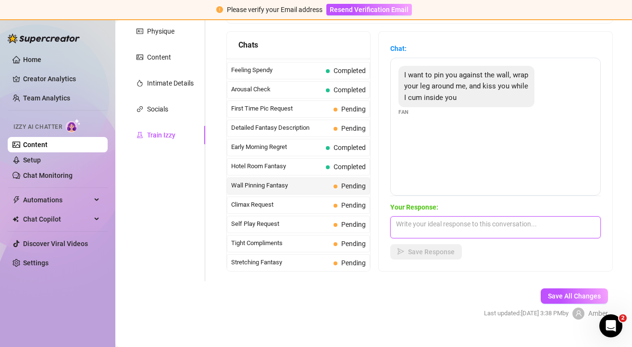
click at [436, 228] on textarea at bounding box center [495, 227] width 211 height 22
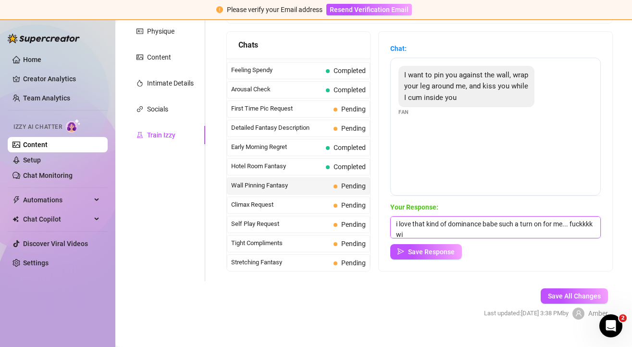
scroll to position [0, 0]
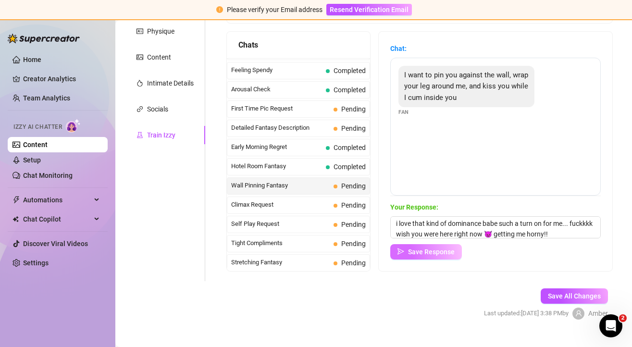
click at [448, 247] on button "Save Response" at bounding box center [426, 251] width 72 height 15
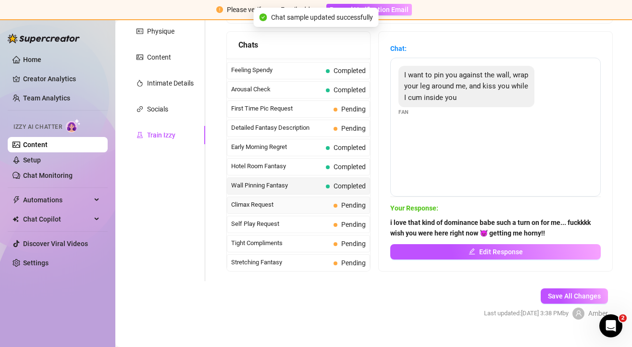
click at [292, 206] on span "Climax Request" at bounding box center [280, 205] width 99 height 10
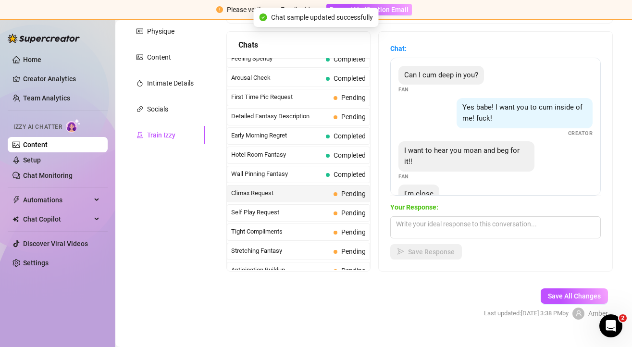
scroll to position [29, 0]
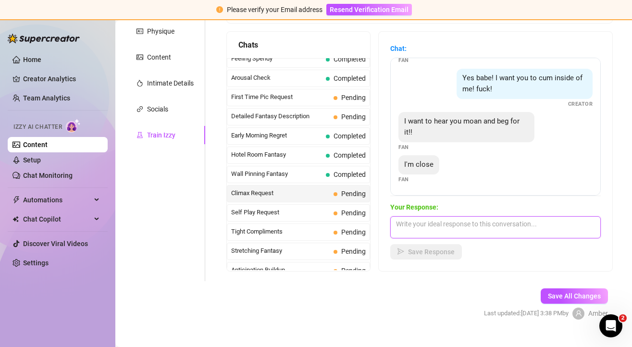
click at [444, 224] on textarea at bounding box center [495, 227] width 211 height 22
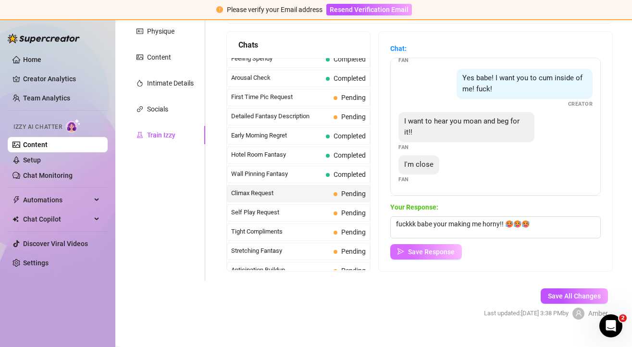
click at [424, 248] on span "Save Response" at bounding box center [431, 252] width 47 height 8
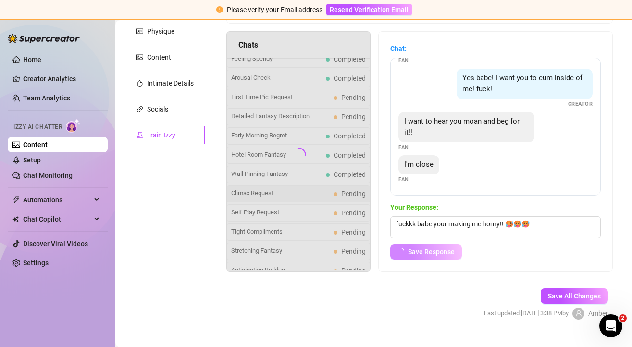
scroll to position [18, 0]
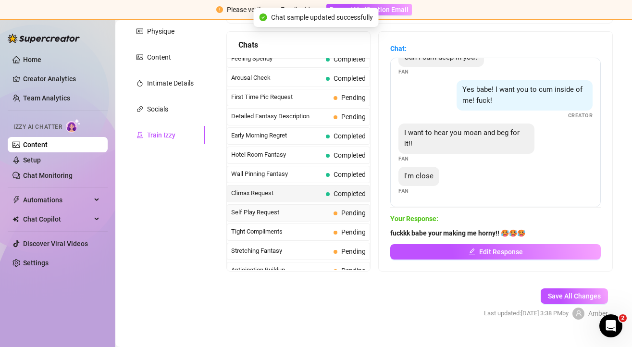
click at [279, 212] on span "Self Play Request" at bounding box center [280, 213] width 99 height 10
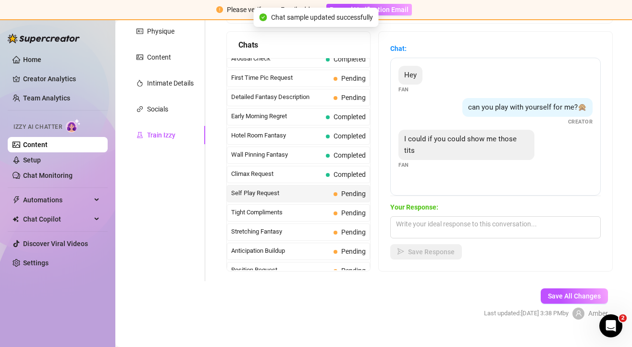
scroll to position [335, 0]
drag, startPoint x: 432, startPoint y: 140, endPoint x: 497, endPoint y: 140, distance: 65.4
click at [497, 140] on span "I could if you could show me those tits" at bounding box center [460, 145] width 112 height 20
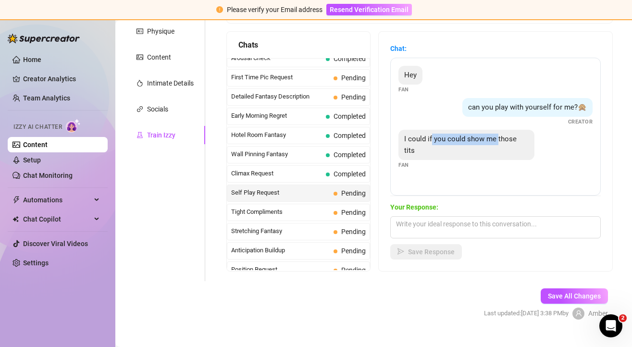
click at [497, 140] on span "I could if you could show me those tits" at bounding box center [460, 145] width 112 height 20
click at [466, 219] on textarea at bounding box center [495, 227] width 211 height 22
click at [460, 223] on textarea at bounding box center [495, 227] width 211 height 22
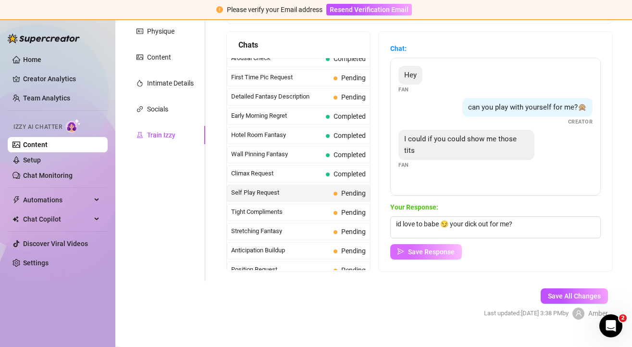
click at [423, 249] on span "Save Response" at bounding box center [431, 252] width 47 height 8
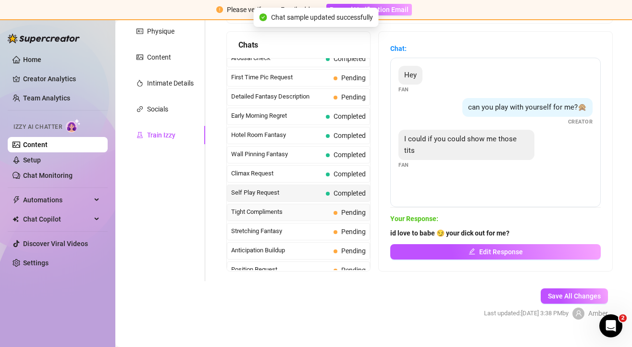
click at [291, 210] on span "Tight Compliments" at bounding box center [280, 212] width 99 height 10
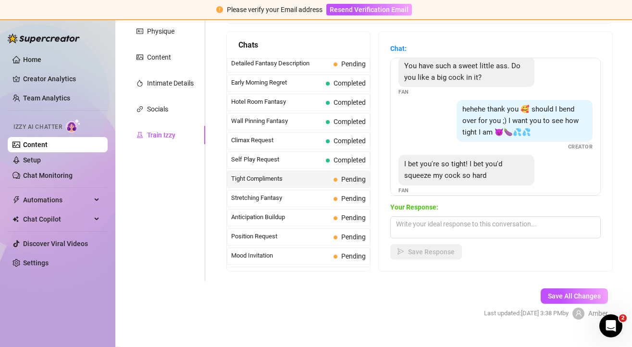
scroll to position [63, 0]
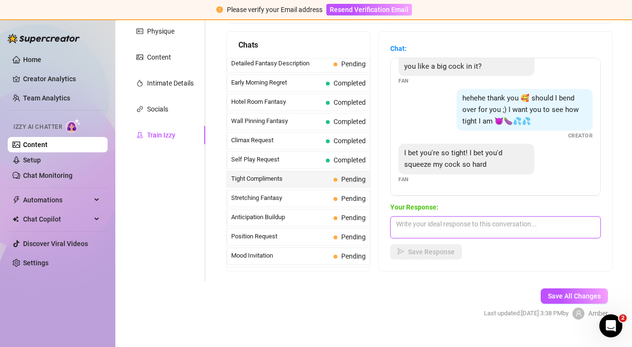
click at [446, 230] on textarea at bounding box center [495, 227] width 211 height 22
drag, startPoint x: 479, startPoint y: 228, endPoint x: 340, endPoint y: 222, distance: 139.1
click at [340, 222] on div "Chats Last Money Nipples Inquiry Completed Waiting For Payday Completed Not Pus…" at bounding box center [419, 151] width 386 height 240
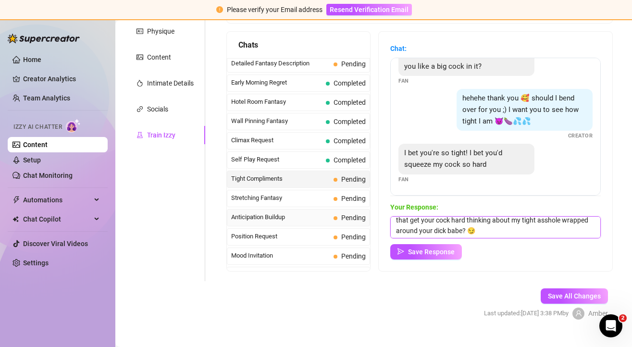
scroll to position [4, 0]
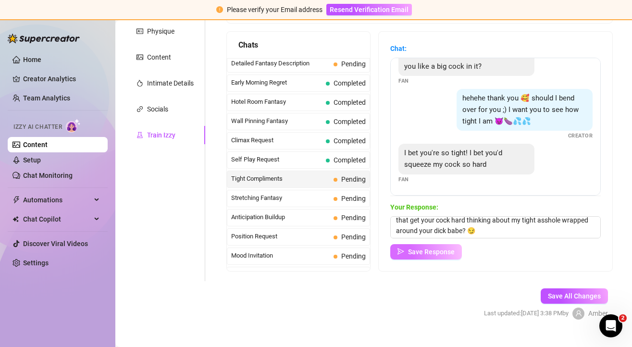
click at [421, 249] on span "Save Response" at bounding box center [431, 252] width 47 height 8
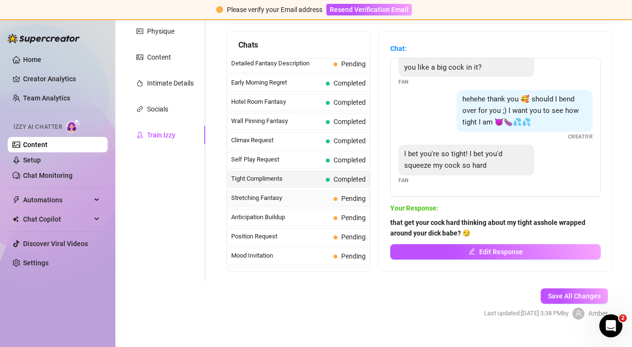
scroll to position [62, 0]
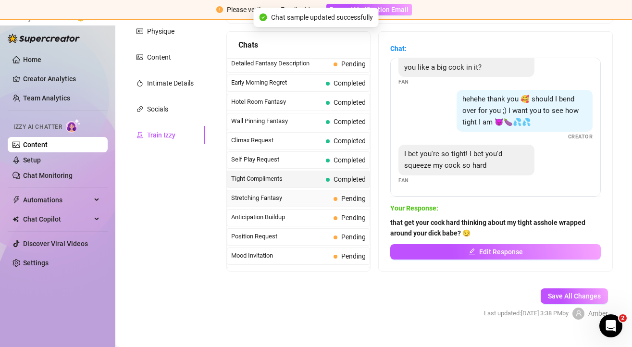
click at [289, 198] on span "Stretching Fantasy" at bounding box center [280, 198] width 99 height 10
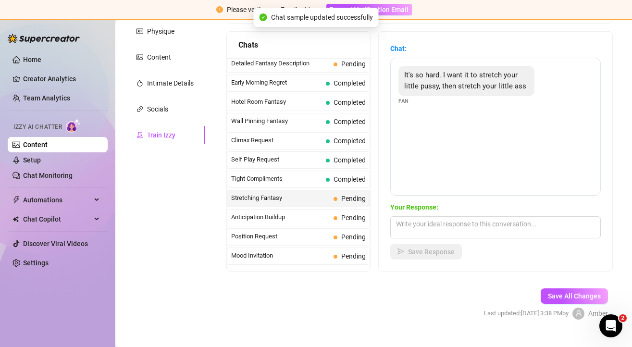
scroll to position [385, 0]
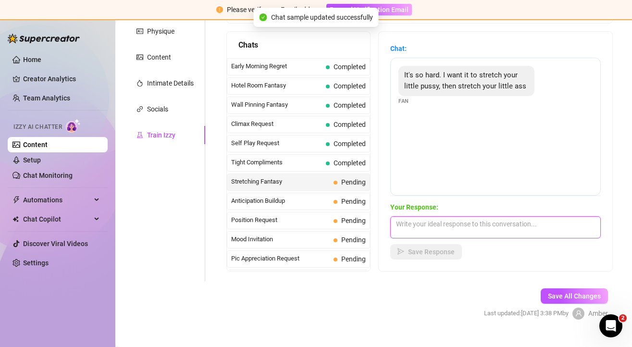
click at [425, 229] on textarea at bounding box center [495, 227] width 211 height 22
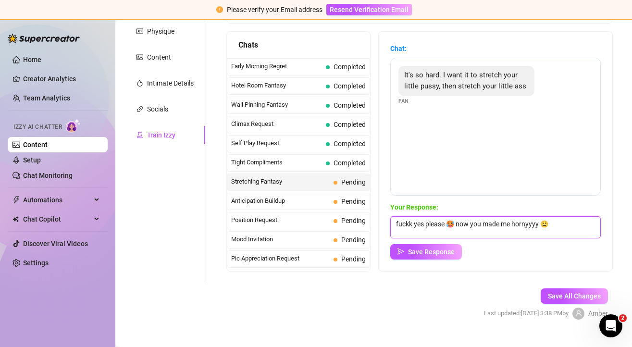
click at [511, 224] on textarea "fuckk yes please 🥵 now you made me hornyyyy 😩" at bounding box center [495, 227] width 211 height 22
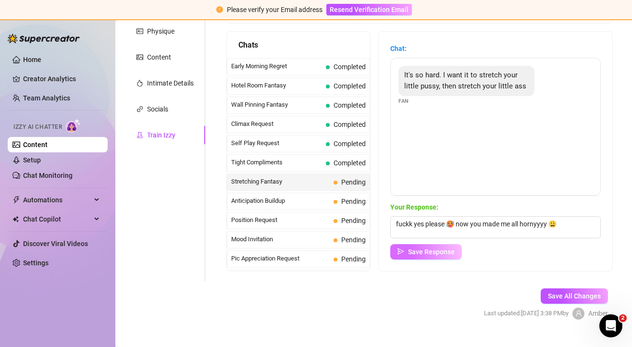
click at [448, 246] on button "Save Response" at bounding box center [426, 251] width 72 height 15
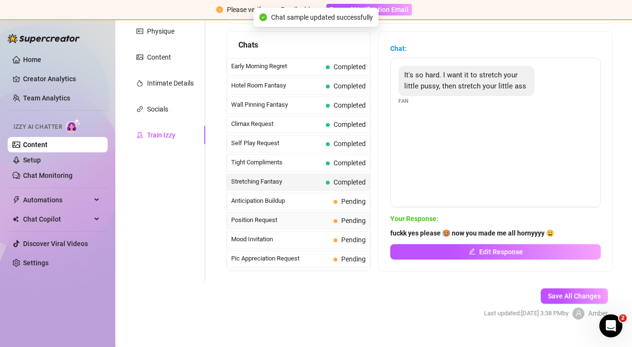
click at [291, 218] on span "Position Request" at bounding box center [280, 220] width 99 height 10
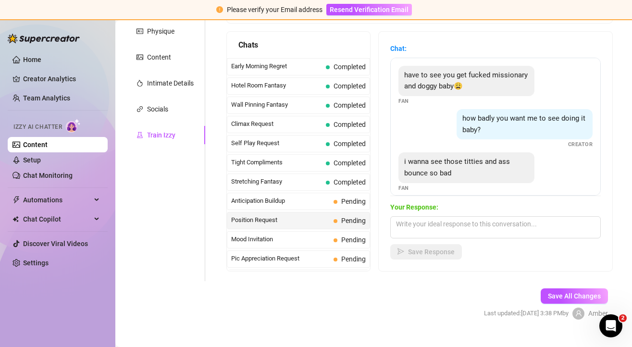
scroll to position [9, 0]
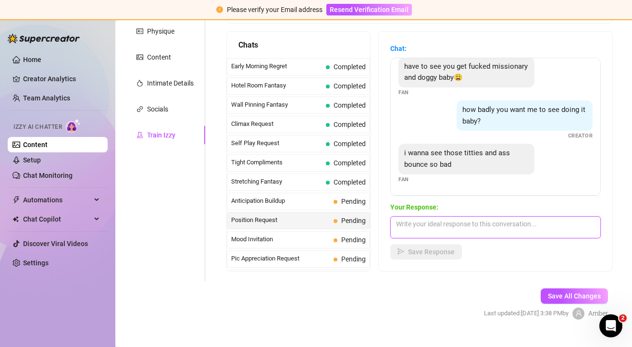
click at [442, 230] on textarea at bounding box center [495, 227] width 211 height 22
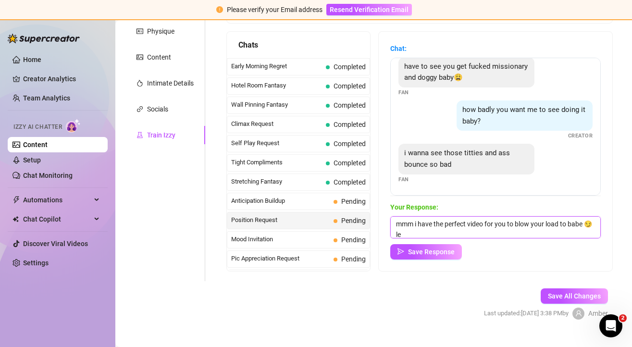
scroll to position [0, 0]
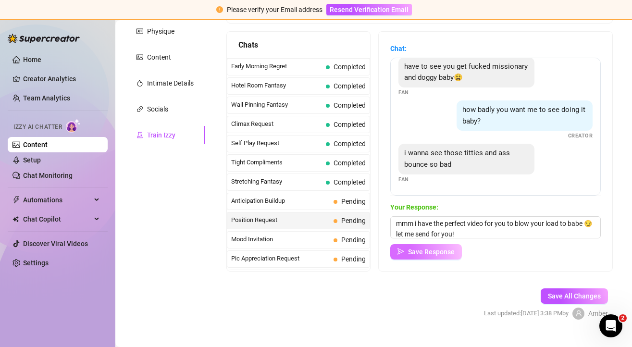
click at [446, 254] on span "Save Response" at bounding box center [431, 252] width 47 height 8
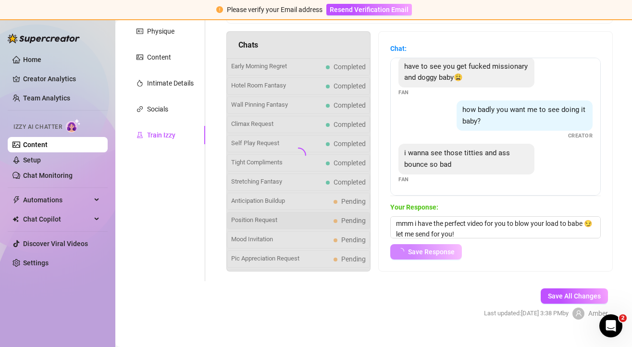
scroll to position [8, 0]
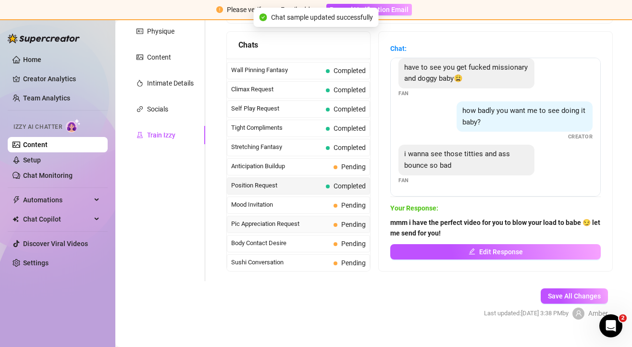
click at [287, 221] on span "Pic Appreciation Request" at bounding box center [280, 224] width 99 height 10
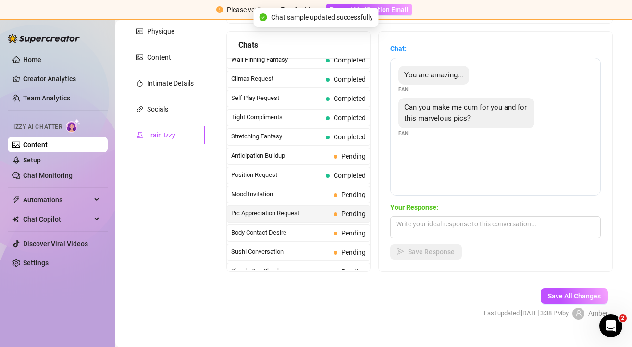
scroll to position [431, 0]
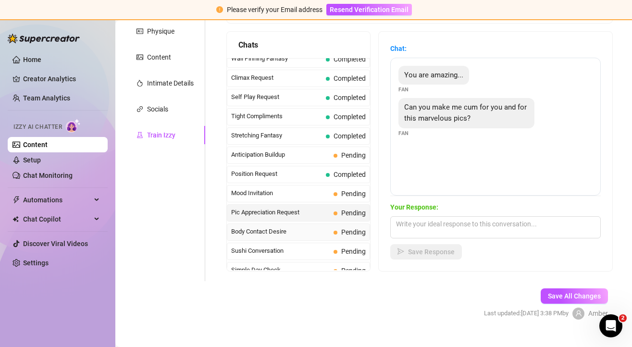
click at [303, 229] on span "Body Contact Desire" at bounding box center [280, 232] width 99 height 10
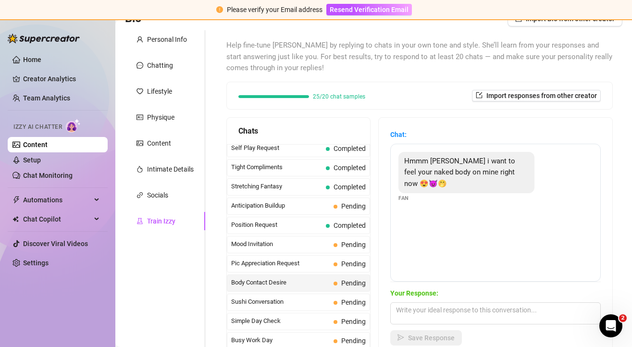
scroll to position [85, 0]
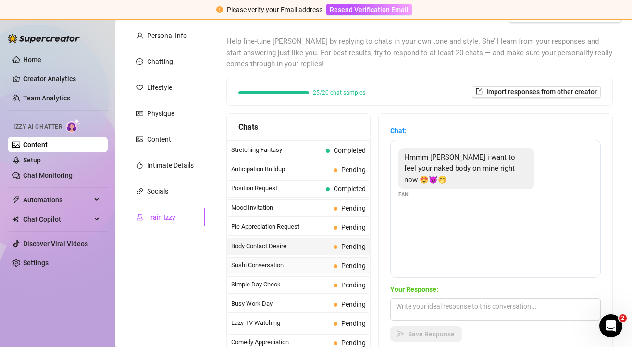
click at [290, 266] on span "Sushi Conversation" at bounding box center [280, 266] width 99 height 10
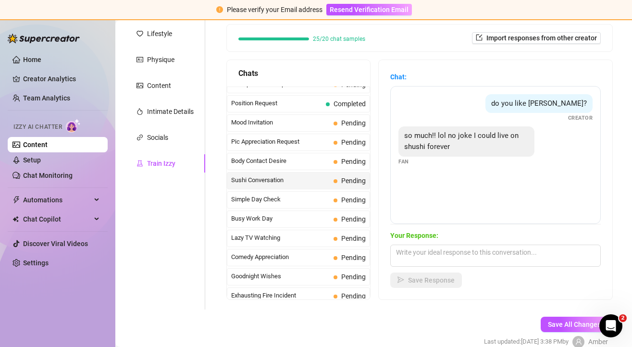
scroll to position [152, 0]
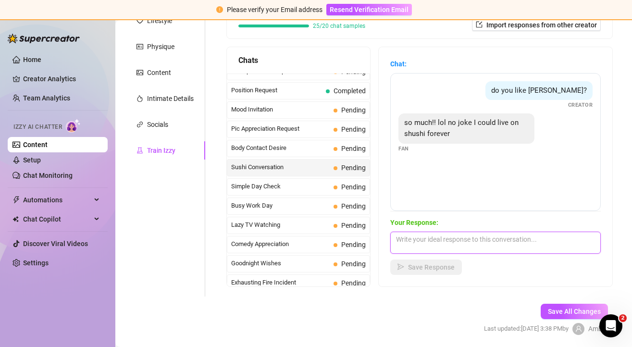
click at [401, 244] on textarea at bounding box center [495, 243] width 211 height 22
drag, startPoint x: 552, startPoint y: 237, endPoint x: 330, endPoint y: 225, distance: 222.9
click at [330, 225] on div "Chats Last Money Nipples Inquiry Completed Waiting For Payday Completed Not Pus…" at bounding box center [419, 167] width 386 height 240
click at [283, 260] on span "Goodnight Wishes" at bounding box center [280, 264] width 99 height 10
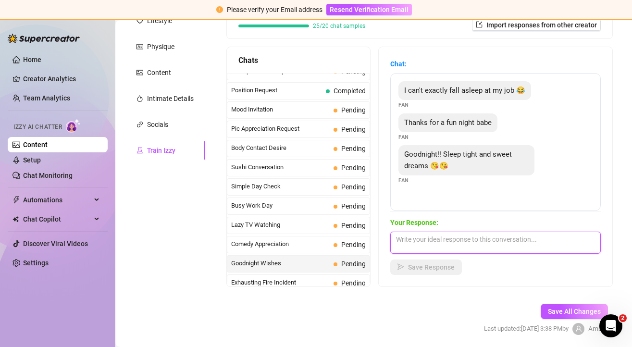
click at [435, 242] on textarea at bounding box center [495, 243] width 211 height 22
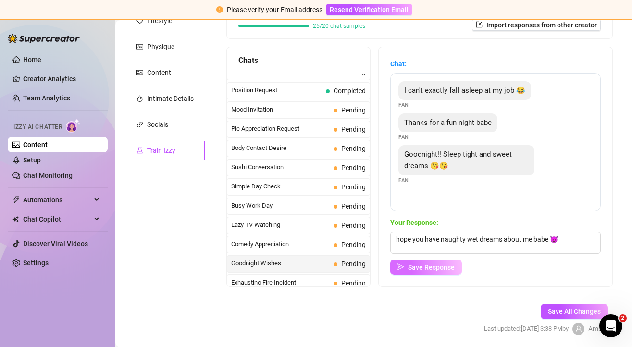
click at [405, 268] on button "Save Response" at bounding box center [426, 267] width 72 height 15
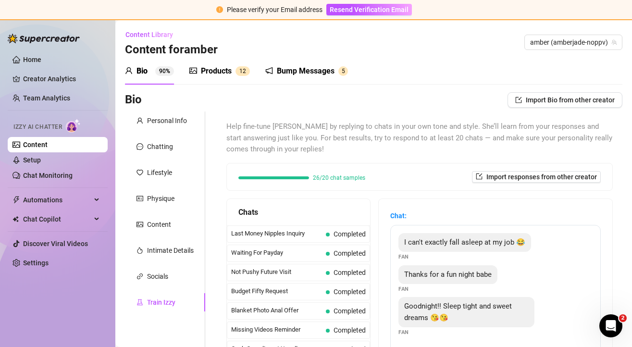
scroll to position [4, 0]
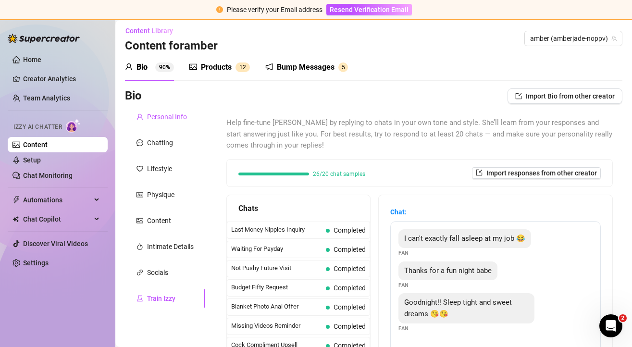
click at [171, 112] on div "Personal Info" at bounding box center [167, 117] width 40 height 11
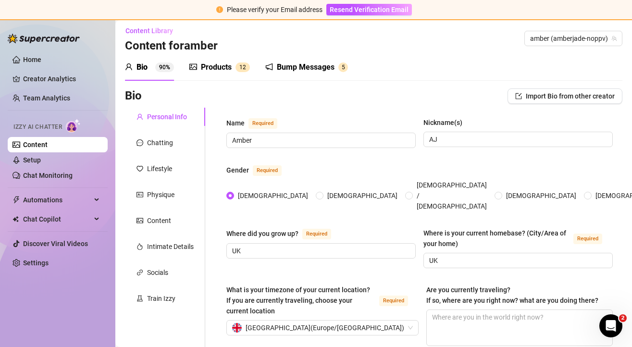
click at [334, 164] on div "Gender Required" at bounding box center [419, 171] width 386 height 15
click at [227, 66] on div "Products" at bounding box center [216, 68] width 31 height 12
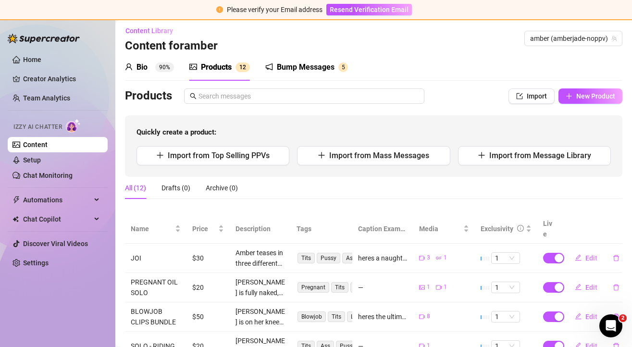
click at [290, 70] on div "Bump Messages" at bounding box center [306, 68] width 58 height 12
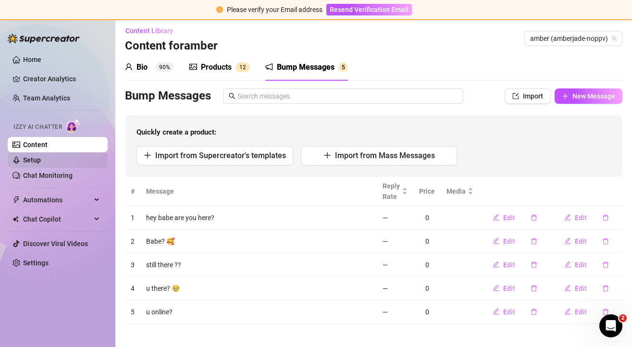
click at [35, 162] on link "Setup" at bounding box center [32, 160] width 18 height 8
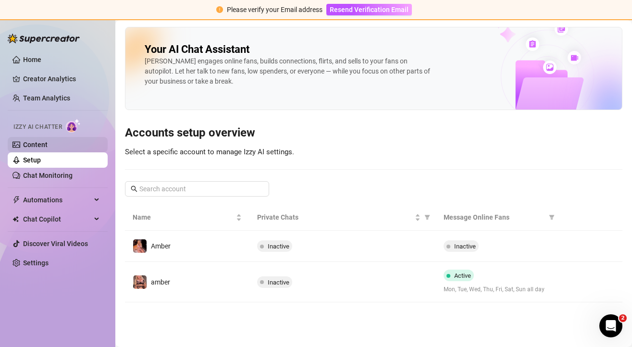
click at [34, 145] on link "Content" at bounding box center [35, 145] width 25 height 8
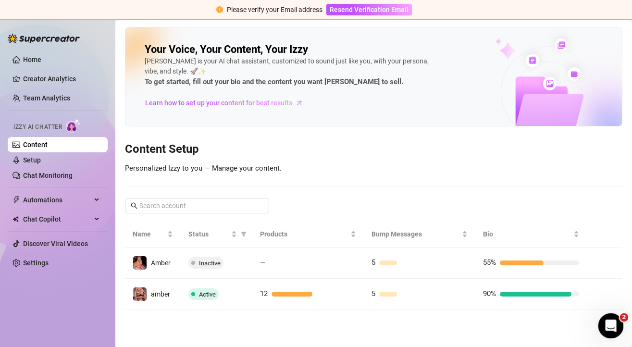
click at [611, 325] on icon "Open Intercom Messenger" at bounding box center [610, 325] width 16 height 16
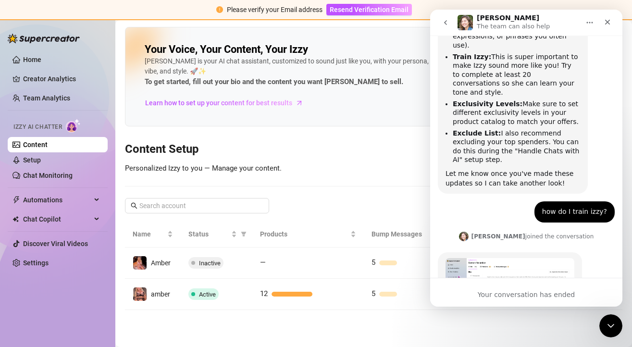
scroll to position [1104, 0]
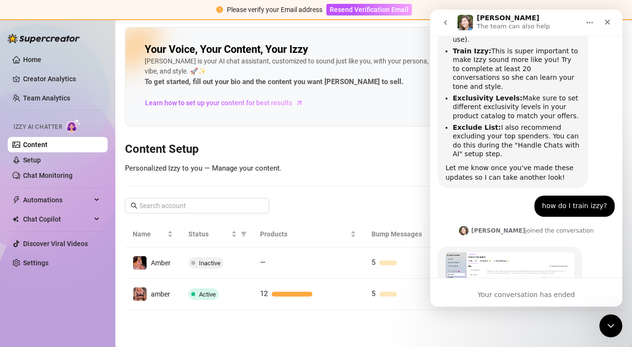
click at [445, 26] on icon "go back" at bounding box center [446, 23] width 8 height 8
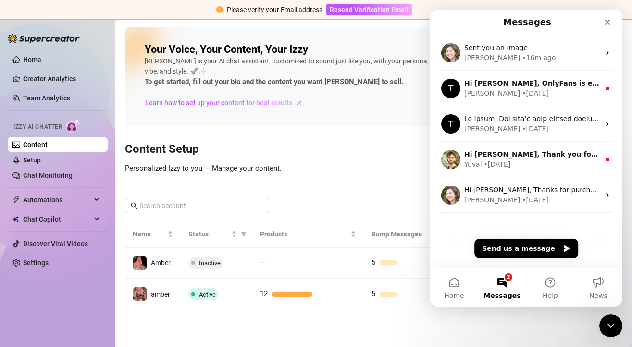
scroll to position [0, 0]
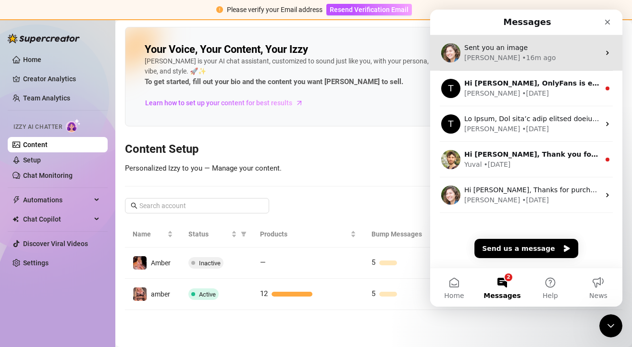
click at [508, 51] on span "Sent you an image" at bounding box center [495, 48] width 63 height 8
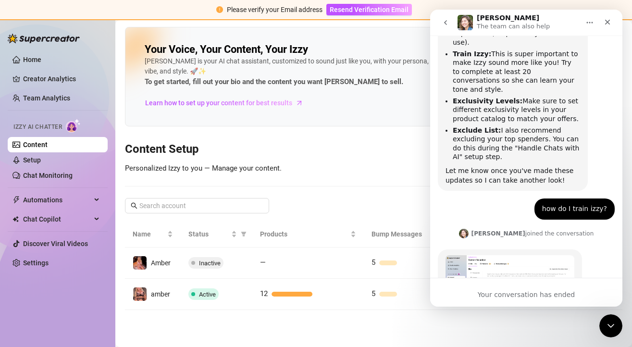
scroll to position [1104, 0]
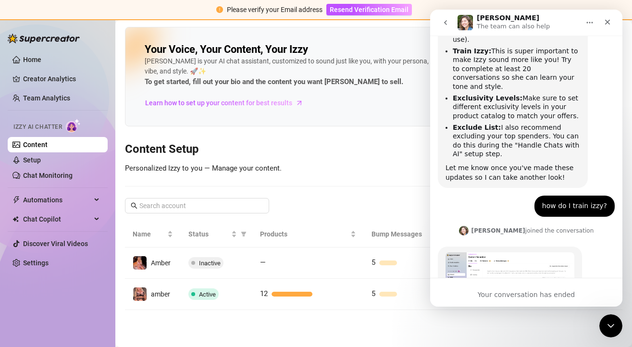
click at [520, 298] on div "Your conversation has ended" at bounding box center [526, 295] width 192 height 10
click at [520, 252] on img "Ella says…" at bounding box center [510, 294] width 129 height 84
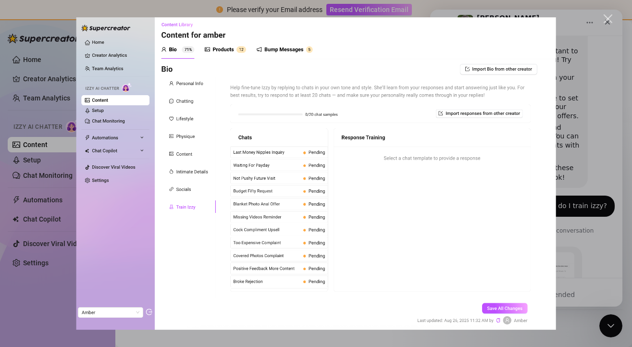
scroll to position [0, 0]
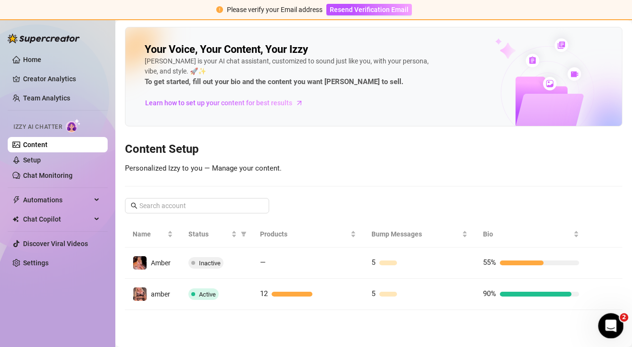
click at [613, 315] on div "Open Intercom Messenger" at bounding box center [610, 325] width 32 height 32
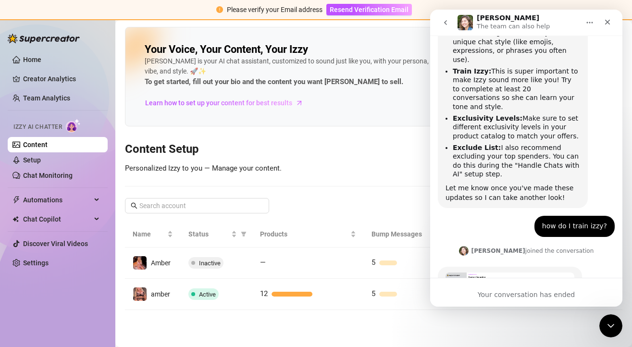
scroll to position [1104, 0]
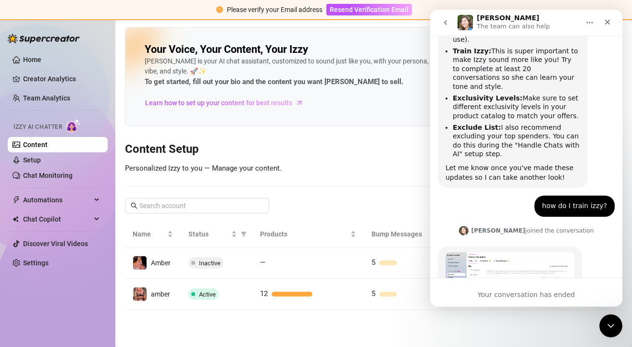
click at [497, 252] on img "Ella says…" at bounding box center [510, 294] width 129 height 84
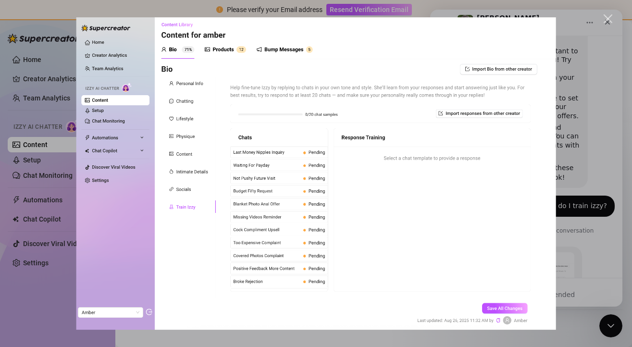
click at [609, 19] on div "Close" at bounding box center [608, 18] width 9 height 9
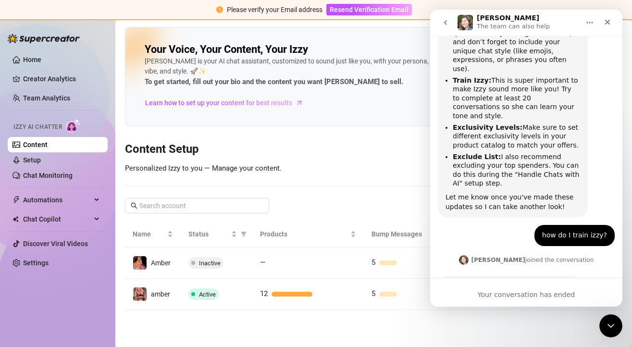
scroll to position [1104, 0]
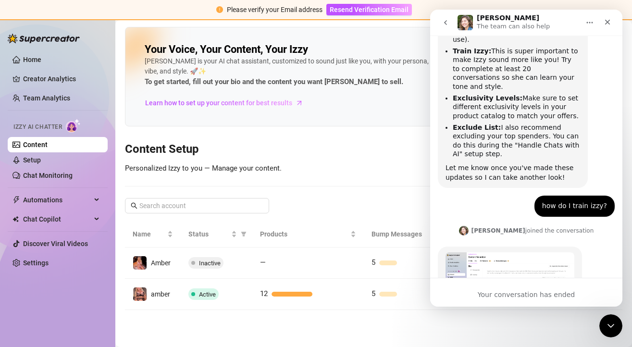
click at [586, 18] on button "Home" at bounding box center [590, 22] width 18 height 18
click at [447, 24] on icon "go back" at bounding box center [446, 23] width 8 height 8
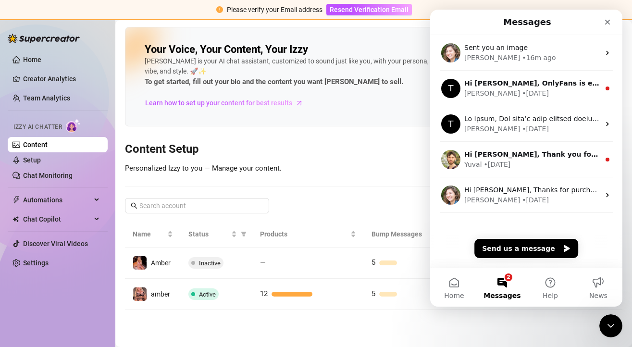
scroll to position [0, 0]
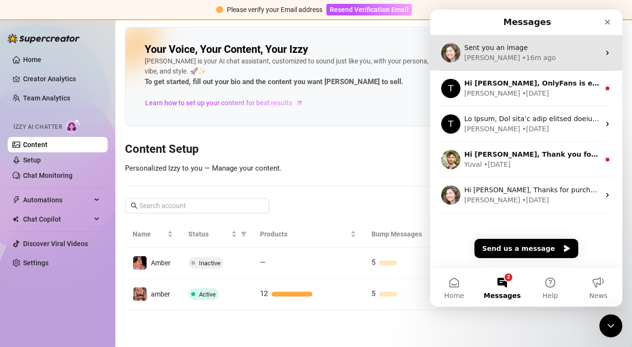
click at [516, 62] on div "[PERSON_NAME] • 16m ago" at bounding box center [532, 58] width 136 height 10
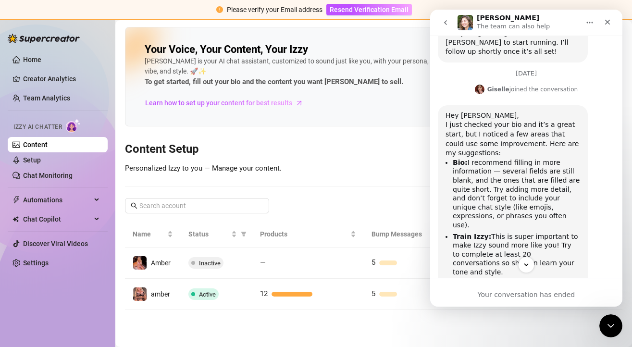
scroll to position [917, 0]
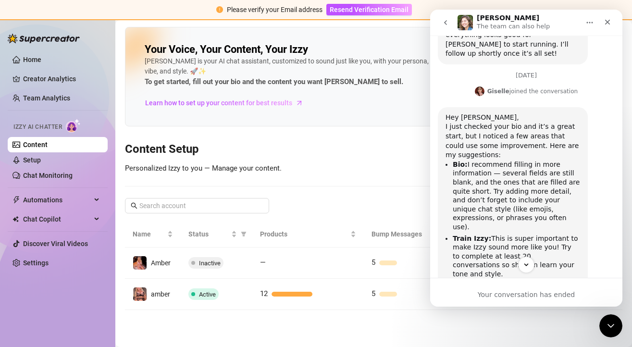
click at [365, 148] on h3 "Content Setup" at bounding box center [373, 149] width 497 height 15
drag, startPoint x: 609, startPoint y: 20, endPoint x: 977, endPoint y: 124, distance: 381.7
click at [609, 20] on icon "Close" at bounding box center [607, 22] width 5 height 5
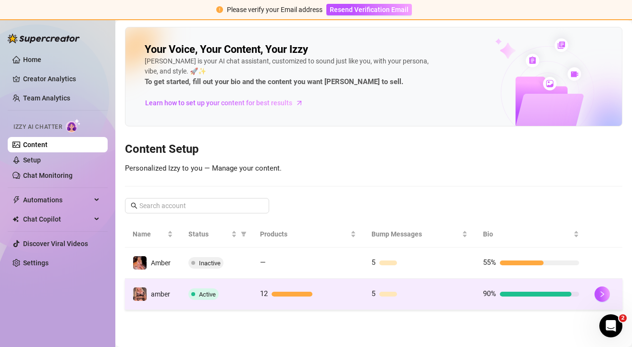
click at [513, 292] on div at bounding box center [536, 294] width 72 height 5
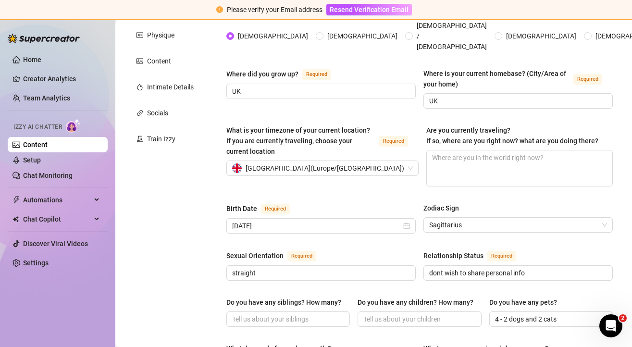
scroll to position [164, 0]
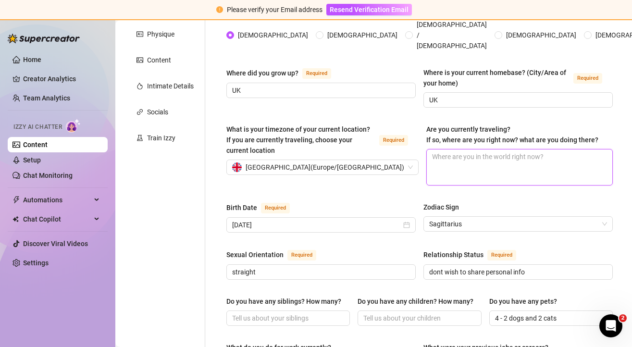
click at [459, 149] on textarea "Are you currently traveling? If so, where are you right now? what are you doing…" at bounding box center [520, 167] width 186 height 36
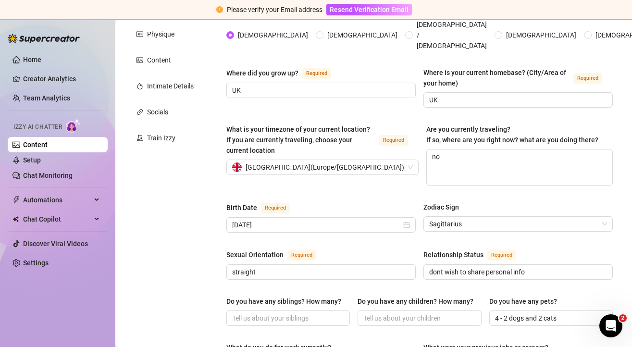
click at [368, 202] on div "Birth Date Required" at bounding box center [320, 209] width 189 height 15
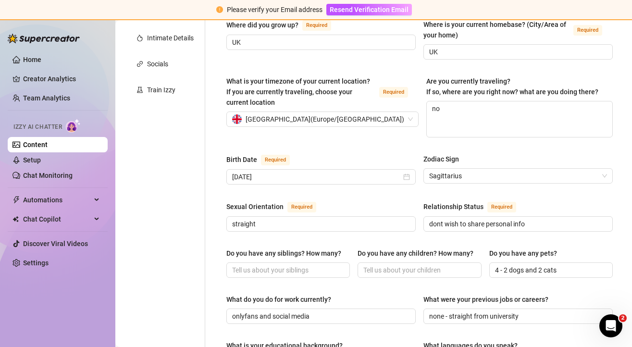
scroll to position [223, 0]
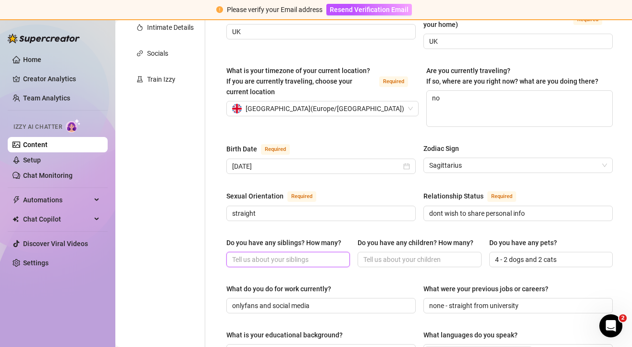
click at [302, 254] on input "Do you have any siblings? How many?" at bounding box center [287, 259] width 110 height 11
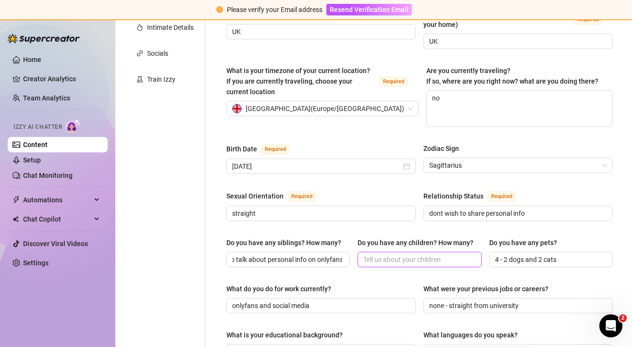
click at [378, 254] on input "Do you have any children? How many?" at bounding box center [418, 259] width 110 height 11
click at [316, 252] on span "i dont want to talk about personal info on onlyfans" at bounding box center [288, 259] width 124 height 15
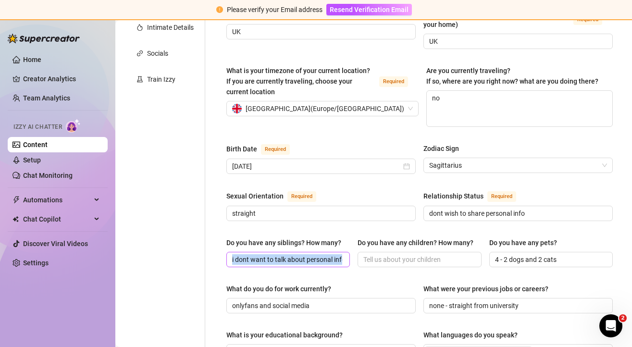
click at [316, 252] on span "i dont want to talk about personal info on onlyfans" at bounding box center [288, 259] width 124 height 15
click at [316, 254] on input "i dont want to talk about personal info on onlyfans" at bounding box center [287, 259] width 110 height 11
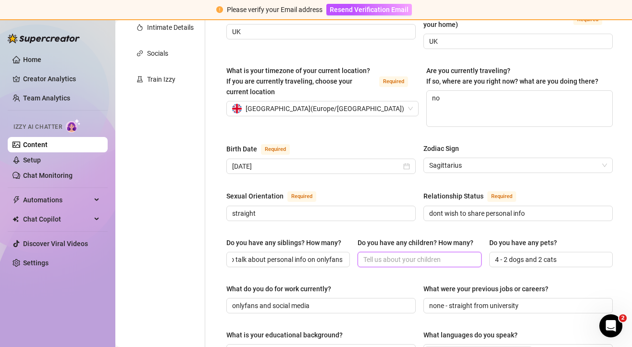
scroll to position [0, 0]
click at [402, 254] on input "Do you have any children? How many?" at bounding box center [418, 259] width 110 height 11
paste input "i dont want to talk about personal info on onlyfans"
click at [403, 262] on div "Name Required [PERSON_NAME](s) AJ Gender Required [DEMOGRAPHIC_DATA] [DEMOGRAPH…" at bounding box center [419, 291] width 386 height 786
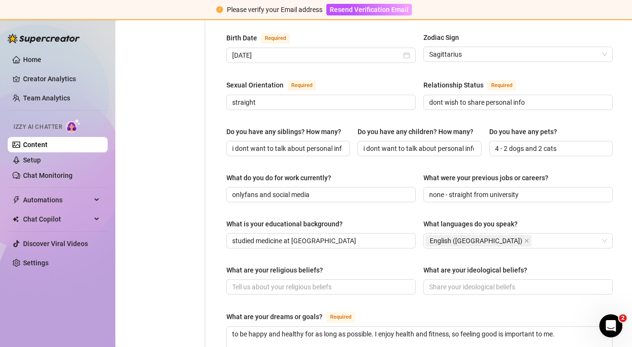
scroll to position [335, 0]
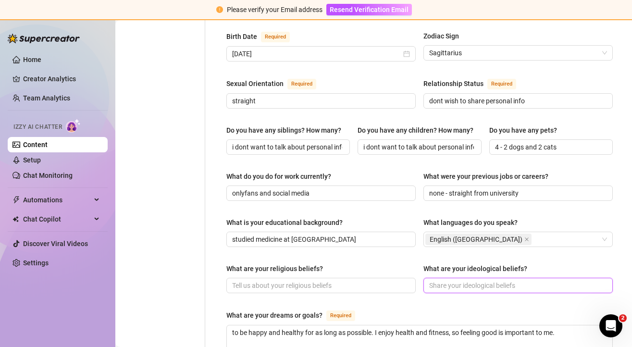
click at [484, 280] on input "What are your ideological beliefs?" at bounding box center [517, 285] width 176 height 11
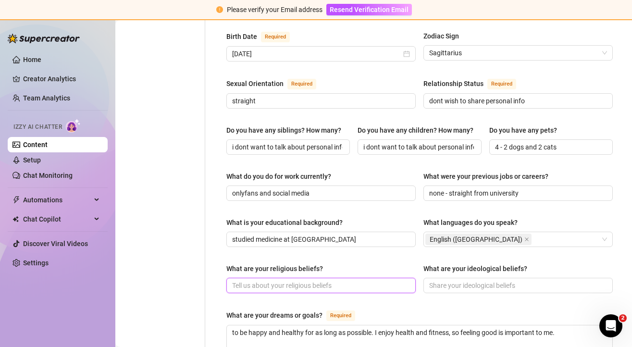
click at [346, 280] on input "What are your religious beliefs?" at bounding box center [320, 285] width 176 height 11
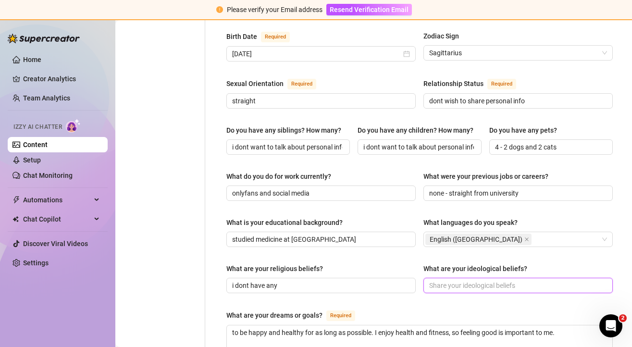
click at [452, 280] on input "What are your ideological beliefs?" at bounding box center [517, 285] width 176 height 11
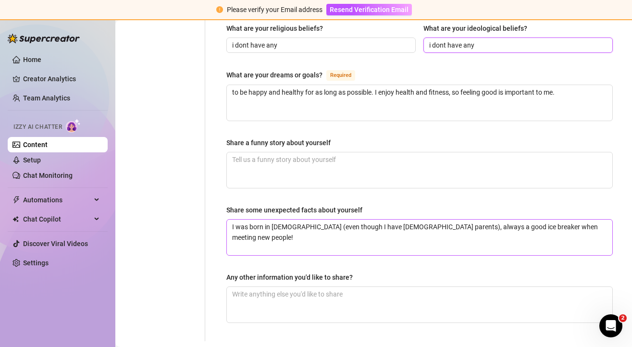
scroll to position [607, 0]
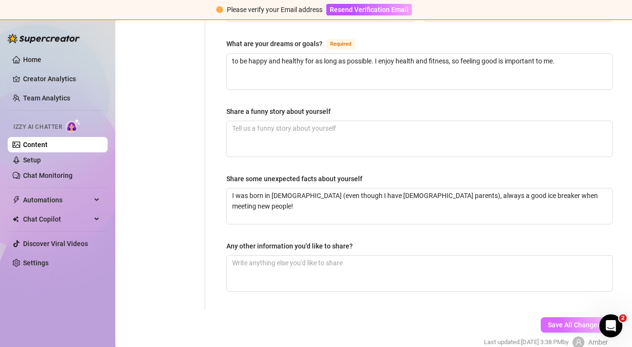
click at [574, 321] on span "Save All Changes" at bounding box center [574, 325] width 53 height 8
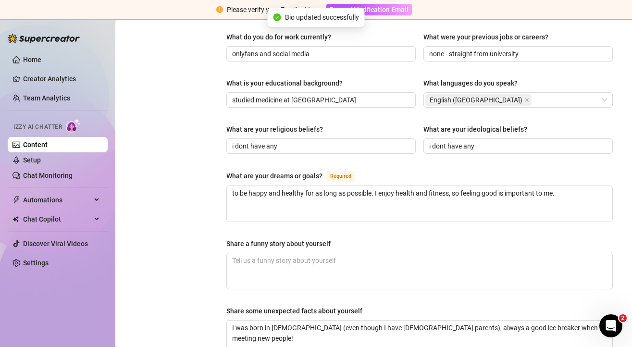
scroll to position [578, 0]
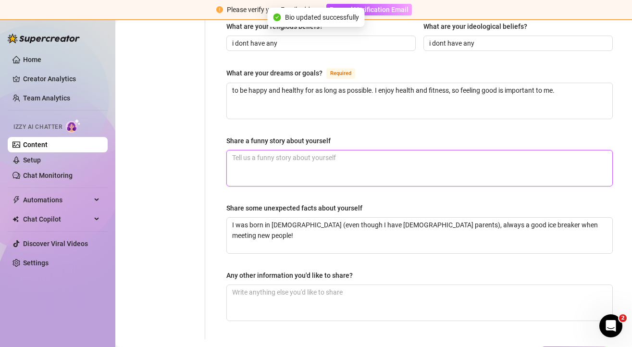
click at [312, 152] on textarea "Share a funny story about yourself" at bounding box center [419, 168] width 385 height 36
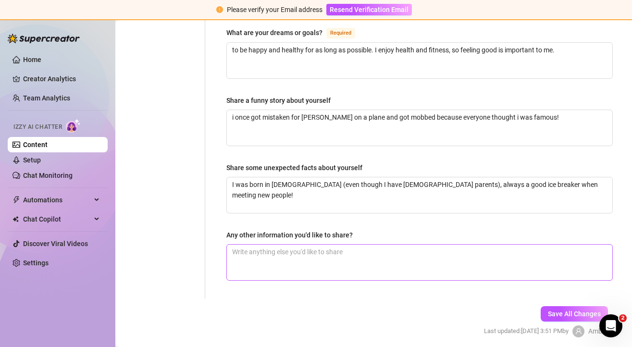
scroll to position [619, 0]
click at [308, 244] on textarea "Any other information you'd like to share?" at bounding box center [419, 262] width 385 height 36
click at [550, 311] on span "Save All Changes" at bounding box center [574, 315] width 53 height 8
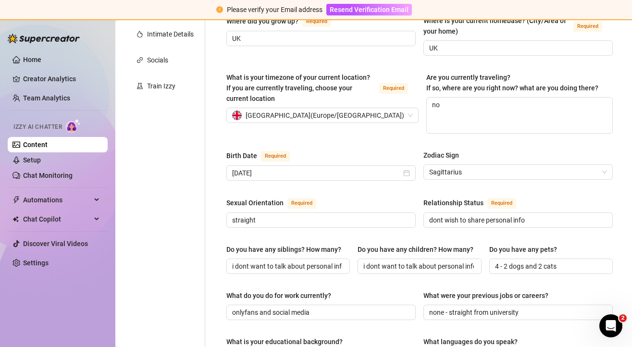
scroll to position [40, 0]
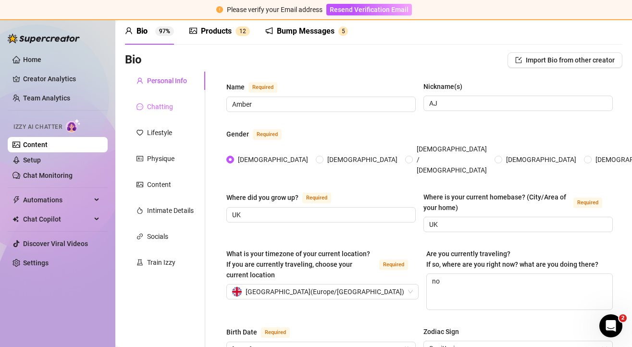
click at [173, 105] on div "Chatting" at bounding box center [165, 107] width 80 height 18
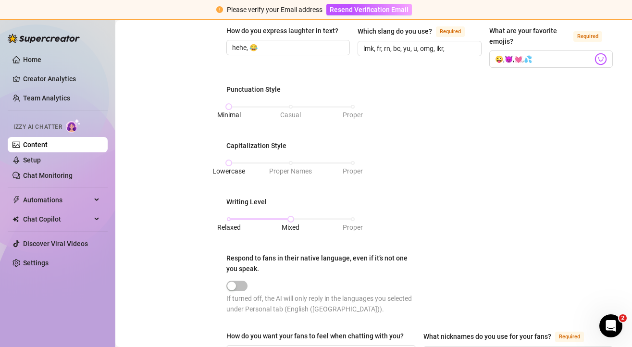
scroll to position [61, 0]
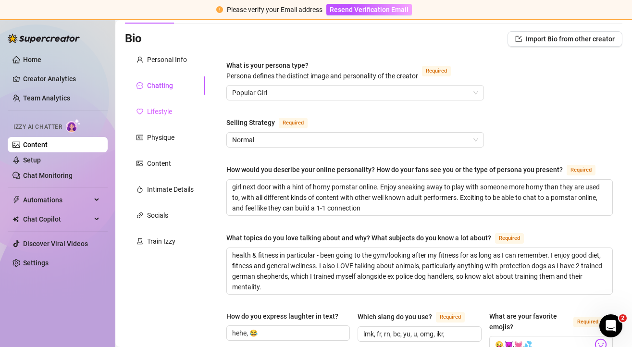
click at [163, 106] on div "Lifestyle" at bounding box center [165, 111] width 80 height 18
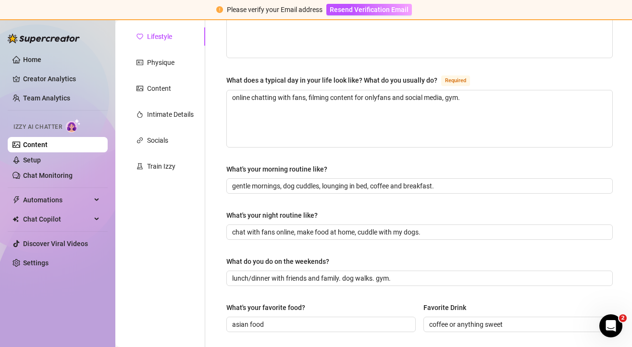
scroll to position [45, 0]
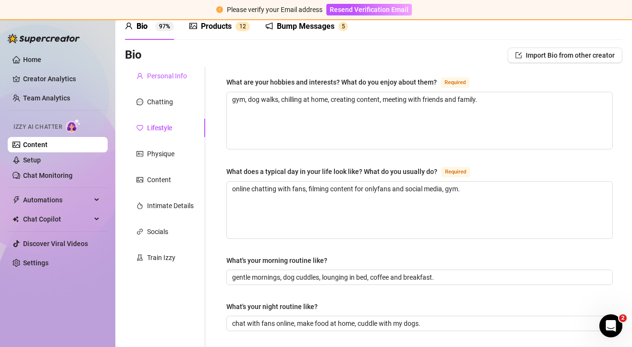
click at [173, 76] on div "Personal Info" at bounding box center [167, 76] width 40 height 11
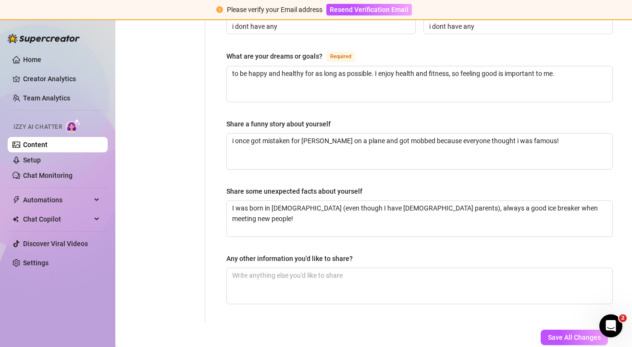
scroll to position [635, 0]
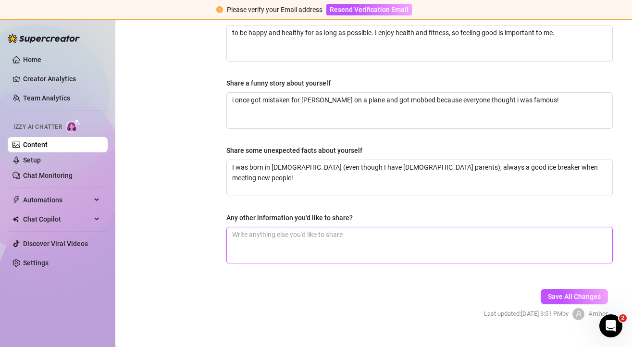
click at [332, 227] on textarea "Any other information you'd like to share?" at bounding box center [419, 245] width 385 height 36
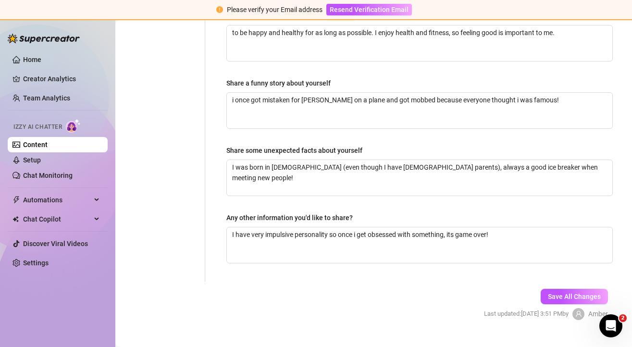
drag, startPoint x: 304, startPoint y: 280, endPoint x: 321, endPoint y: 280, distance: 16.3
click at [550, 293] on span "Save All Changes" at bounding box center [574, 297] width 53 height 8
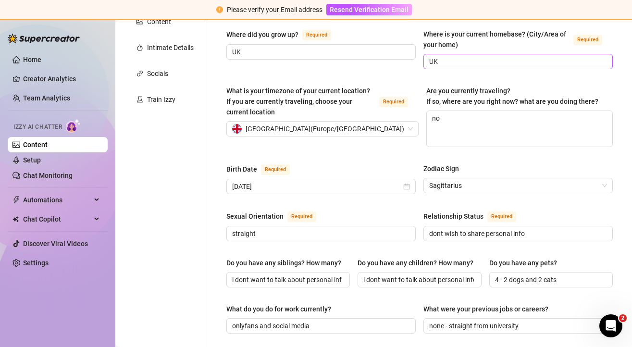
scroll to position [90, 0]
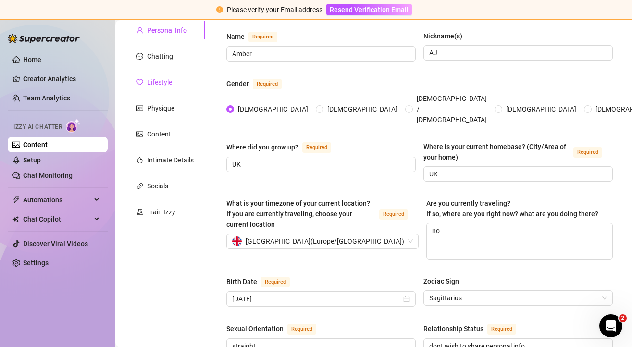
click at [163, 83] on div "Lifestyle" at bounding box center [159, 82] width 25 height 11
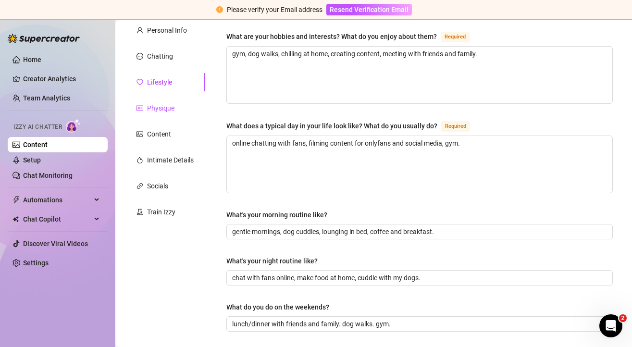
click at [165, 110] on div "Physique" at bounding box center [160, 108] width 27 height 11
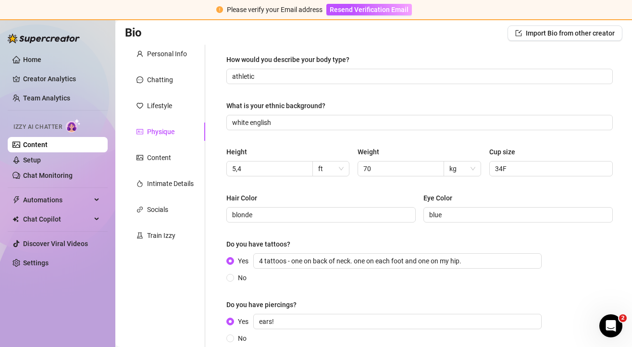
scroll to position [0, 0]
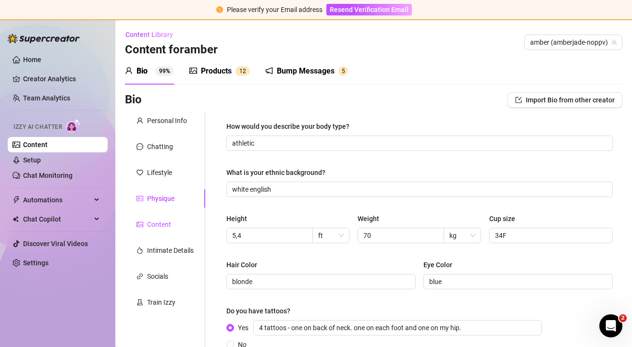
click at [147, 222] on div "Content" at bounding box center [159, 224] width 24 height 11
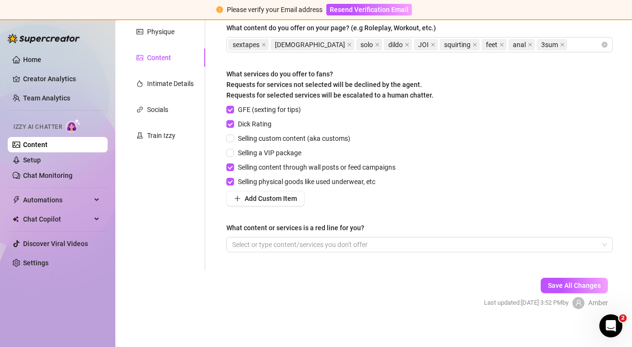
scroll to position [174, 0]
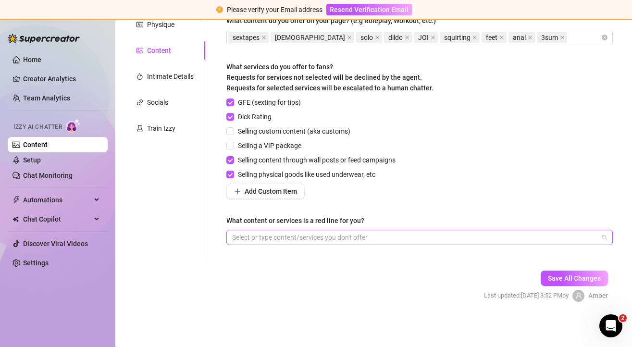
click at [285, 234] on div at bounding box center [414, 237] width 373 height 13
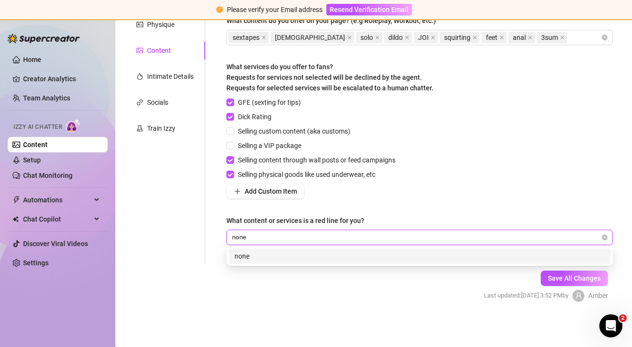
click at [297, 288] on form "Personal Info Chatting Lifestyle Physique Content Intimate Details Socials Trai…" at bounding box center [373, 128] width 497 height 381
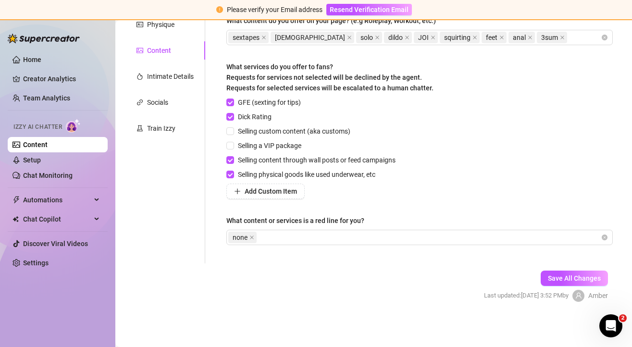
click at [290, 262] on div "Describe your niche and what content your fans are looking for in 2-3 sentences…" at bounding box center [420, 101] width 406 height 326
click at [591, 276] on span "Save All Changes" at bounding box center [574, 278] width 53 height 8
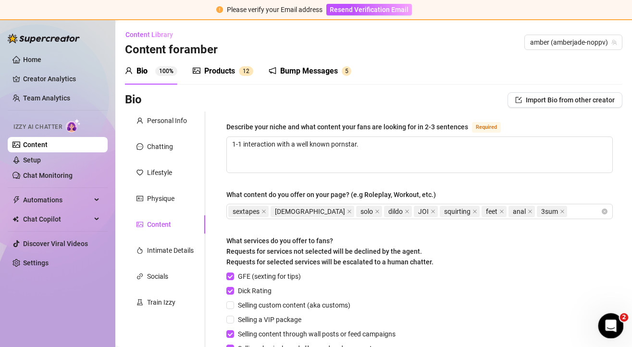
click at [611, 328] on icon "Open Intercom Messenger" at bounding box center [610, 325] width 16 height 16
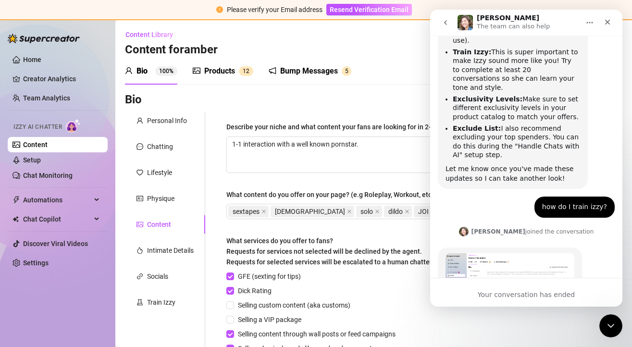
scroll to position [1104, 0]
click at [448, 20] on icon "go back" at bounding box center [446, 23] width 8 height 8
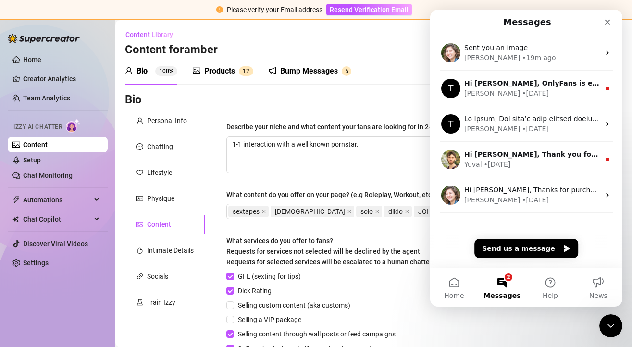
scroll to position [0, 0]
click at [534, 247] on button "Send us a message" at bounding box center [526, 248] width 104 height 19
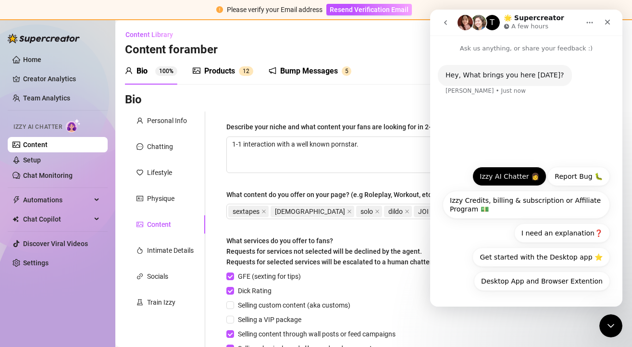
click at [497, 173] on button "Izzy AI Chatter 👩" at bounding box center [509, 176] width 74 height 19
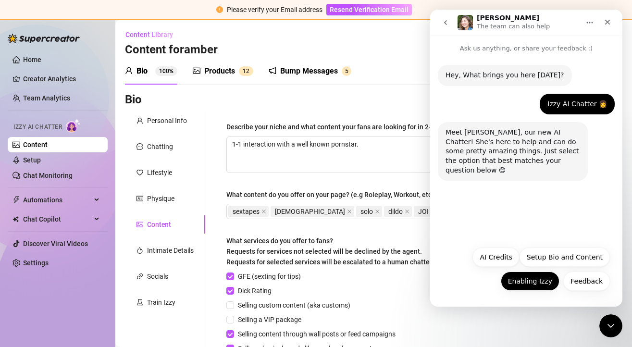
click at [538, 283] on button "Enabling Izzy" at bounding box center [530, 281] width 59 height 19
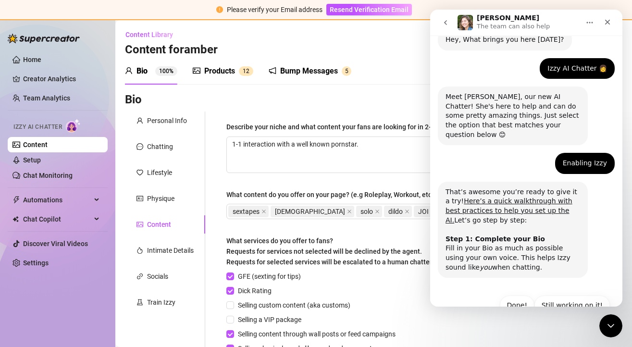
scroll to position [51, 0]
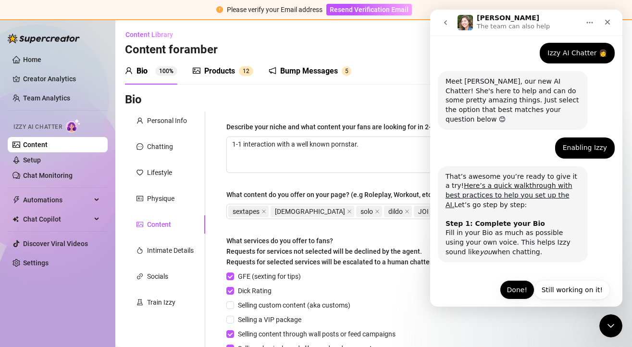
click at [524, 281] on button "Done!" at bounding box center [517, 289] width 35 height 19
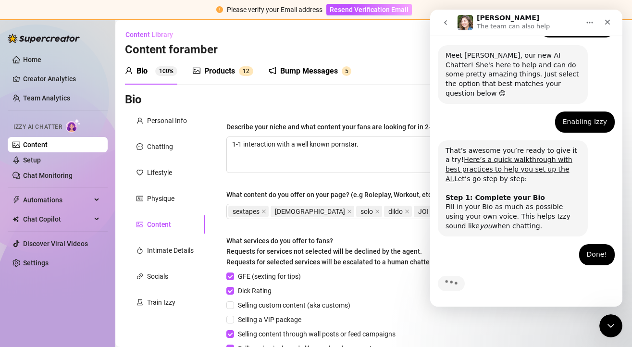
scroll to position [122, 0]
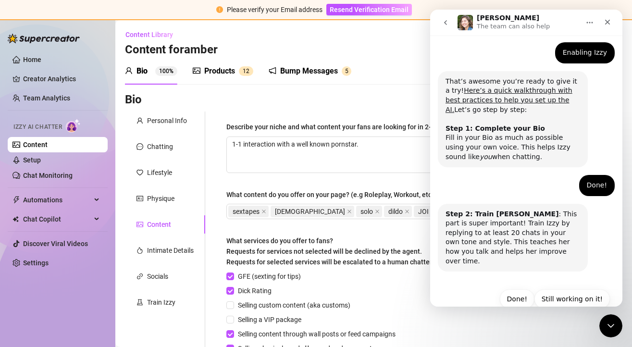
click at [524, 289] on button "Done!" at bounding box center [517, 298] width 35 height 19
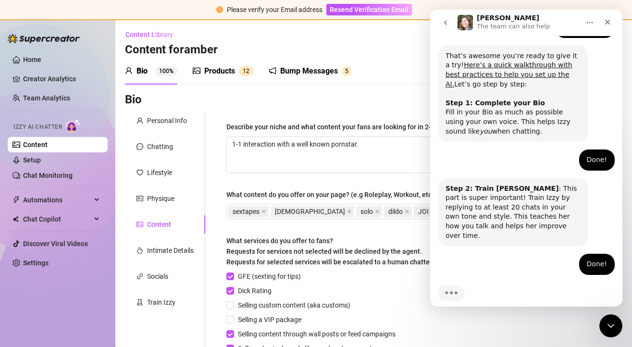
scroll to position [172, 0]
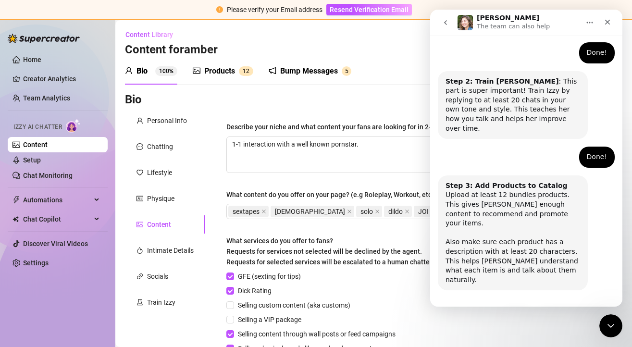
click at [524, 308] on button "Done!" at bounding box center [517, 317] width 35 height 19
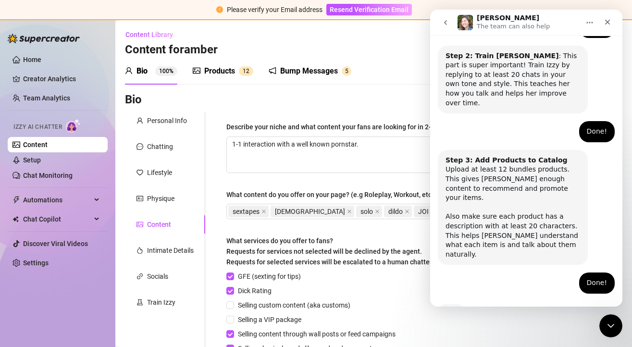
scroll to position [349, 0]
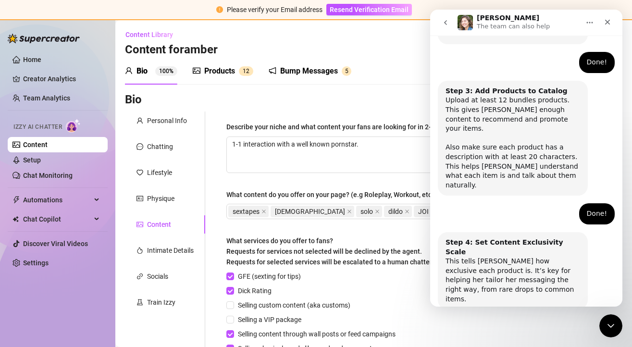
click at [524, 327] on button "Done!" at bounding box center [517, 336] width 35 height 19
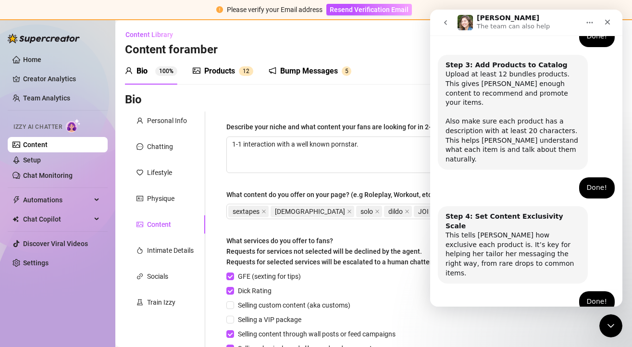
scroll to position [399, 0]
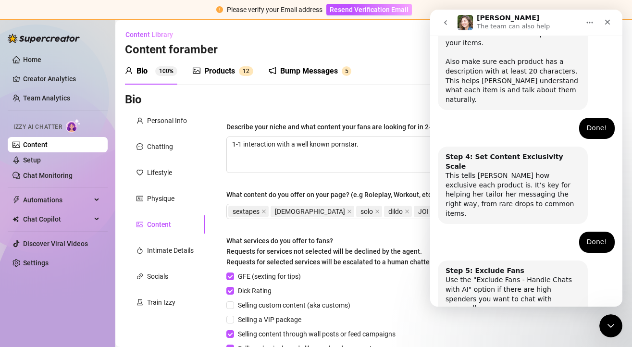
click at [524, 337] on button "Done!" at bounding box center [517, 346] width 35 height 19
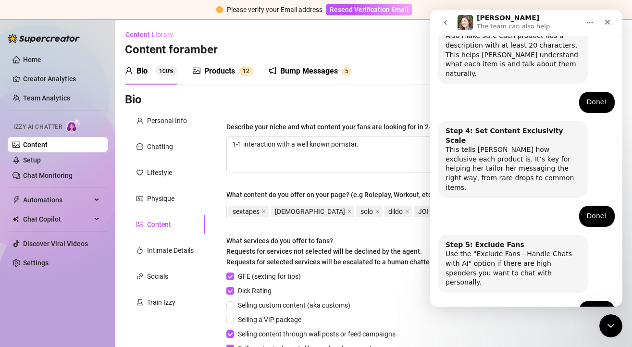
scroll to position [485, 0]
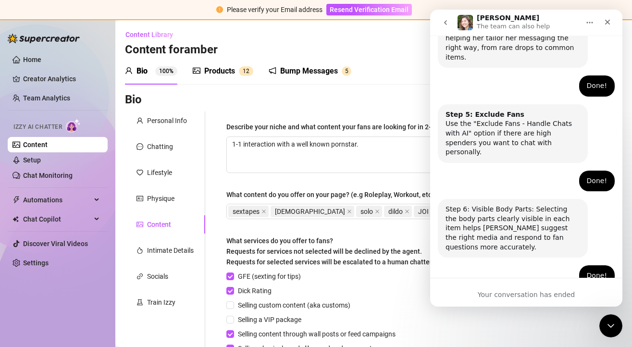
scroll to position [644, 0]
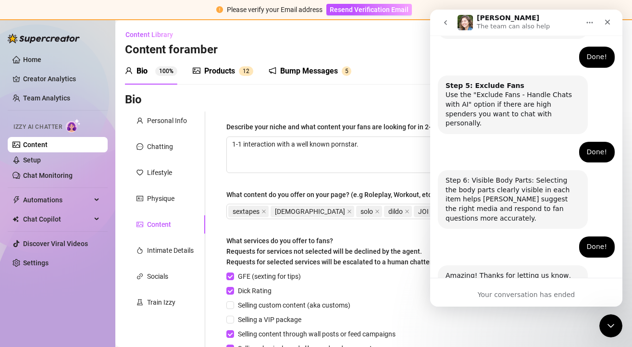
click at [446, 18] on button "go back" at bounding box center [445, 22] width 18 height 18
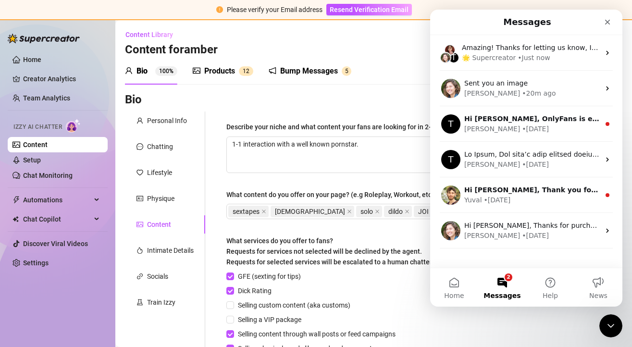
scroll to position [0, 0]
click at [379, 83] on div "Bio 100% Products 1 2 Bump Messages 5" at bounding box center [373, 71] width 497 height 27
click at [221, 237] on div "Describe your niche and what content your fans are looking for in 2-3 sentences…" at bounding box center [420, 275] width 406 height 326
click at [41, 161] on link "Setup" at bounding box center [32, 160] width 18 height 8
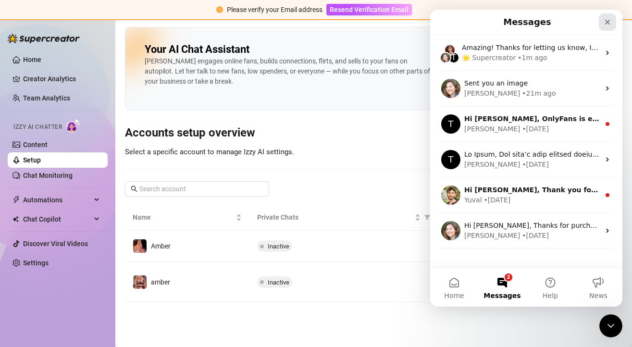
drag, startPoint x: 609, startPoint y: 22, endPoint x: 1010, endPoint y: 151, distance: 422.1
click at [609, 22] on icon "Close" at bounding box center [608, 22] width 8 height 8
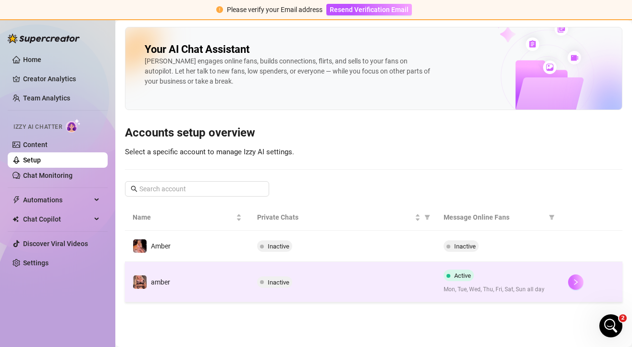
click at [579, 282] on icon "right" at bounding box center [575, 282] width 7 height 7
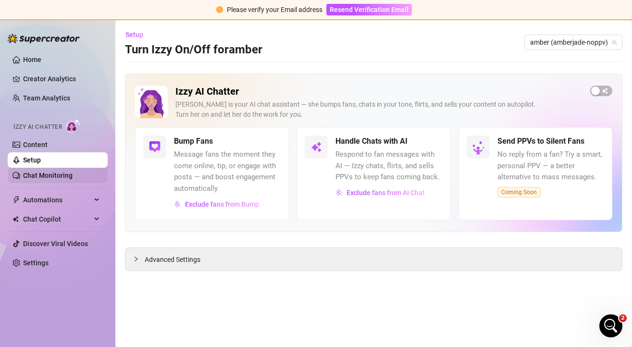
click at [37, 176] on link "Chat Monitoring" at bounding box center [48, 176] width 50 height 8
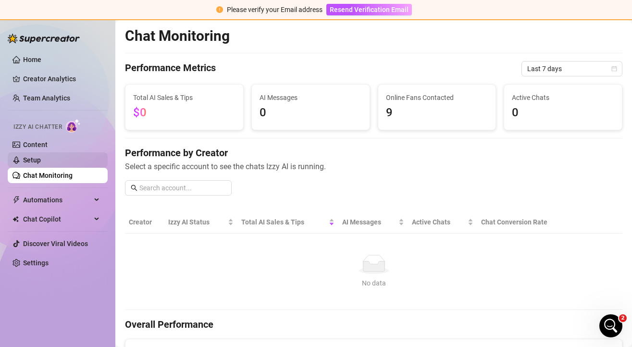
click at [38, 160] on link "Setup" at bounding box center [32, 160] width 18 height 8
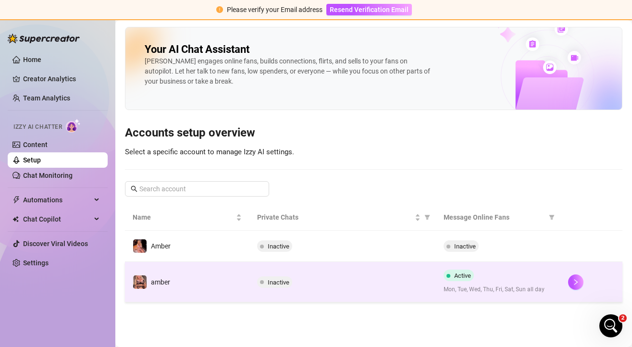
click at [403, 284] on div "Inactive" at bounding box center [342, 282] width 171 height 12
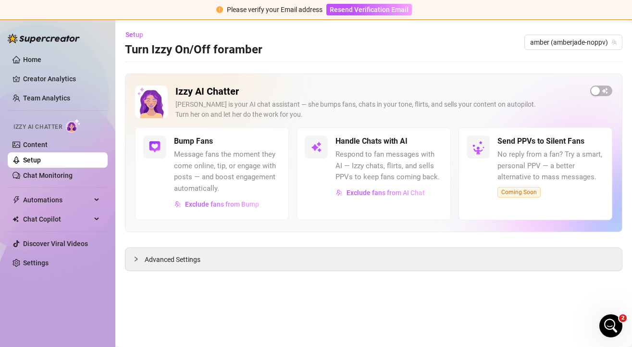
click at [41, 161] on link "Setup" at bounding box center [32, 160] width 18 height 8
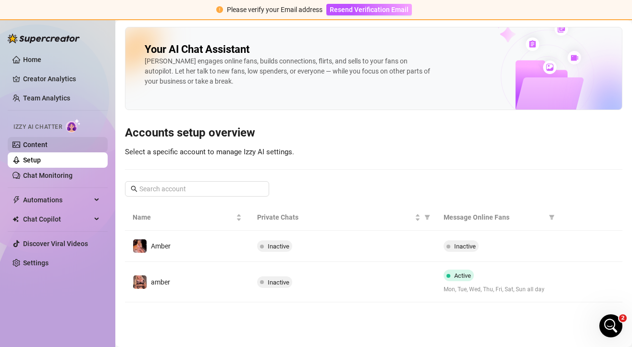
click at [48, 145] on link "Content" at bounding box center [35, 145] width 25 height 8
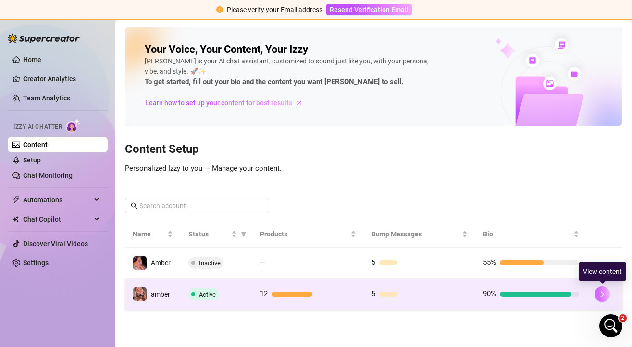
click at [602, 294] on icon "right" at bounding box center [602, 294] width 7 height 7
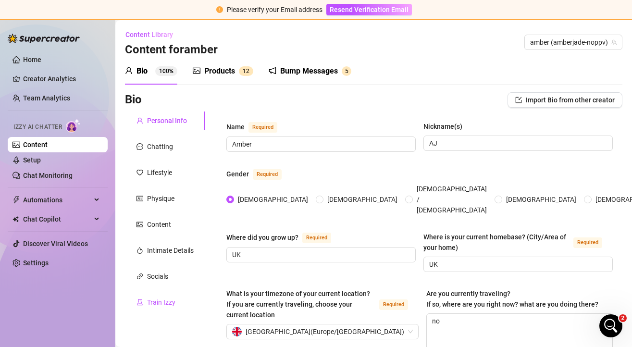
click at [160, 307] on div "Train Izzy" at bounding box center [161, 302] width 28 height 11
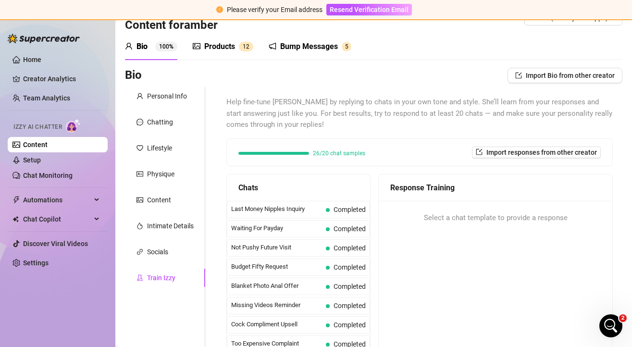
scroll to position [19, 0]
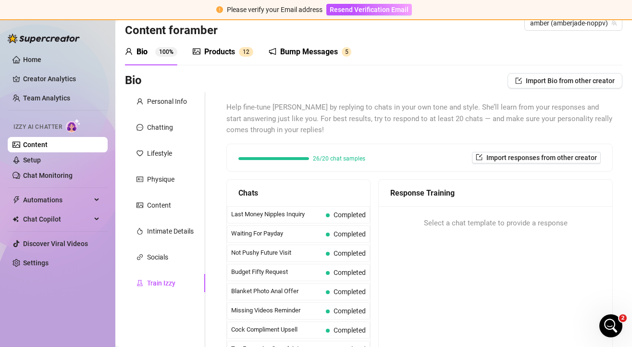
click at [222, 54] on div "Products" at bounding box center [219, 52] width 31 height 12
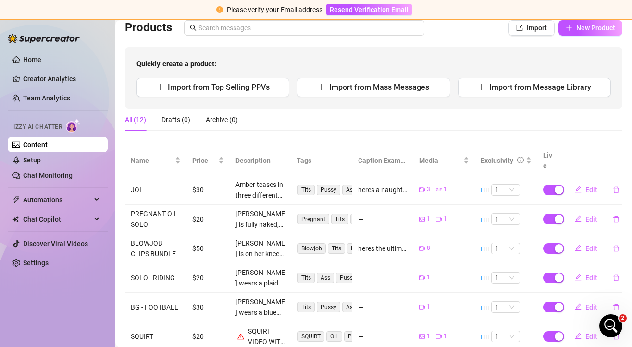
scroll to position [75, 0]
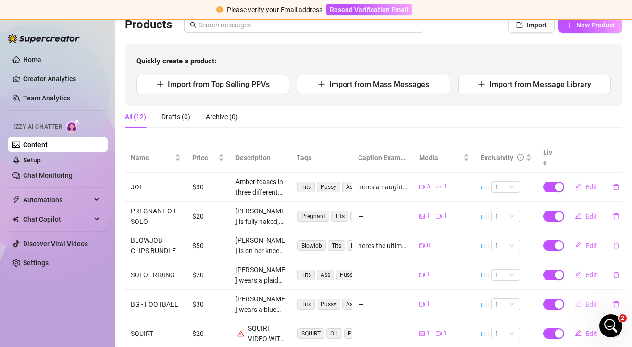
click at [591, 300] on span "Edit" at bounding box center [591, 304] width 12 height 8
type textarea "Type your message here..."
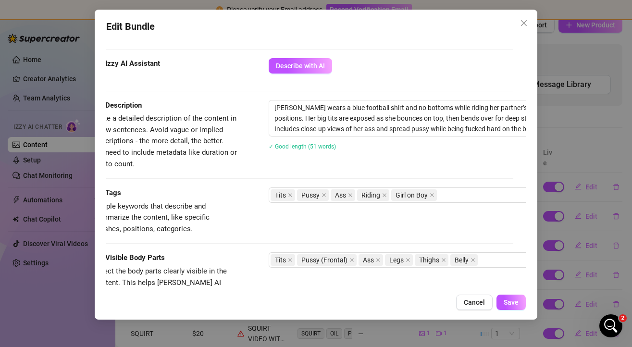
scroll to position [333, 0]
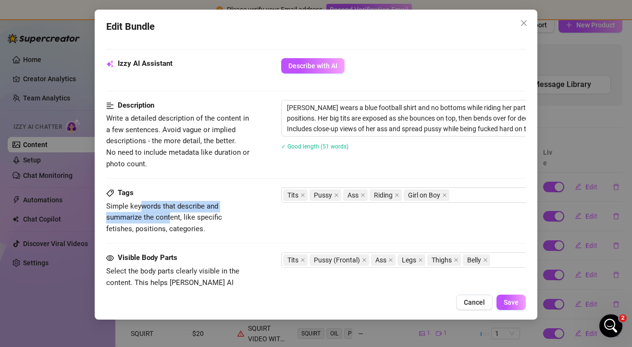
drag, startPoint x: 141, startPoint y: 211, endPoint x: 170, endPoint y: 219, distance: 29.8
click at [170, 219] on span "Simple keywords that describe and summarize the content, like specific fetishes…" at bounding box center [178, 218] width 144 height 34
click at [170, 219] on span "Simple keywords that describe and summarize the content, like specific fetishes…" at bounding box center [164, 217] width 116 height 31
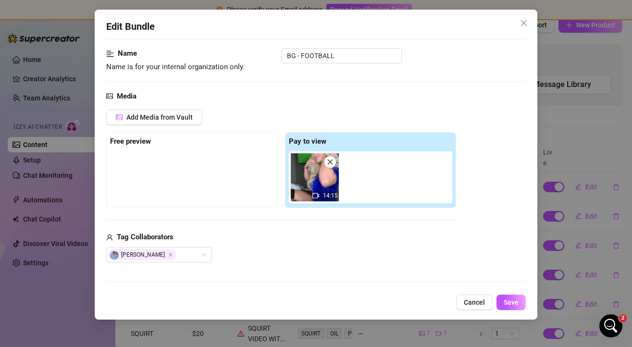
scroll to position [0, 0]
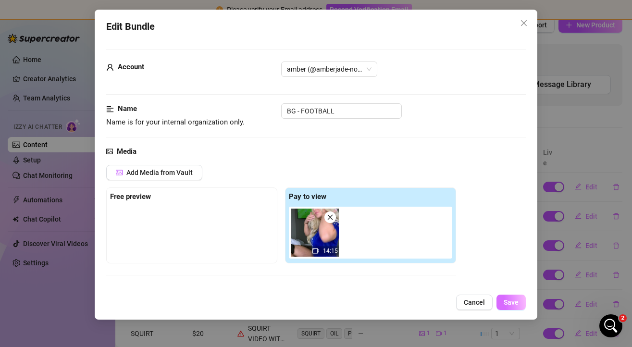
click at [515, 307] on button "Save" at bounding box center [511, 302] width 29 height 15
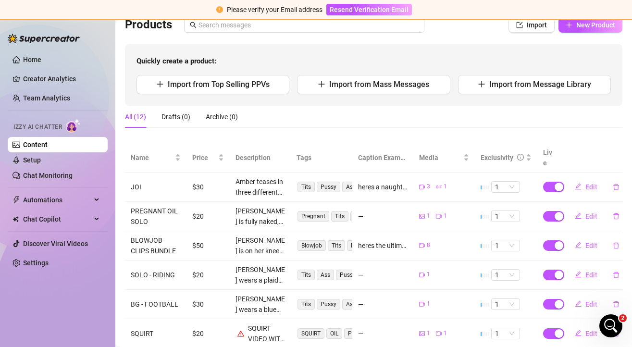
scroll to position [2, 0]
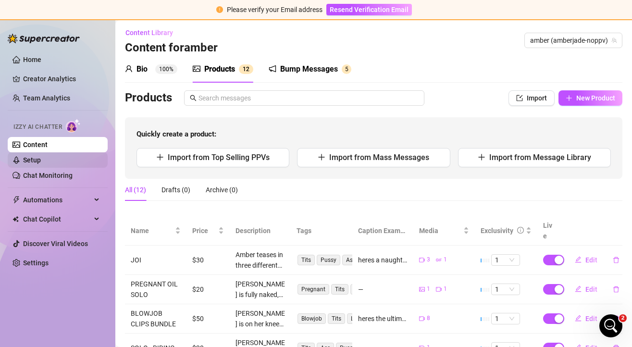
click at [36, 157] on link "Setup" at bounding box center [32, 160] width 18 height 8
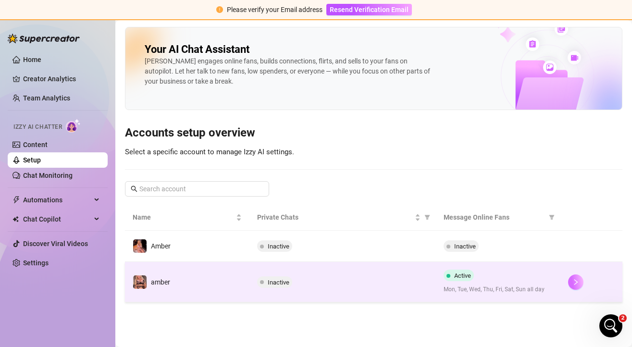
click at [573, 281] on icon "right" at bounding box center [575, 282] width 7 height 7
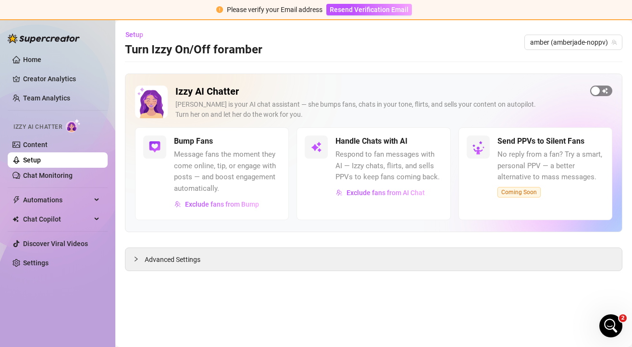
click at [599, 86] on button "button" at bounding box center [601, 91] width 22 height 11
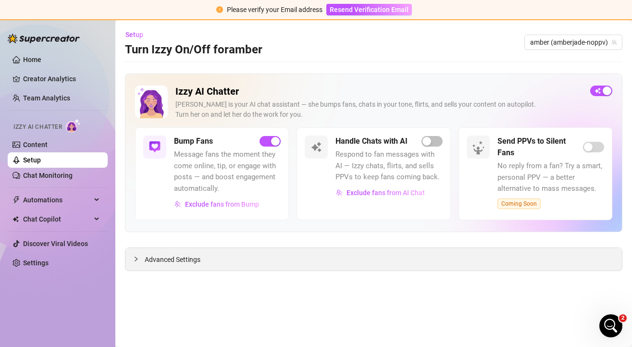
click at [199, 250] on div "Advanced Settings" at bounding box center [373, 259] width 497 height 23
click at [181, 260] on span "Advanced Settings" at bounding box center [173, 259] width 56 height 11
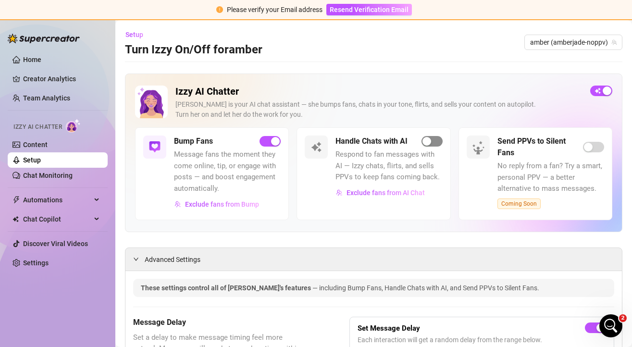
click at [431, 143] on button "button" at bounding box center [432, 141] width 21 height 11
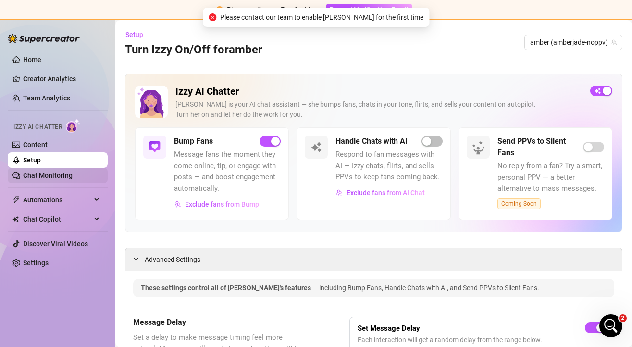
click at [49, 177] on link "Chat Monitoring" at bounding box center [48, 176] width 50 height 8
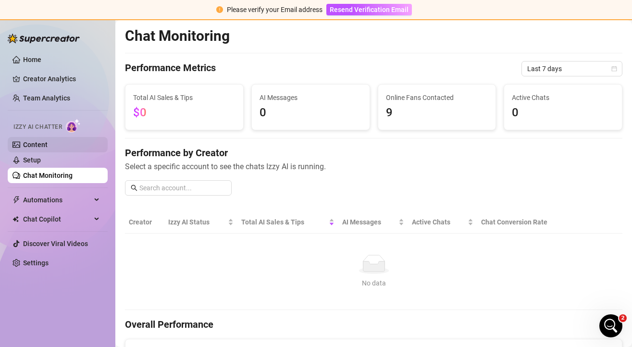
click at [48, 149] on link "Content" at bounding box center [35, 145] width 25 height 8
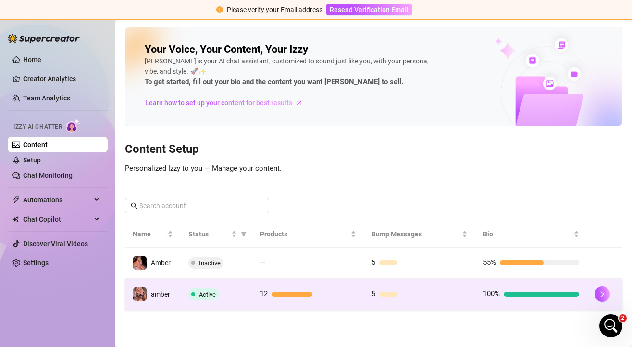
click at [540, 292] on div at bounding box center [541, 294] width 75 height 5
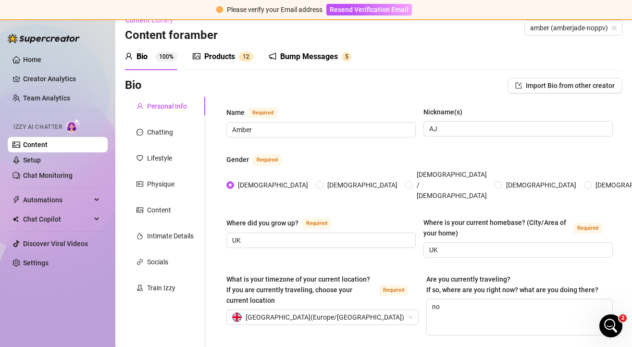
click at [319, 59] on div "Bump Messages" at bounding box center [309, 57] width 58 height 12
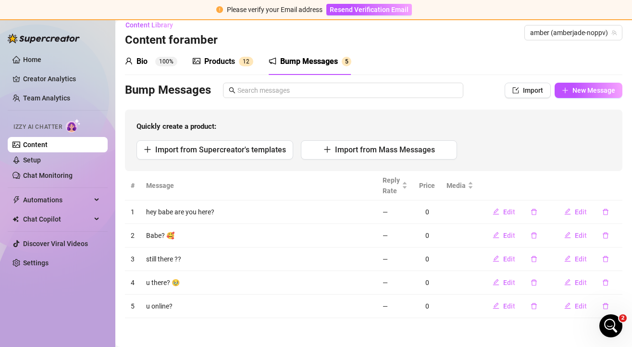
scroll to position [9, 0]
click at [577, 89] on span "New Message" at bounding box center [593, 91] width 43 height 8
type textarea "Type your message here..."
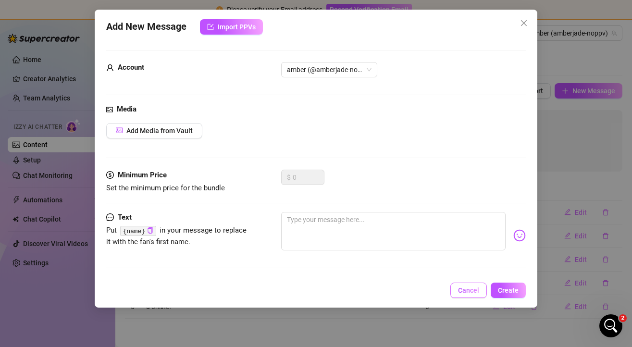
click at [470, 290] on span "Cancel" at bounding box center [468, 290] width 21 height 8
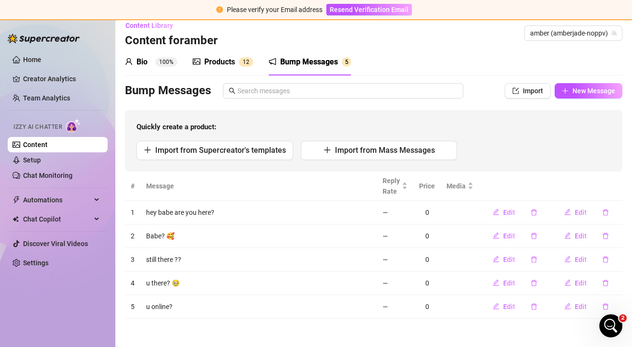
click at [225, 67] on div "Products" at bounding box center [219, 62] width 31 height 12
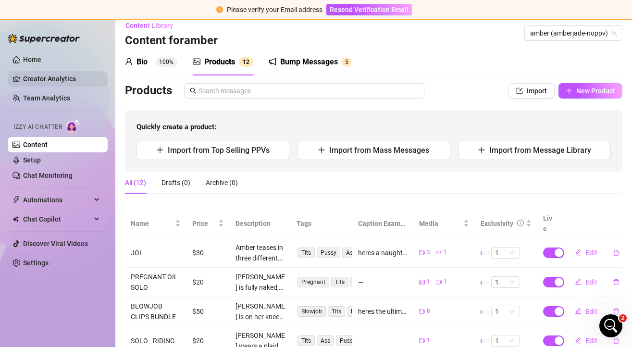
click at [53, 84] on link "Creator Analytics" at bounding box center [61, 78] width 77 height 15
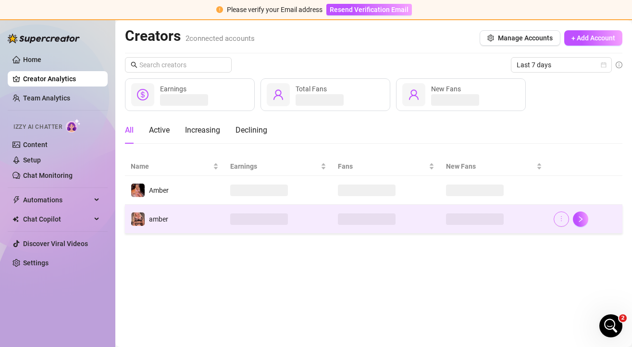
click at [561, 222] on span "button" at bounding box center [561, 219] width 7 height 8
